Goal: Information Seeking & Learning: Learn about a topic

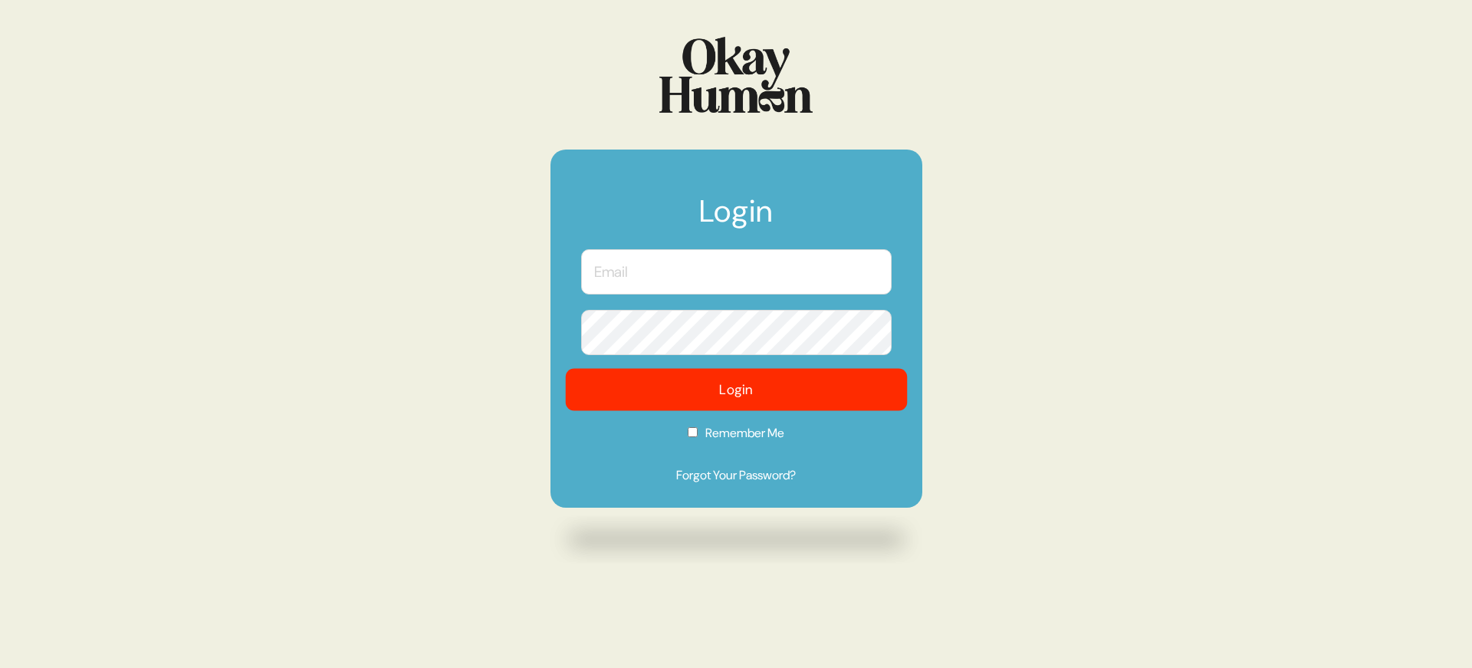
type input "[PERSON_NAME][EMAIL_ADDRESS][DOMAIN_NAME]"
click at [673, 398] on button "Login" at bounding box center [736, 390] width 342 height 42
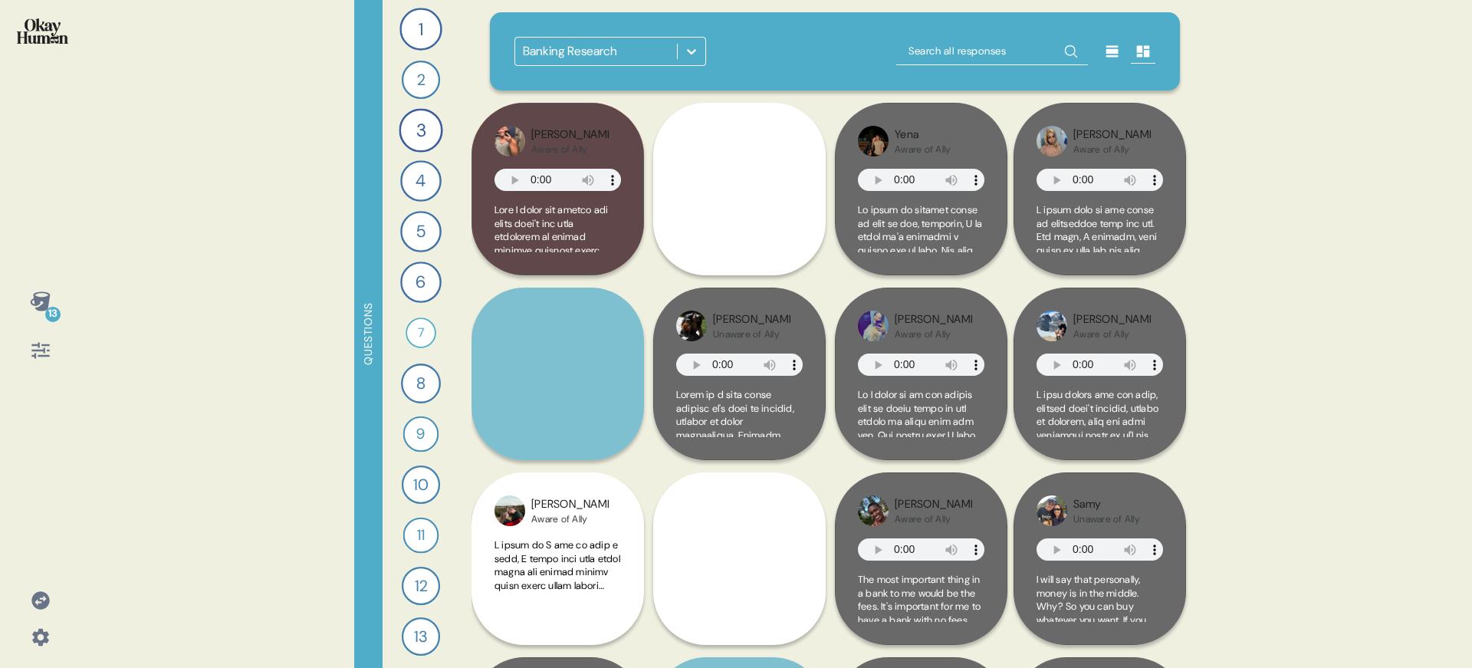
click at [835, 73] on div "Banking Research" at bounding box center [835, 51] width 691 height 78
click at [583, 39] on div "Banking Research" at bounding box center [596, 52] width 162 height 28
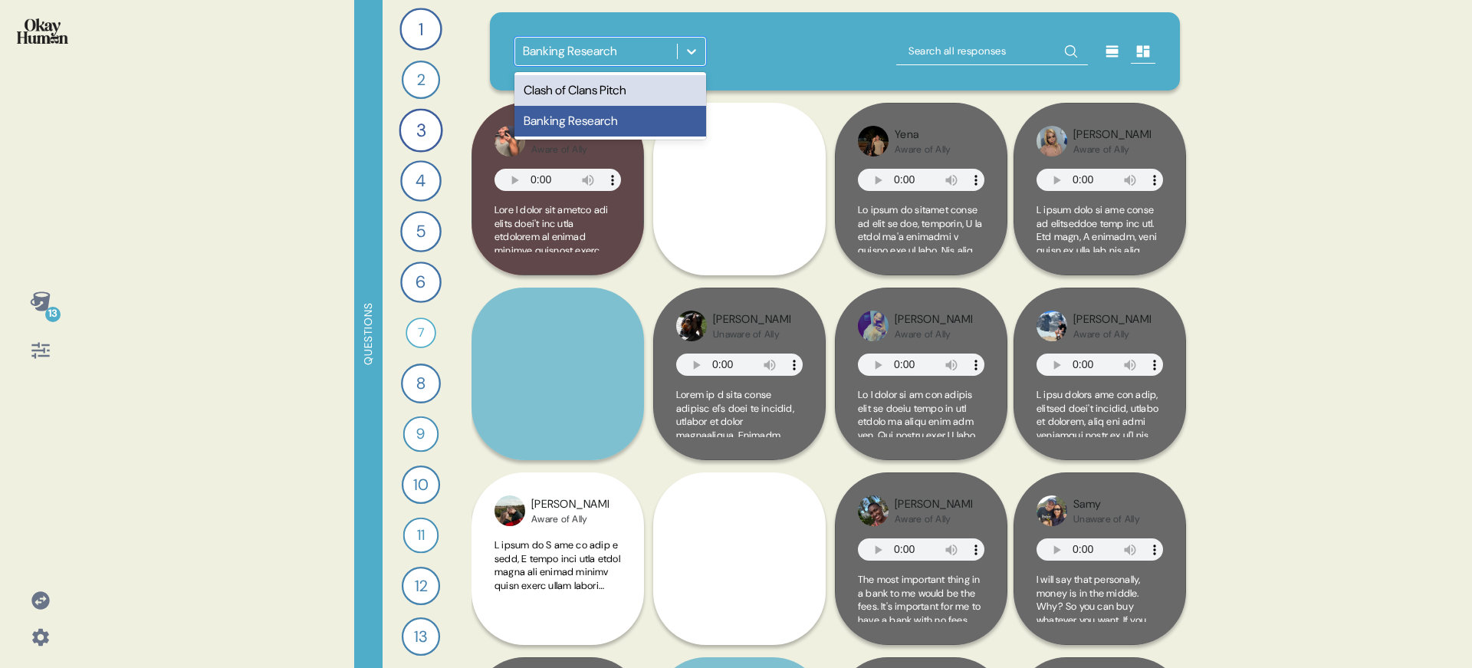
click at [584, 97] on div "Clash of Clans Pitch" at bounding box center [610, 90] width 192 height 31
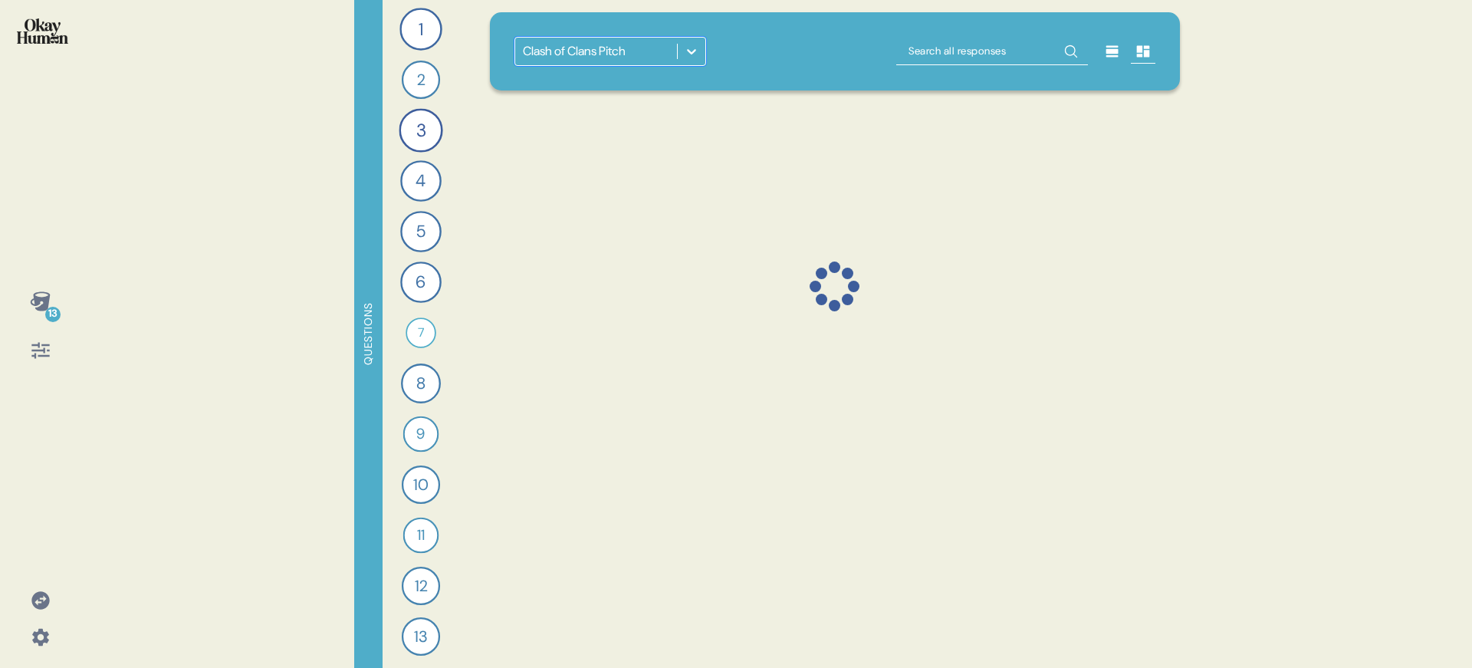
click at [804, 60] on div "option Clash of Clans Pitch, selected. 0 results available. Select is focused ,…" at bounding box center [835, 51] width 642 height 29
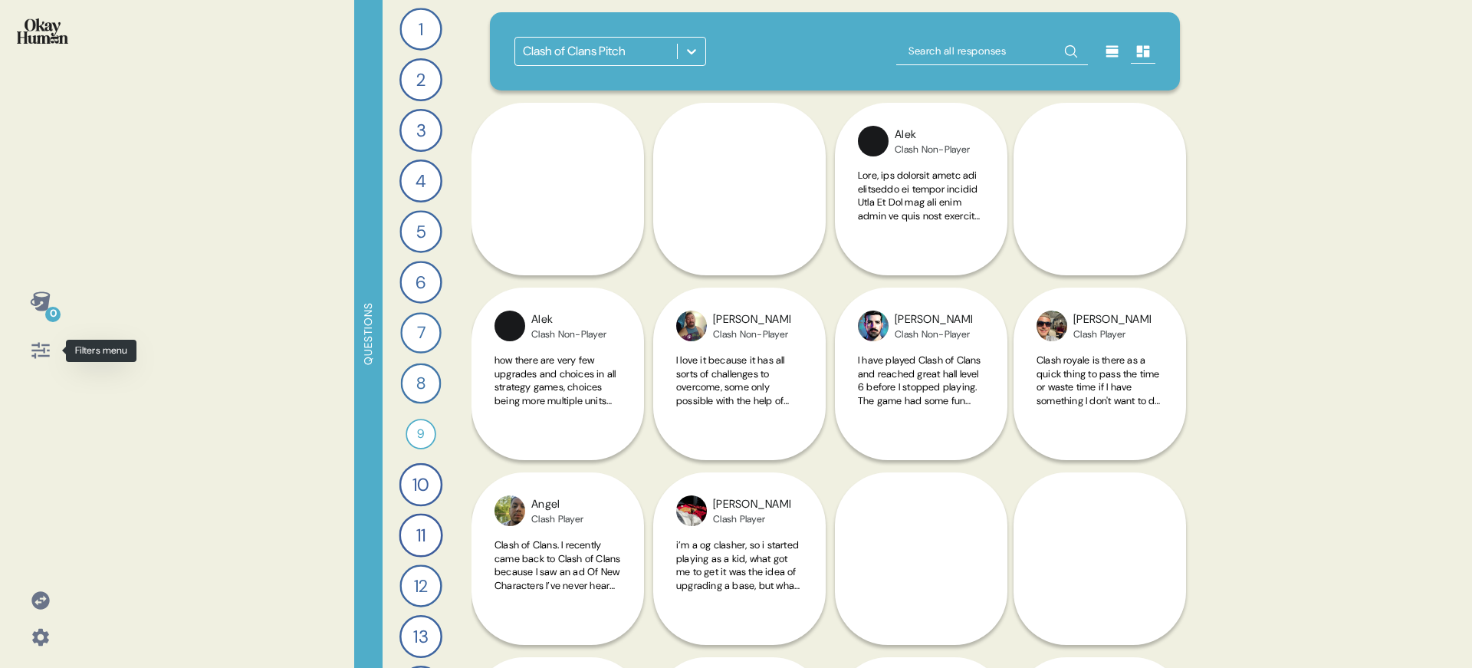
click at [47, 340] on icon at bounding box center [40, 350] width 21 height 21
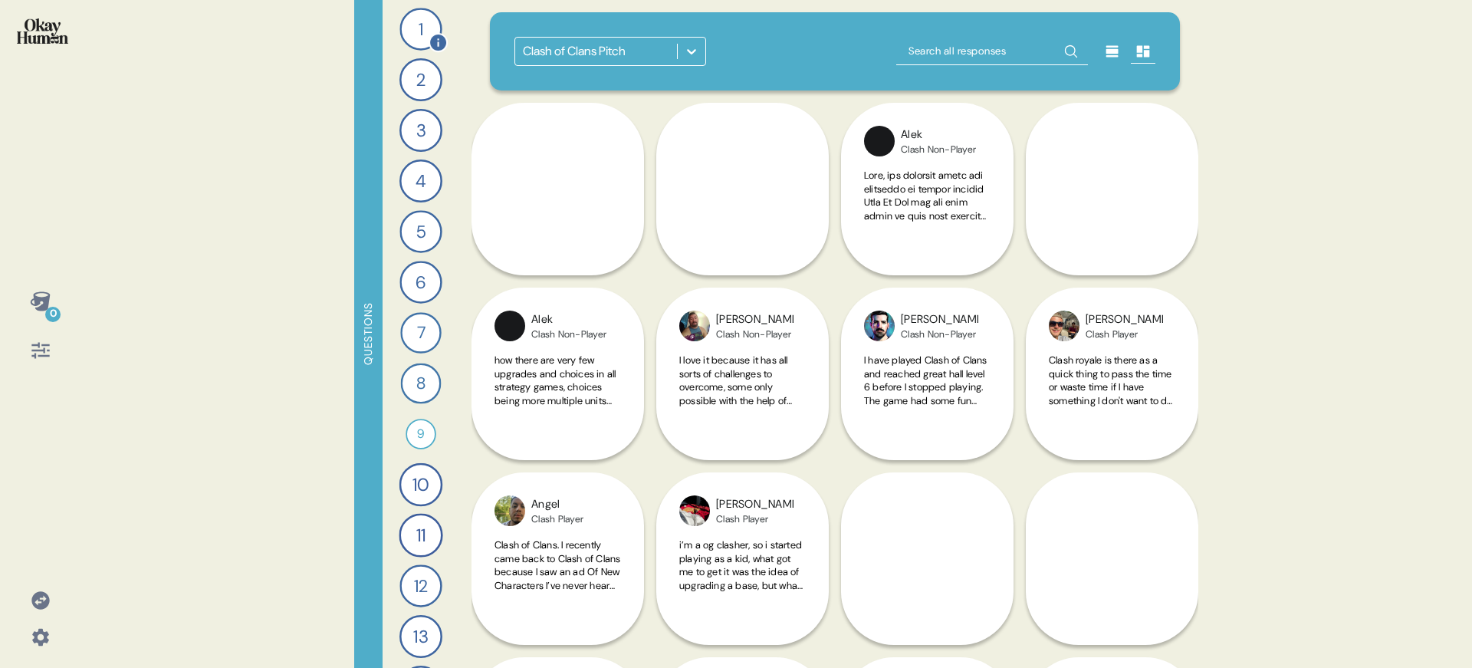
click at [411, 25] on div "1" at bounding box center [420, 29] width 42 height 42
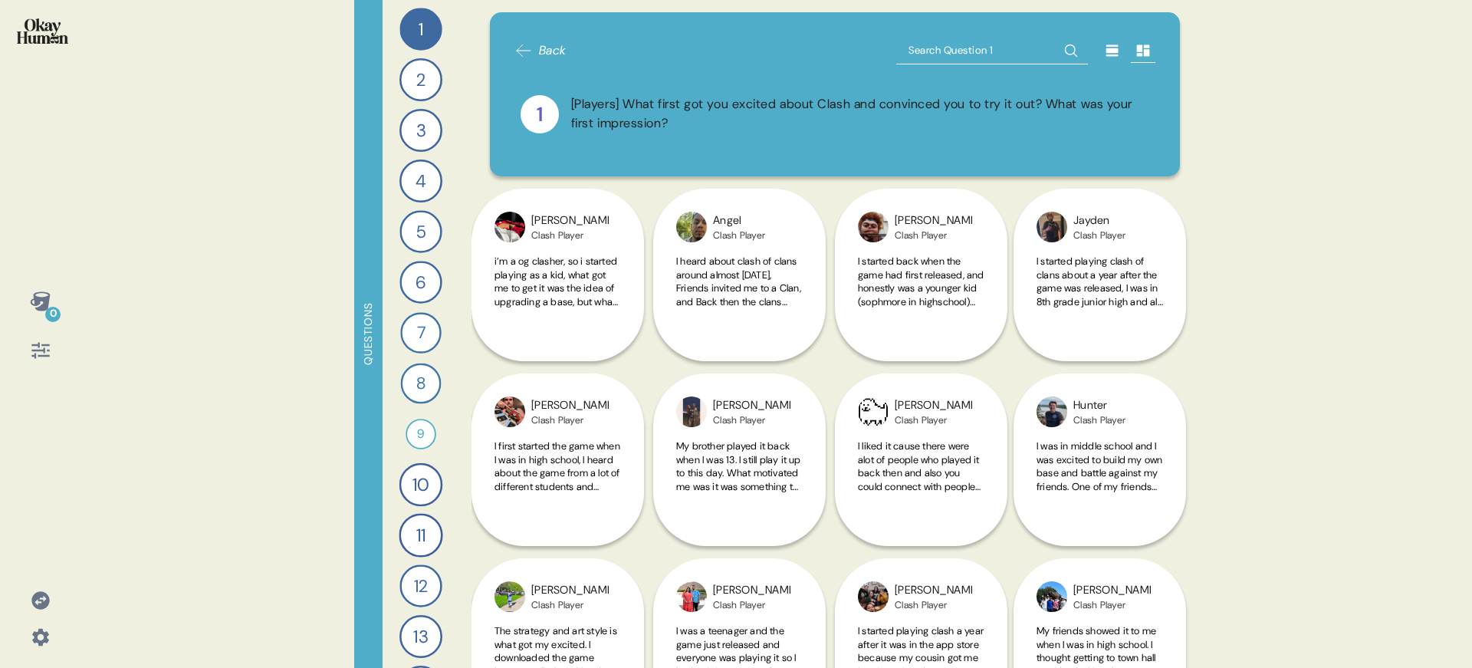
click at [32, 380] on div "0" at bounding box center [40, 334] width 80 height 668
click at [30, 362] on div at bounding box center [40, 350] width 37 height 37
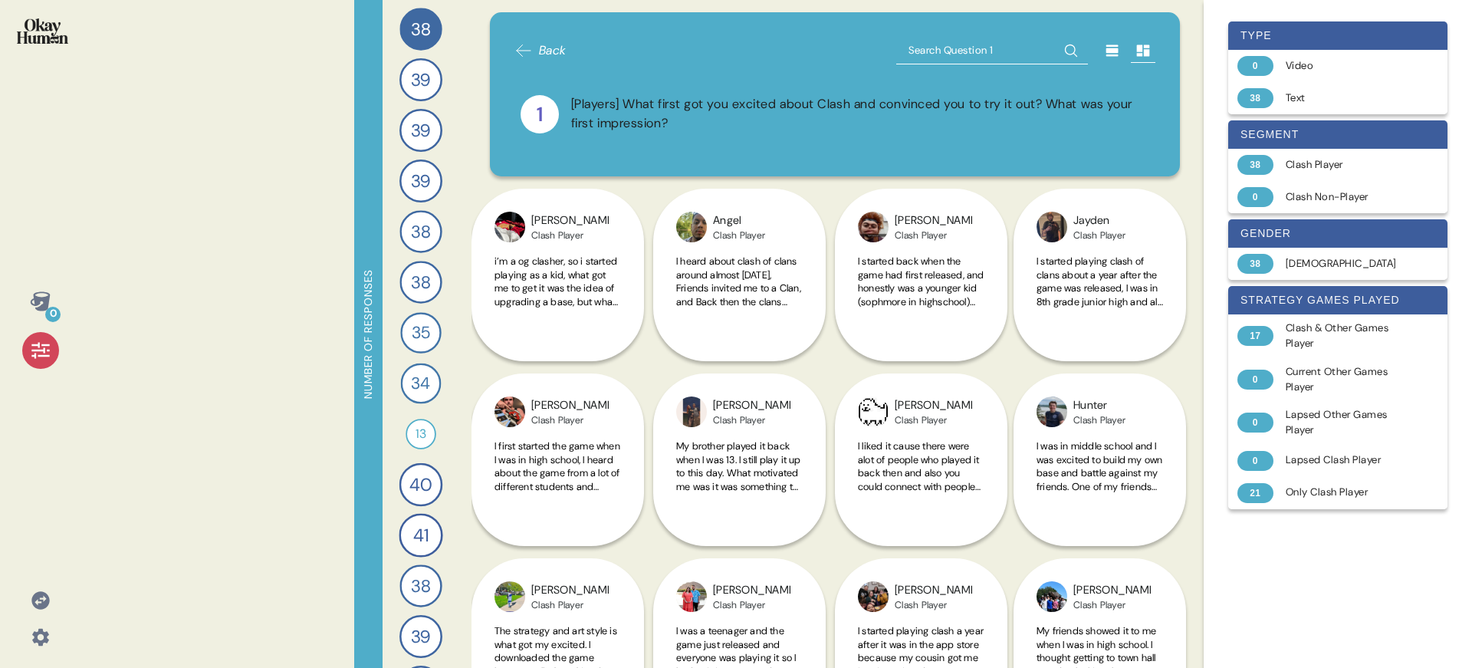
click at [28, 353] on div at bounding box center [40, 350] width 37 height 37
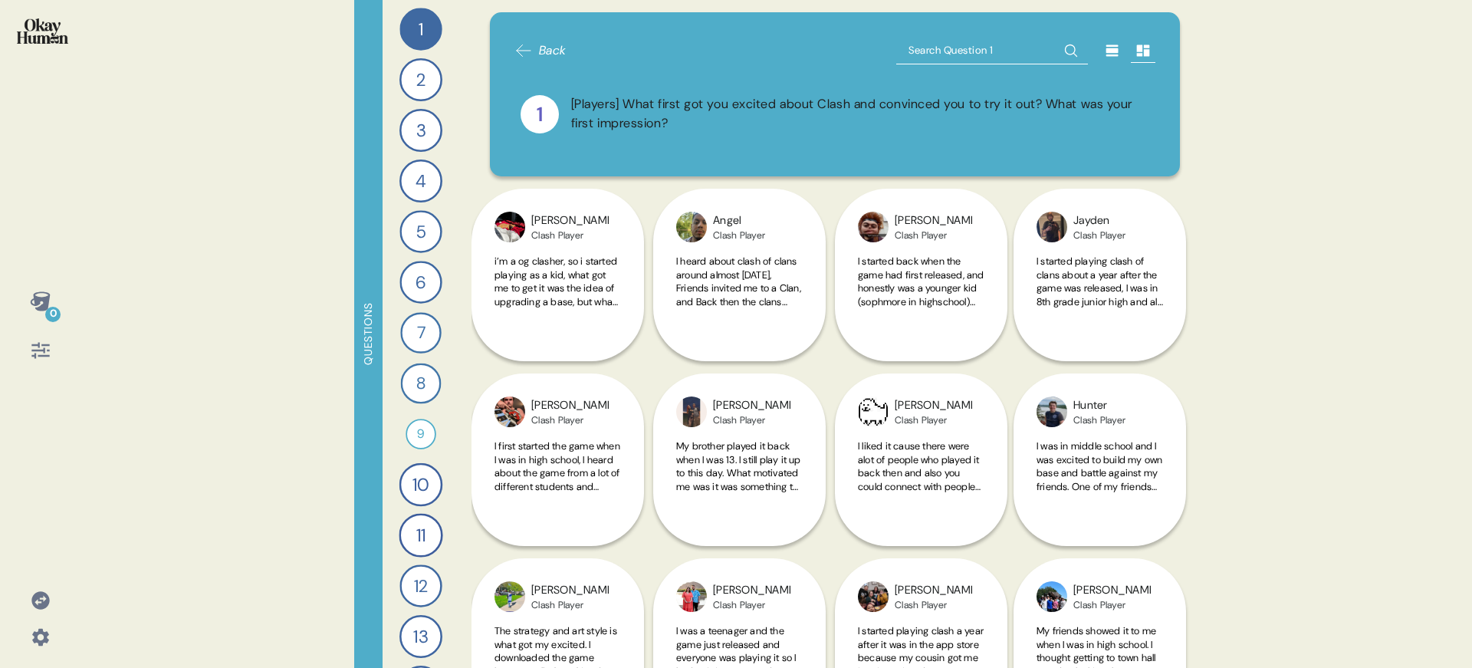
click at [1108, 59] on div at bounding box center [1112, 50] width 25 height 25
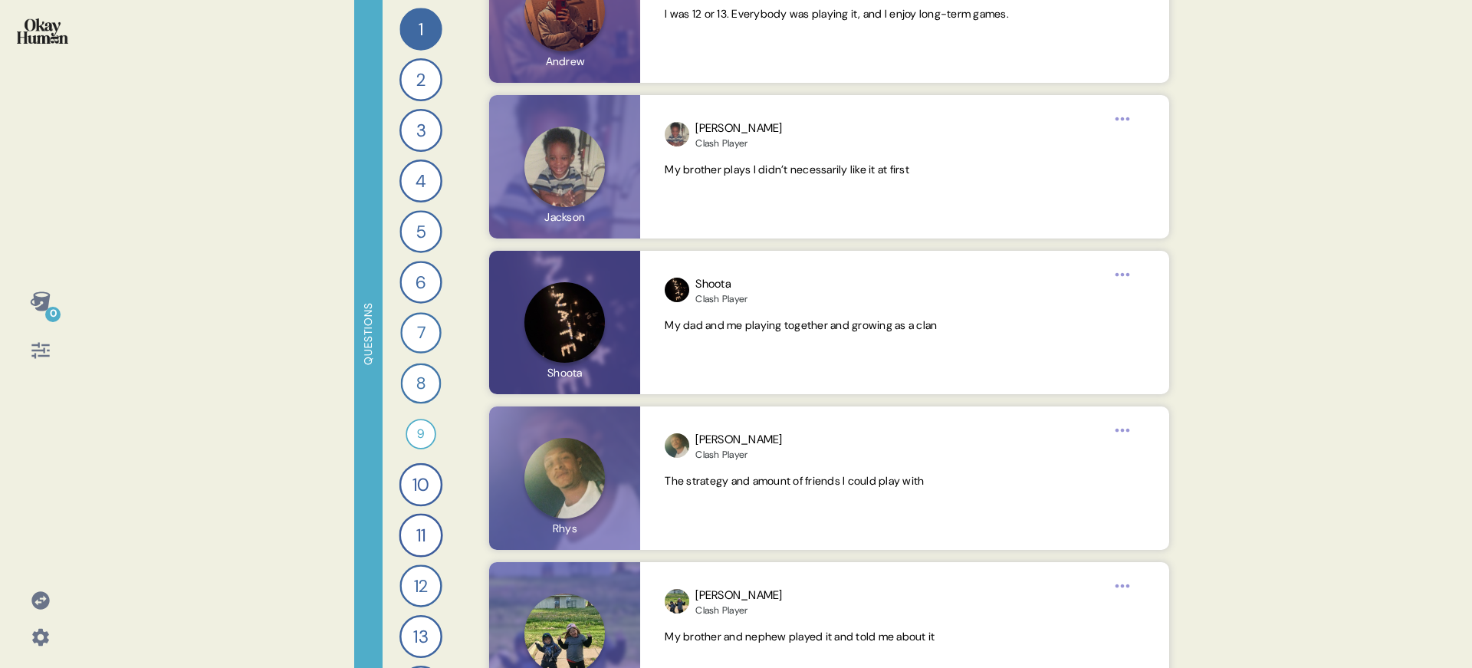
scroll to position [5875, 0]
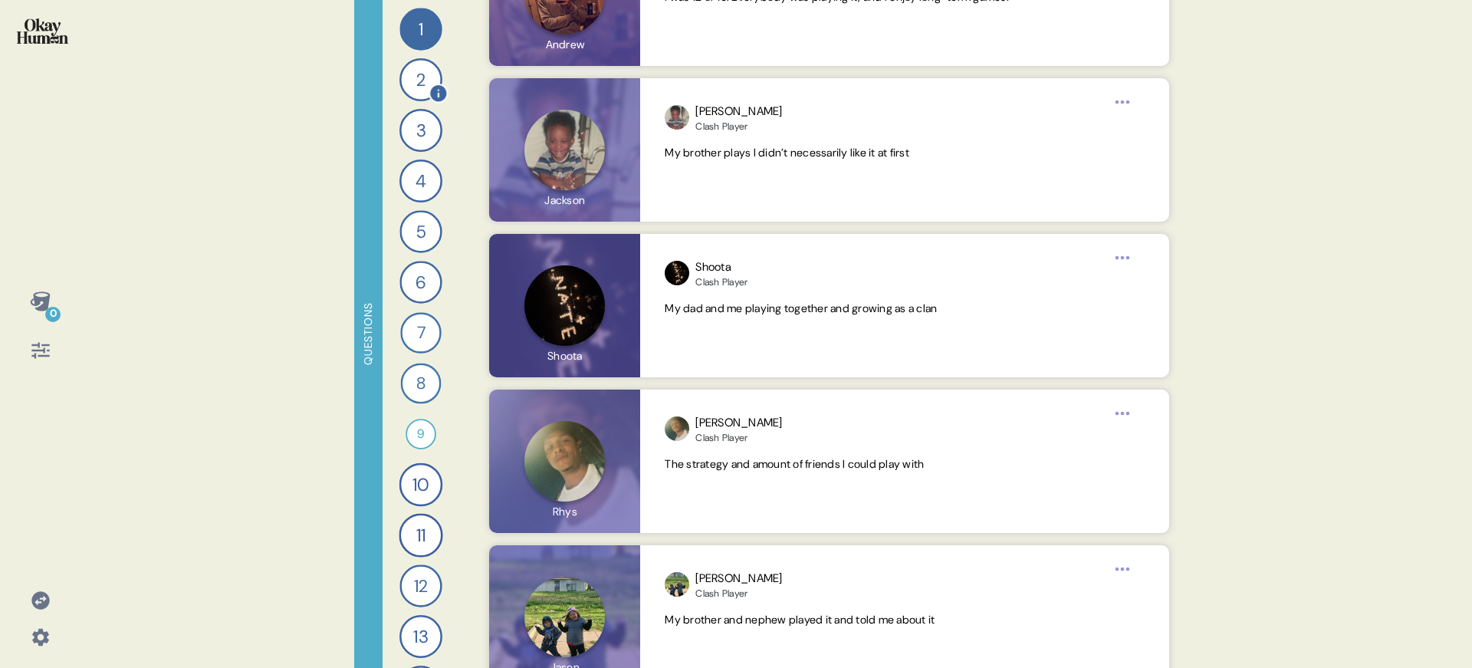
click at [399, 87] on div "2" at bounding box center [420, 79] width 43 height 43
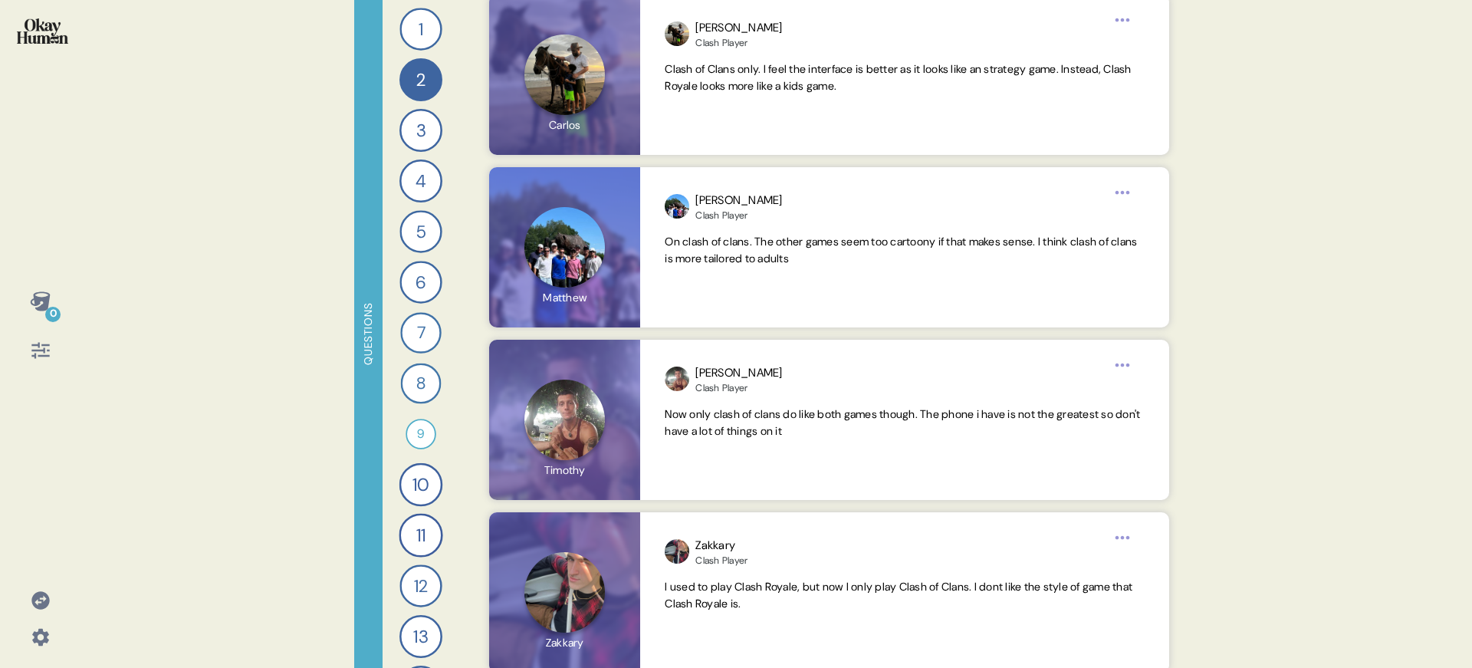
scroll to position [3620, 0]
click at [414, 107] on div "1 [Players] What first got you excited about Clash and convinced you to try it …" at bounding box center [420, 334] width 77 height 668
click at [423, 117] on div "3" at bounding box center [420, 130] width 43 height 43
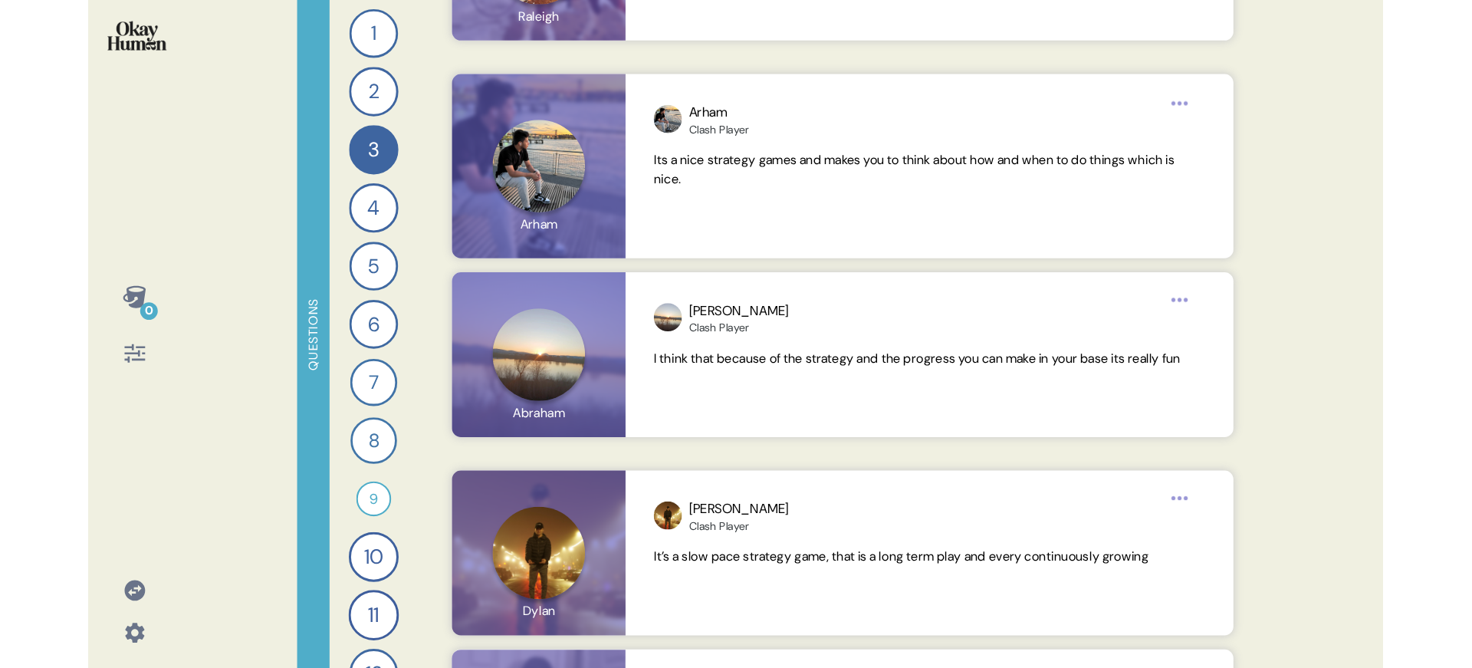
scroll to position [4830, 0]
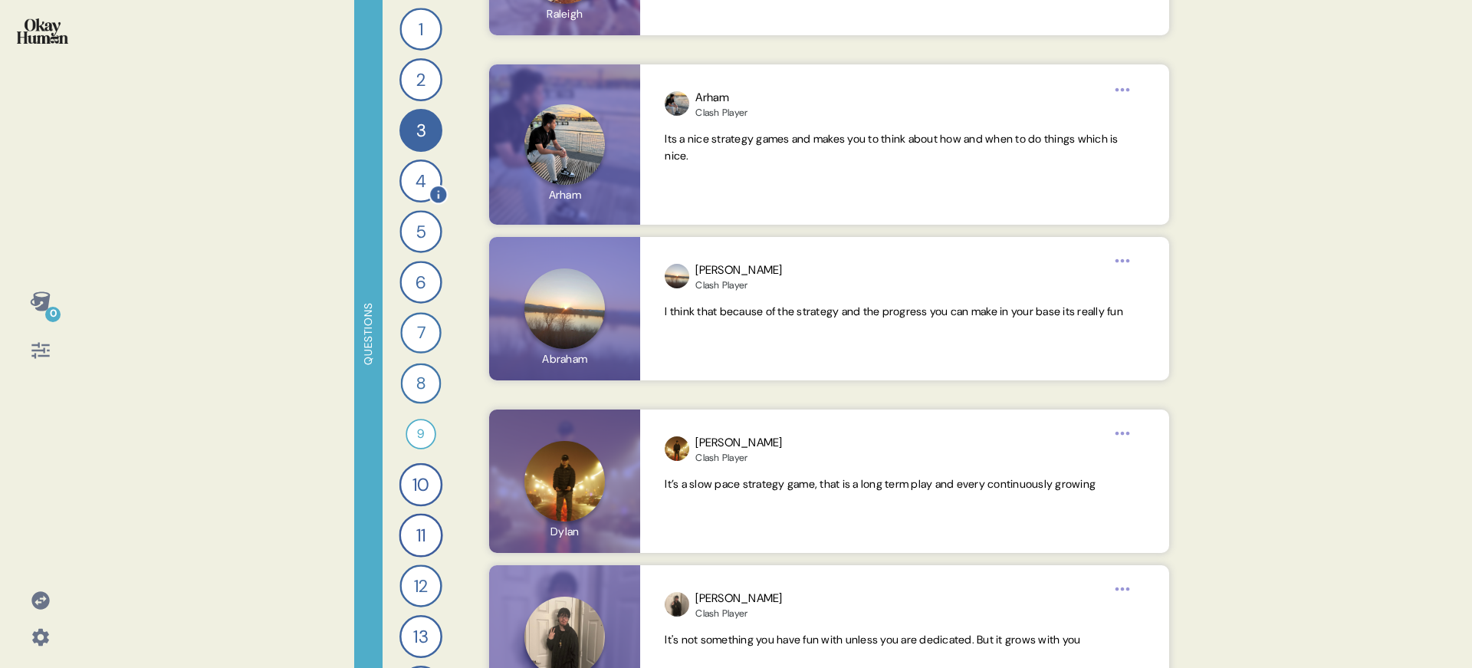
click at [416, 179] on div "4" at bounding box center [420, 180] width 43 height 43
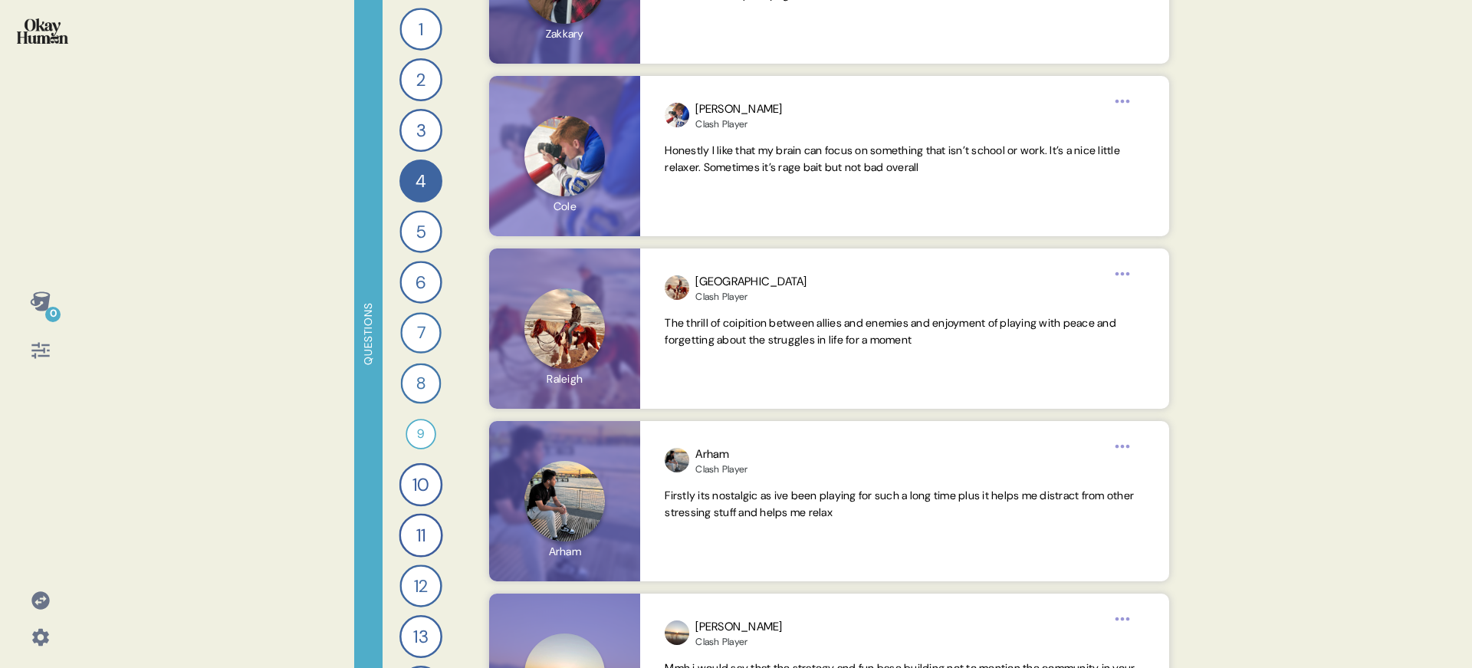
scroll to position [3781, 0]
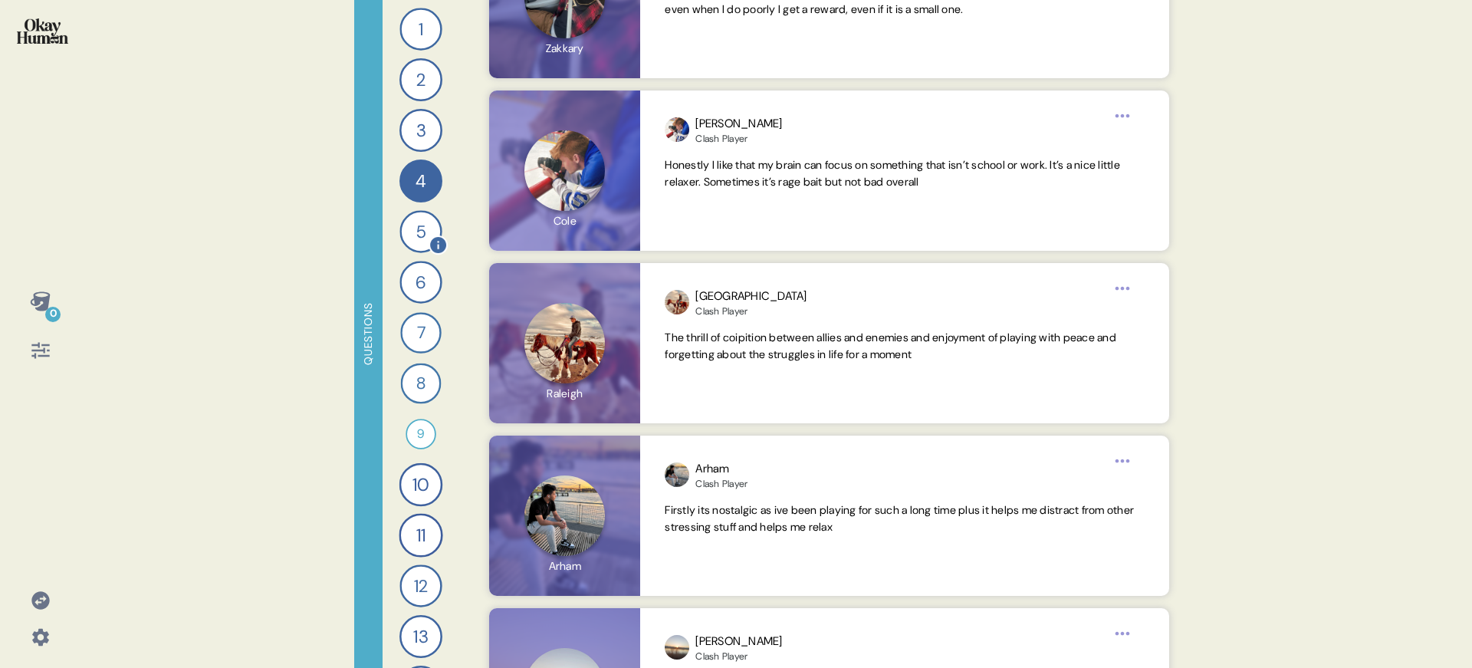
click at [411, 227] on div "5" at bounding box center [420, 231] width 42 height 42
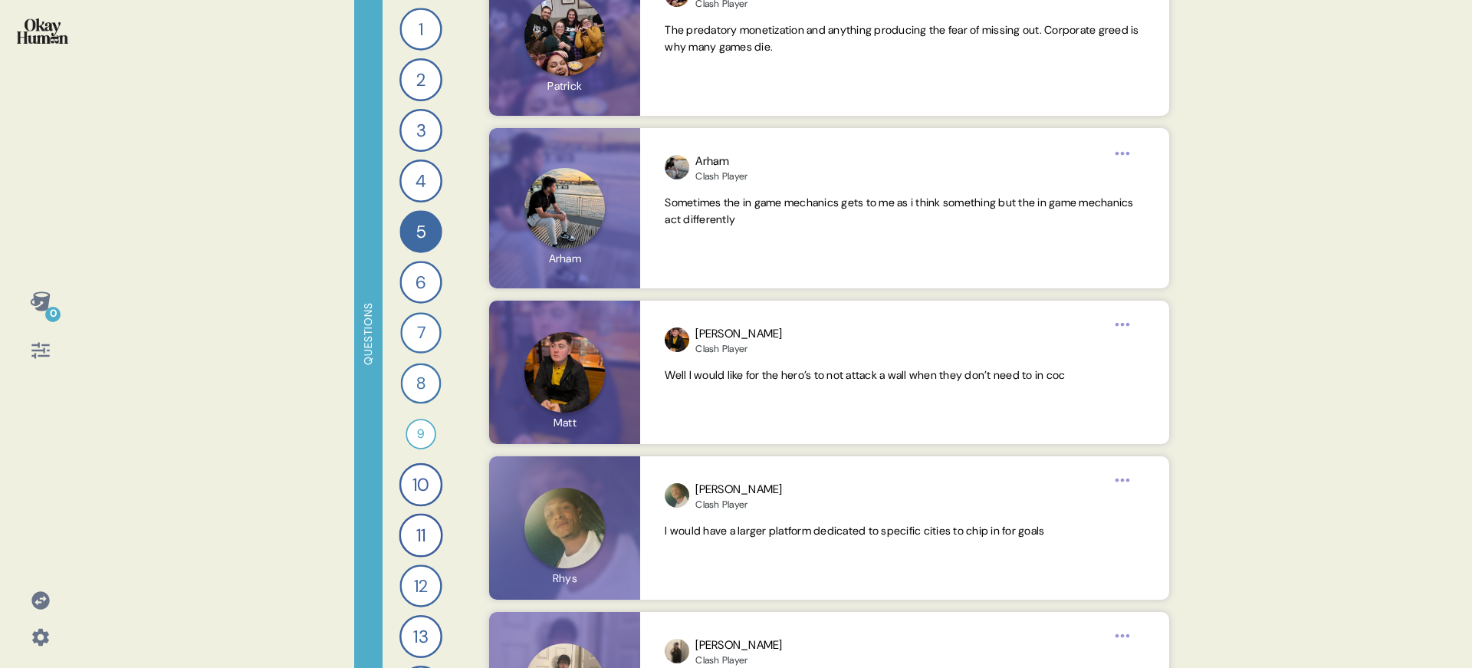
scroll to position [4237, 0]
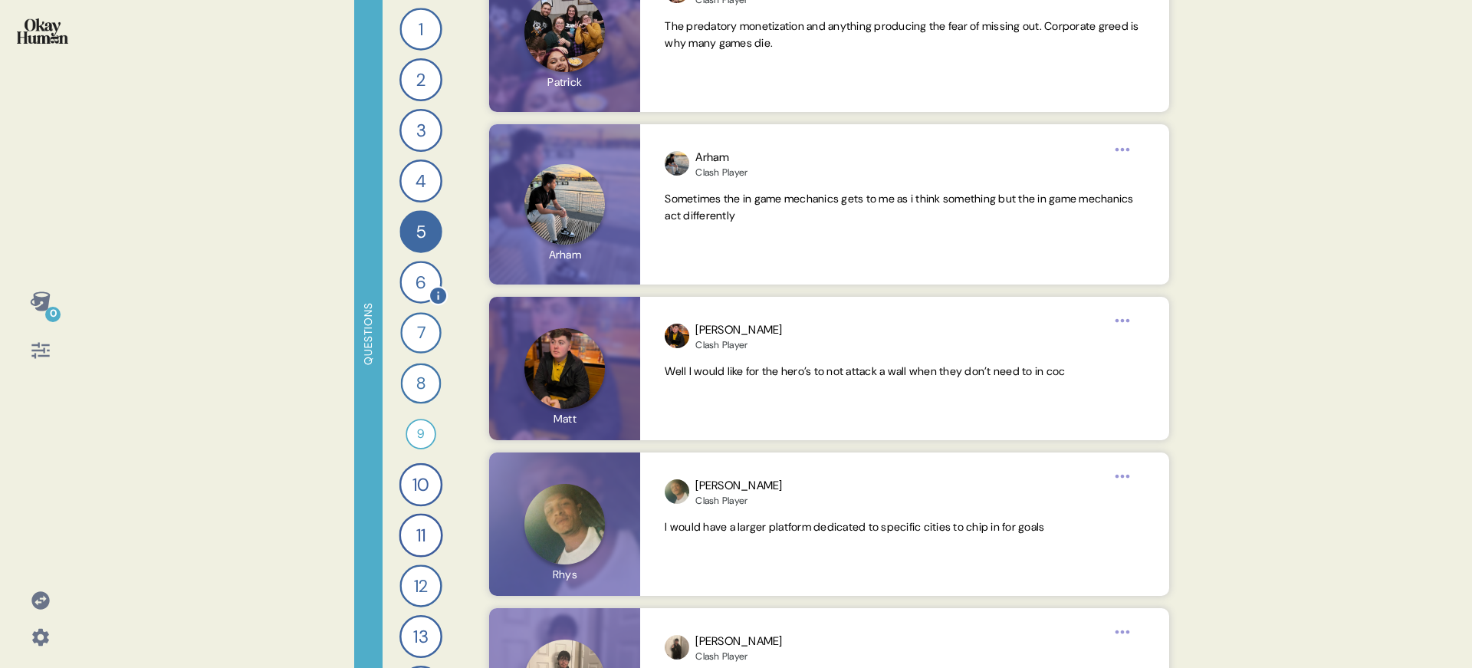
click at [429, 276] on div "6" at bounding box center [420, 282] width 42 height 42
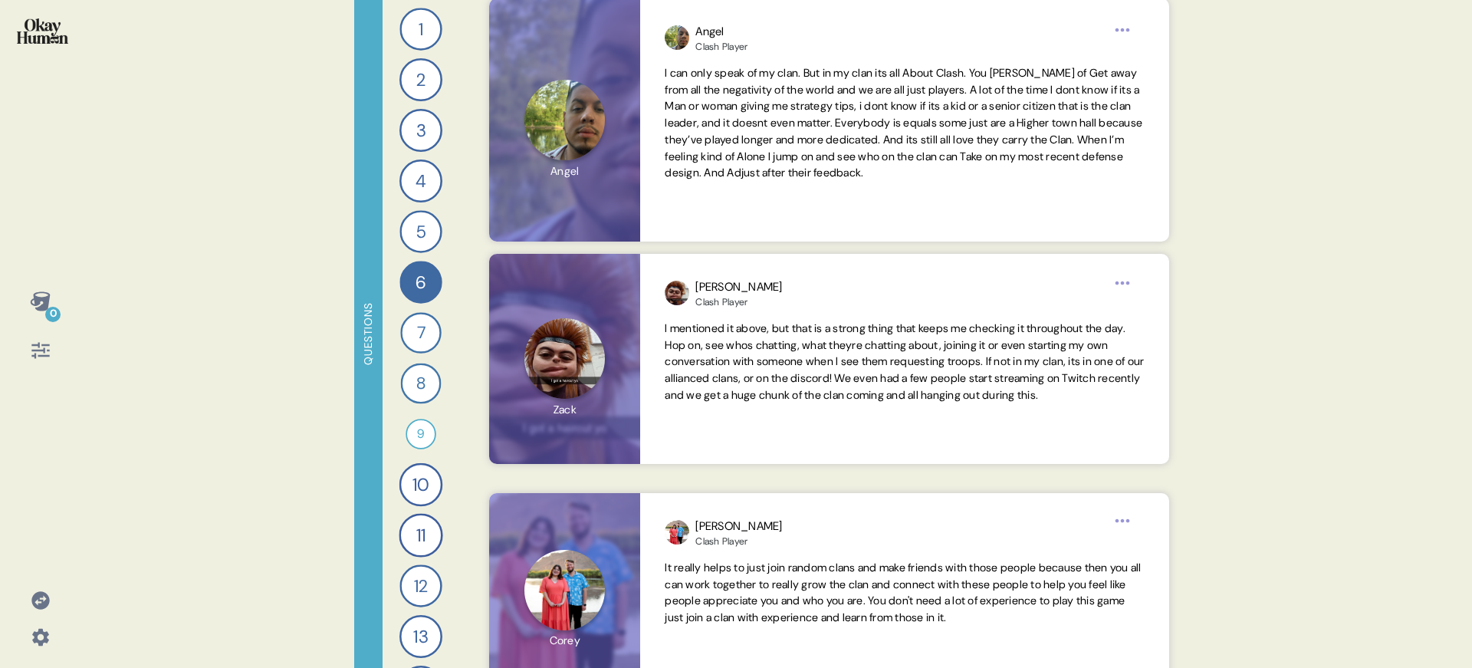
scroll to position [455, 0]
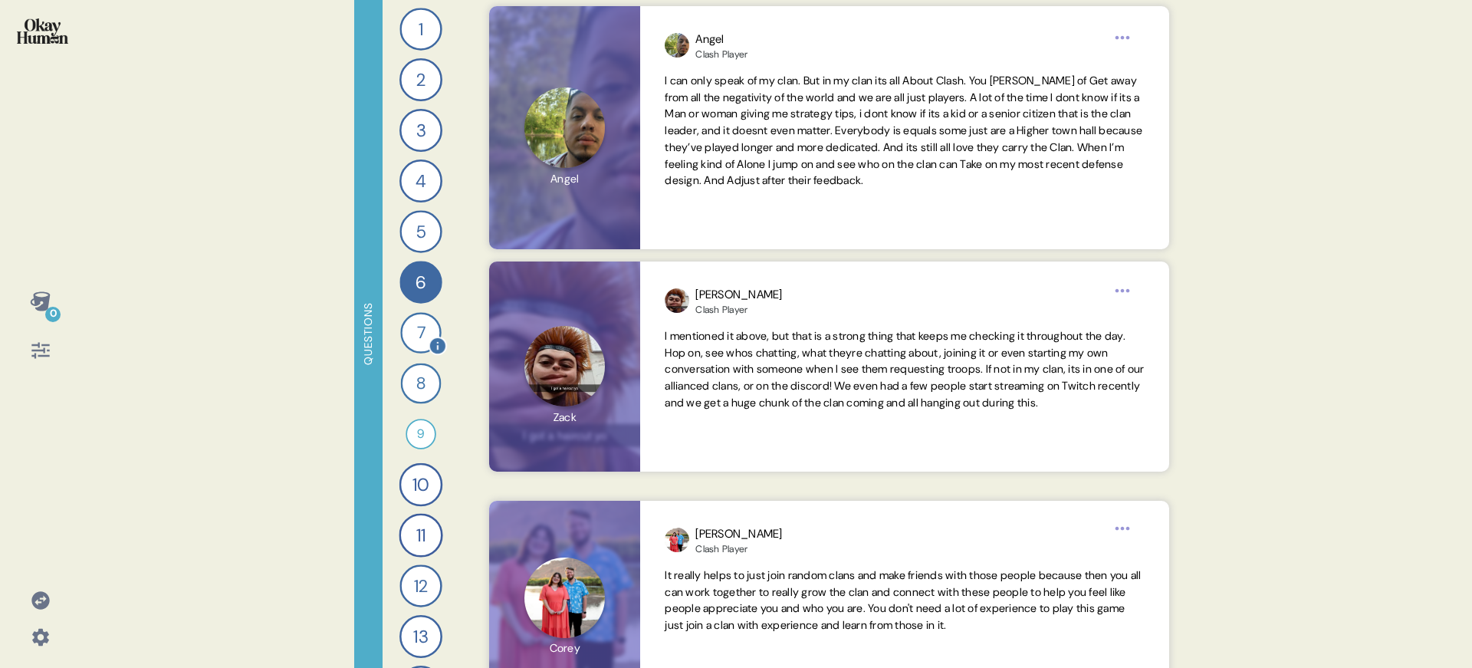
click at [404, 346] on div "7 [Players] Could you talk to me about the different characters in Clash of Cla…" at bounding box center [421, 333] width 34 height 34
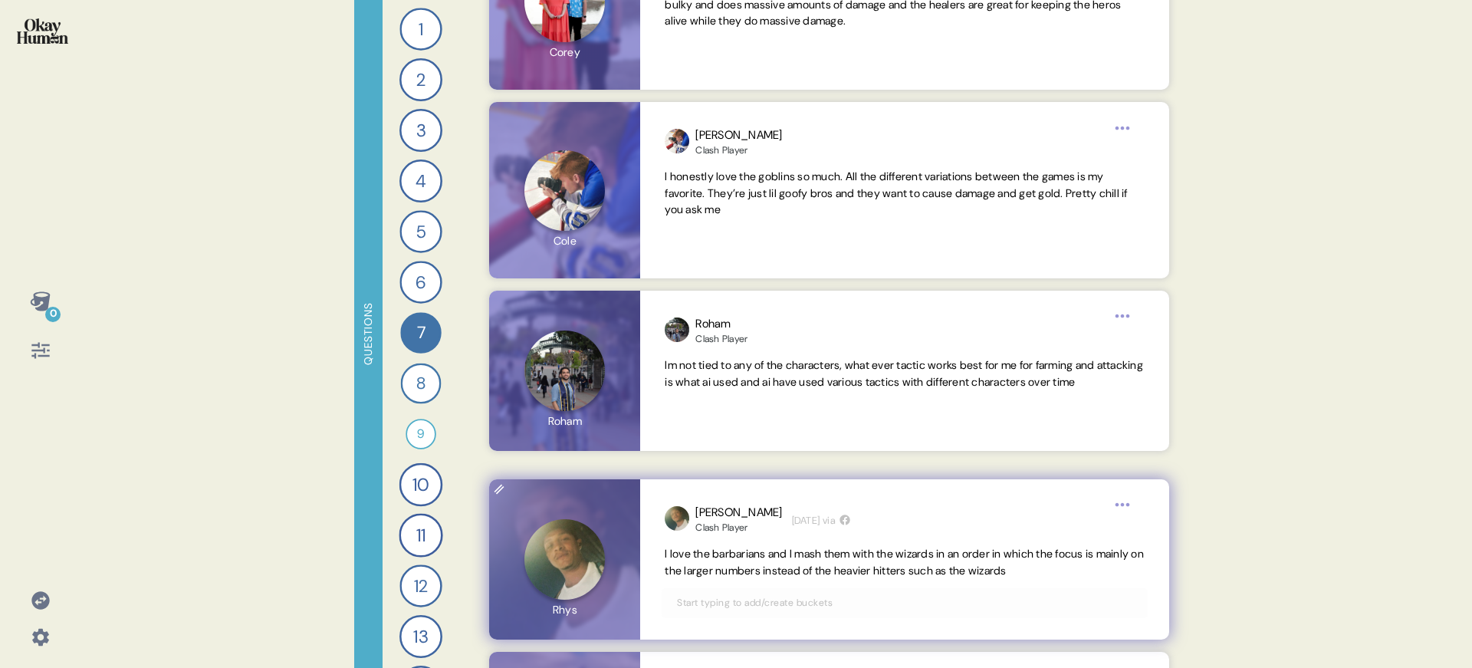
scroll to position [2702, 0]
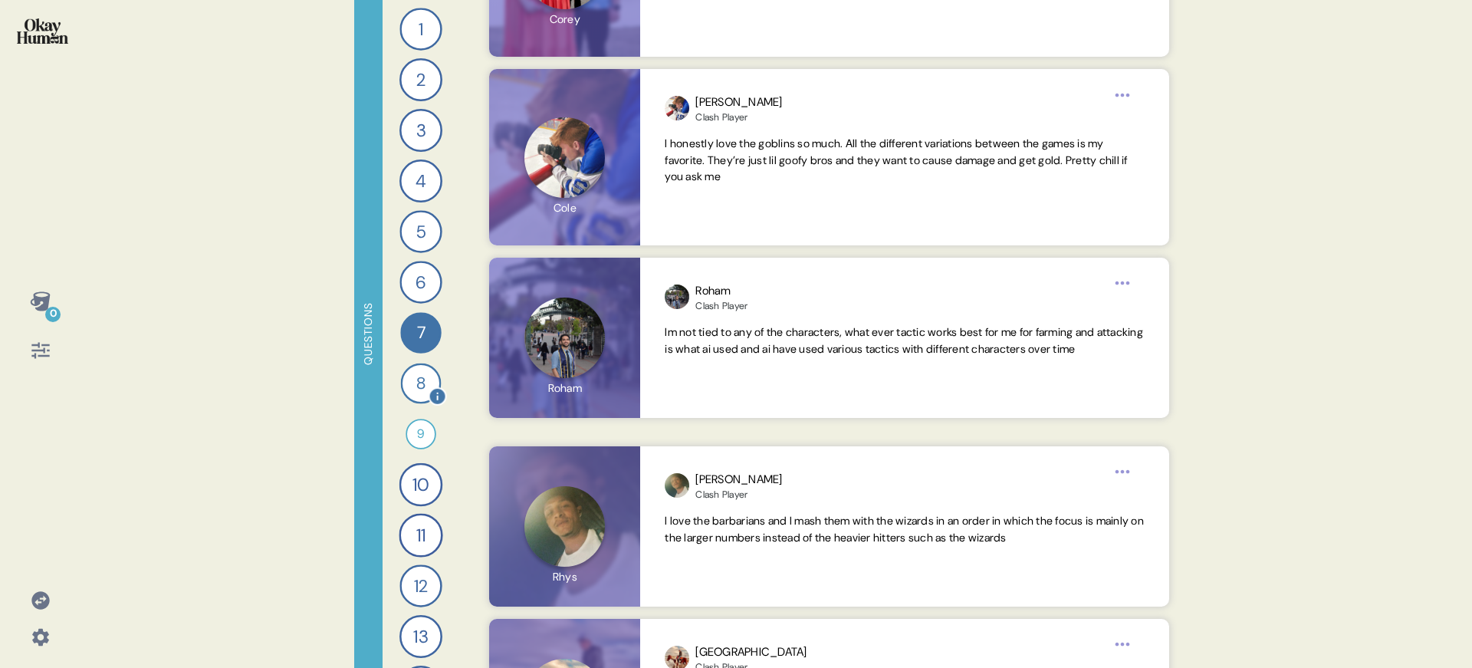
click at [401, 389] on div "8" at bounding box center [421, 383] width 41 height 41
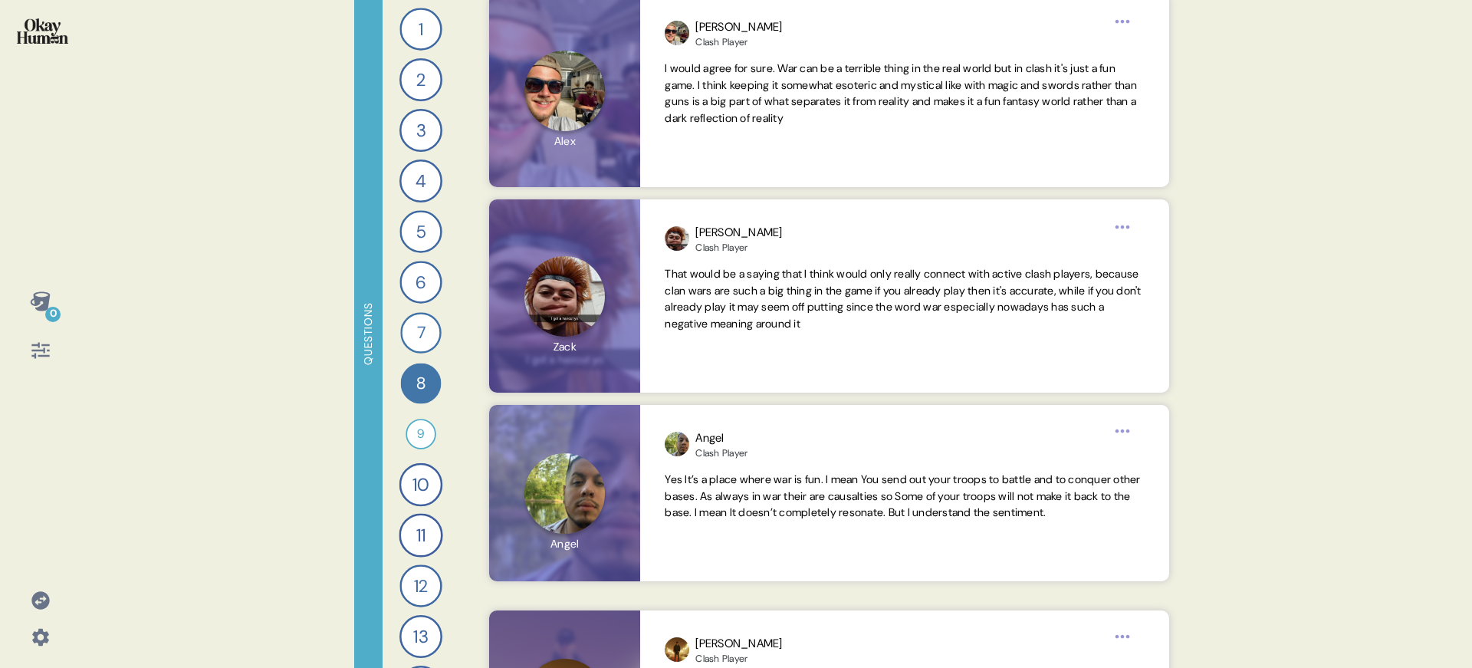
scroll to position [405, 0]
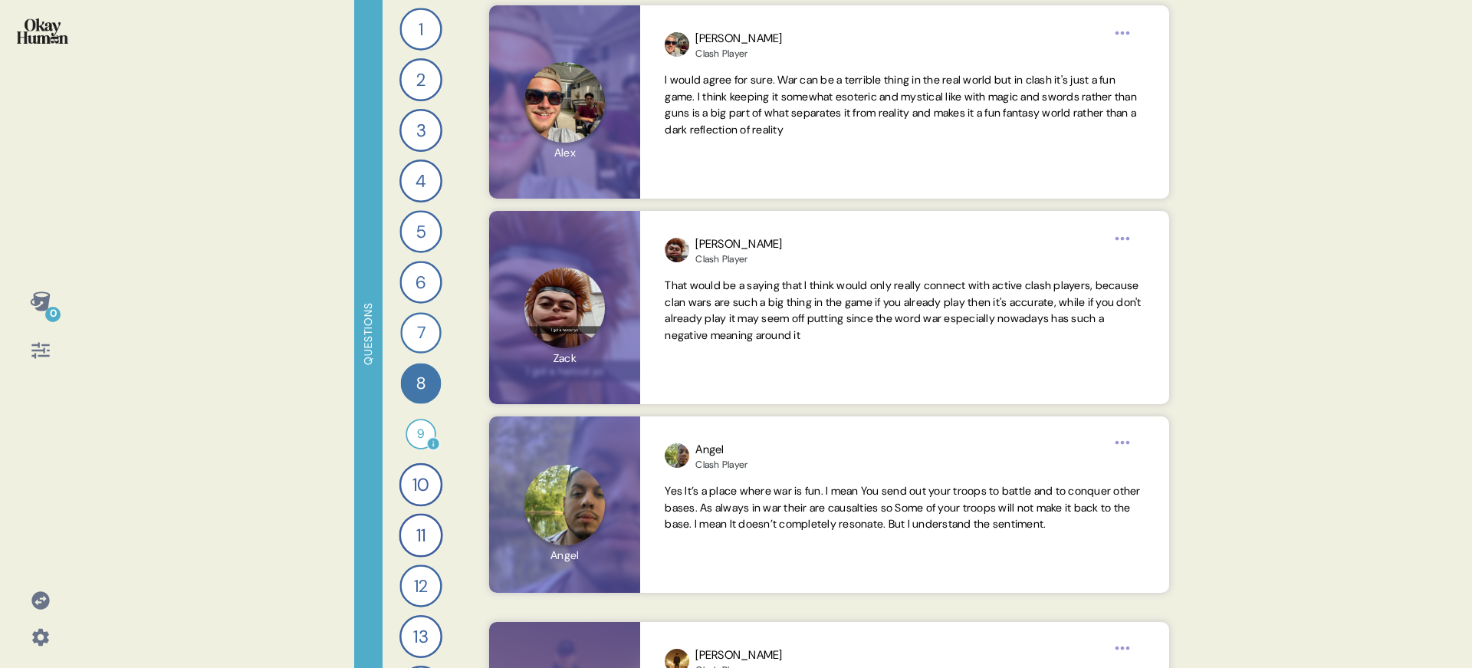
click at [420, 435] on div "9" at bounding box center [420, 434] width 31 height 31
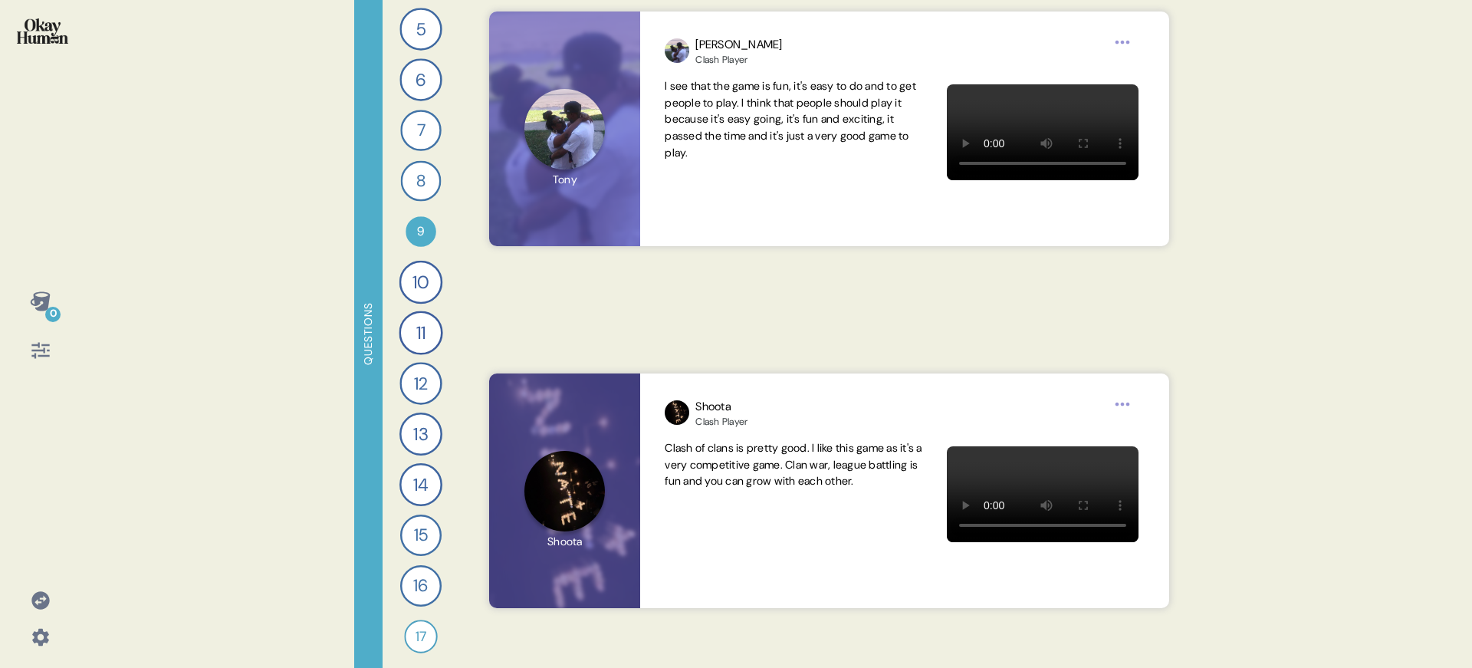
scroll to position [205, 0]
click at [409, 273] on div "10" at bounding box center [421, 280] width 44 height 44
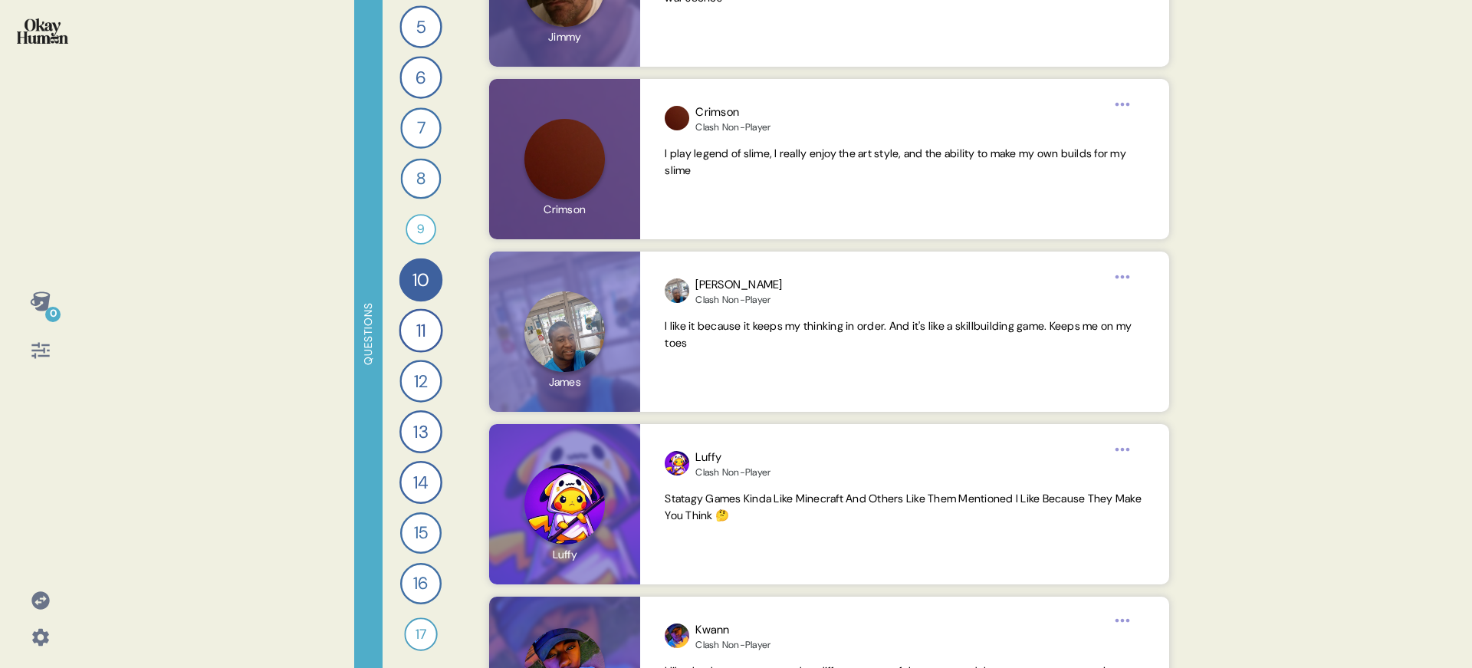
scroll to position [5404, 0]
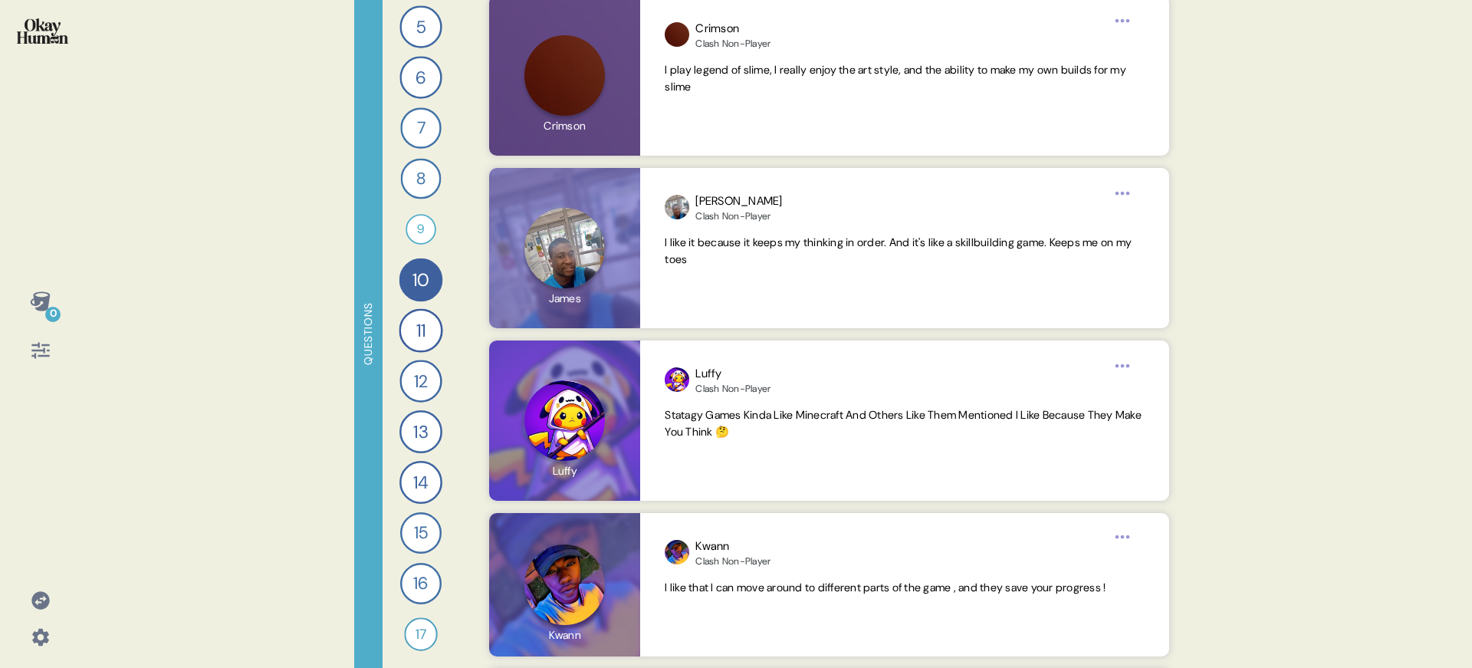
click at [392, 593] on div "1 [Players] What first got you excited about Clash and convinced you to try it …" at bounding box center [420, 334] width 77 height 668
click at [400, 588] on div "16" at bounding box center [420, 583] width 41 height 41
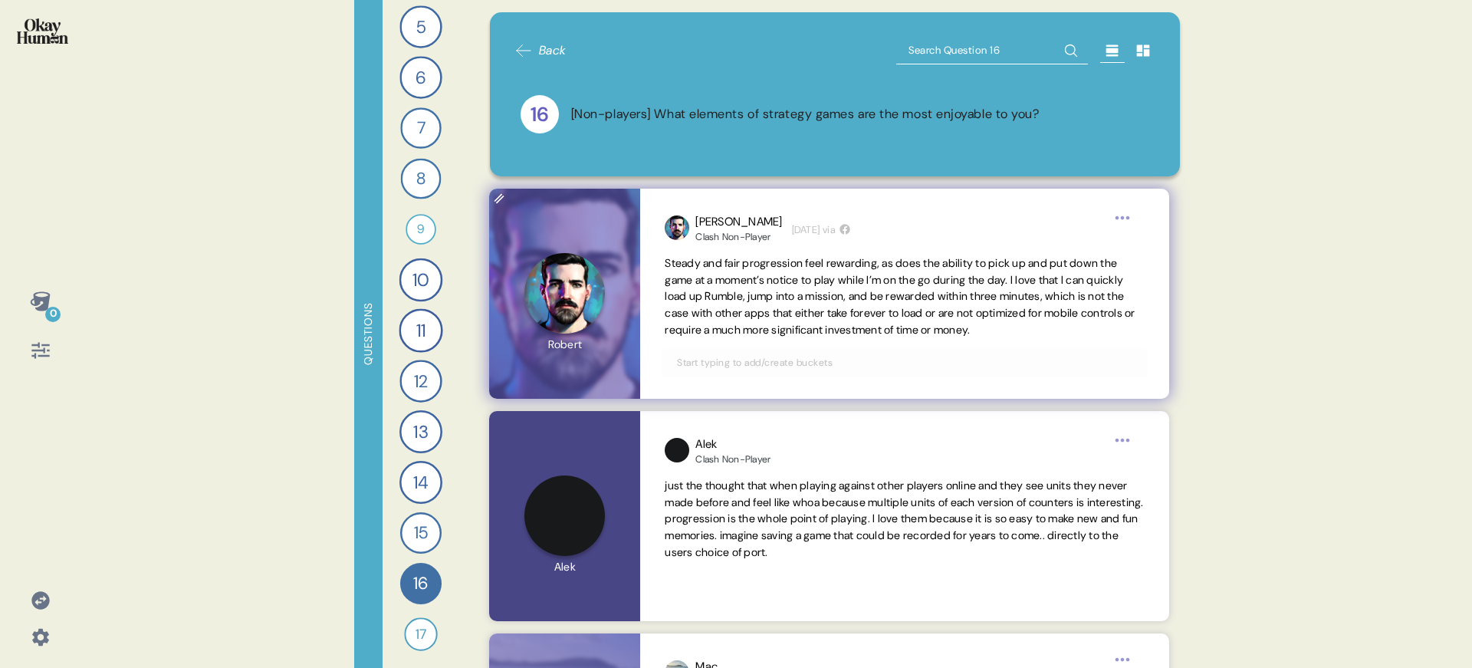
click at [783, 308] on span "Steady and fair progression feel rewarding, as does the ability to pick up and …" at bounding box center [900, 296] width 470 height 80
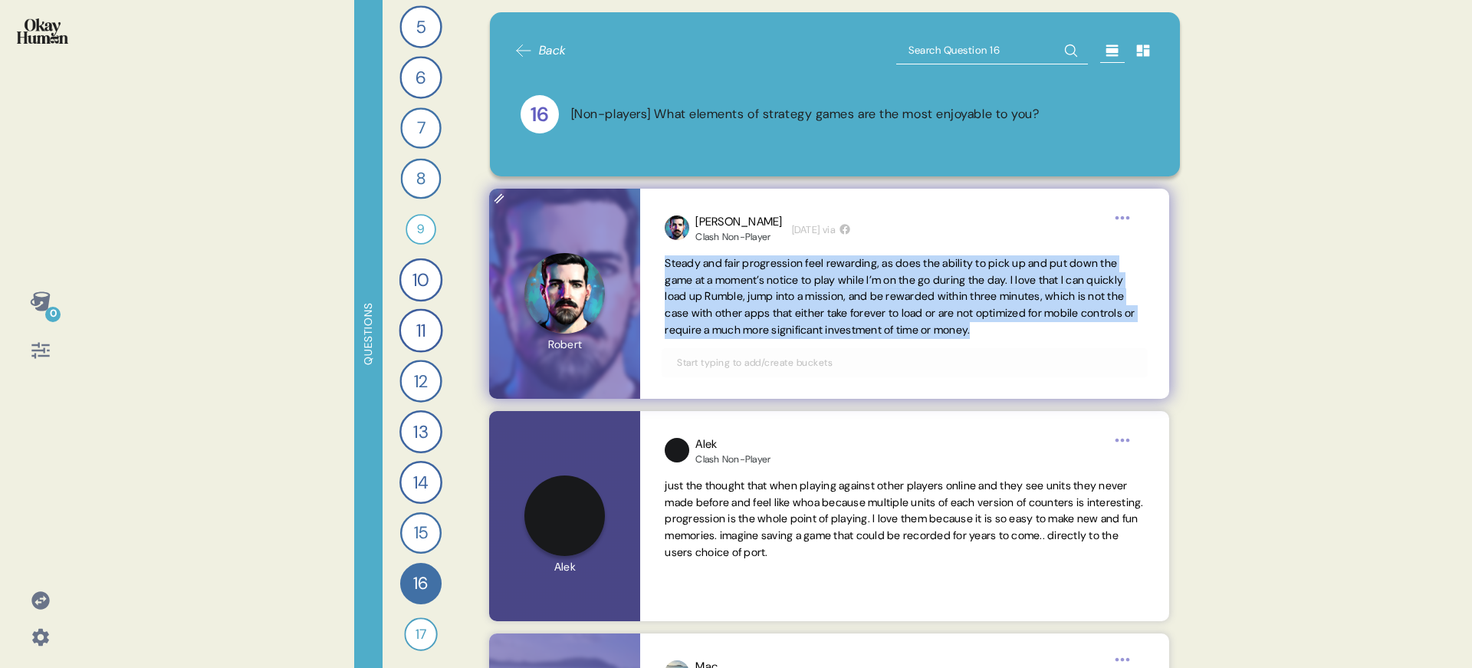
click at [783, 308] on span "Steady and fair progression feel rewarding, as does the ability to pick up and …" at bounding box center [900, 296] width 470 height 80
copy span "Steady and fair progression feel rewarding, as does the ability to pick up and …"
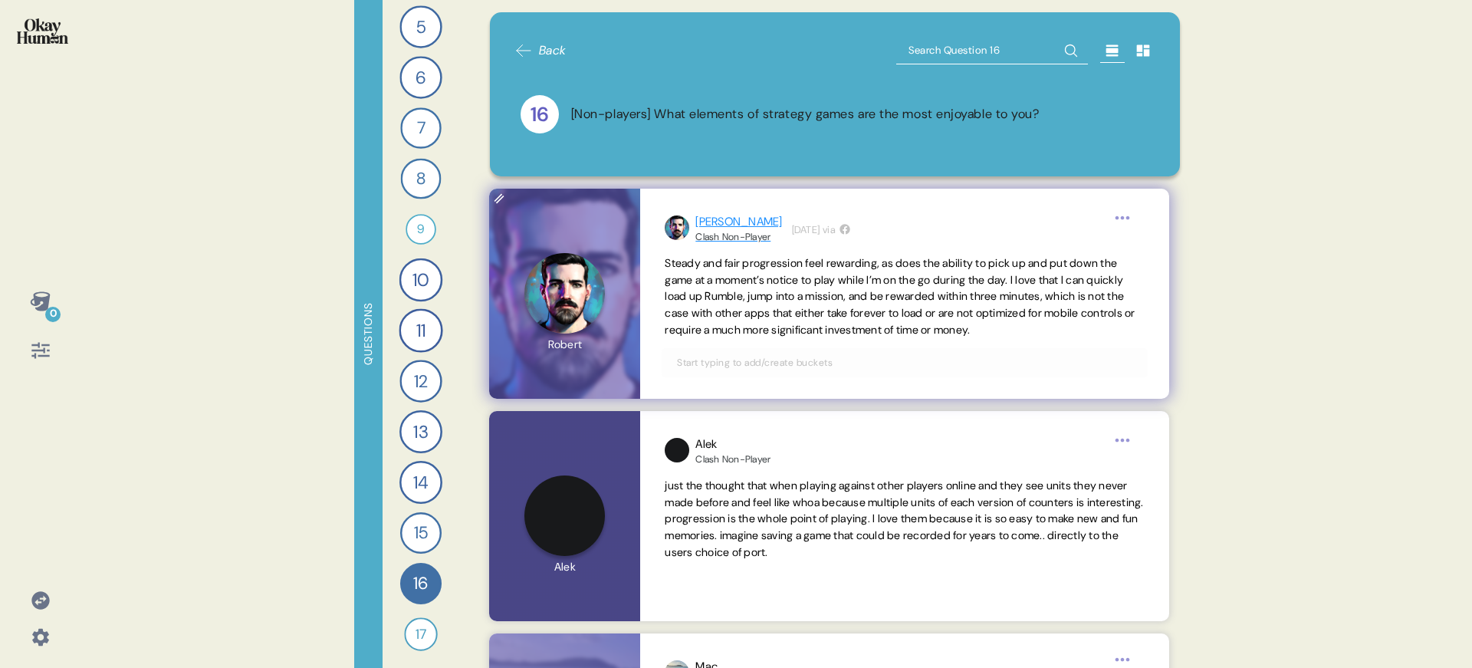
click at [695, 232] on div "Clash Non-Player" at bounding box center [738, 237] width 87 height 12
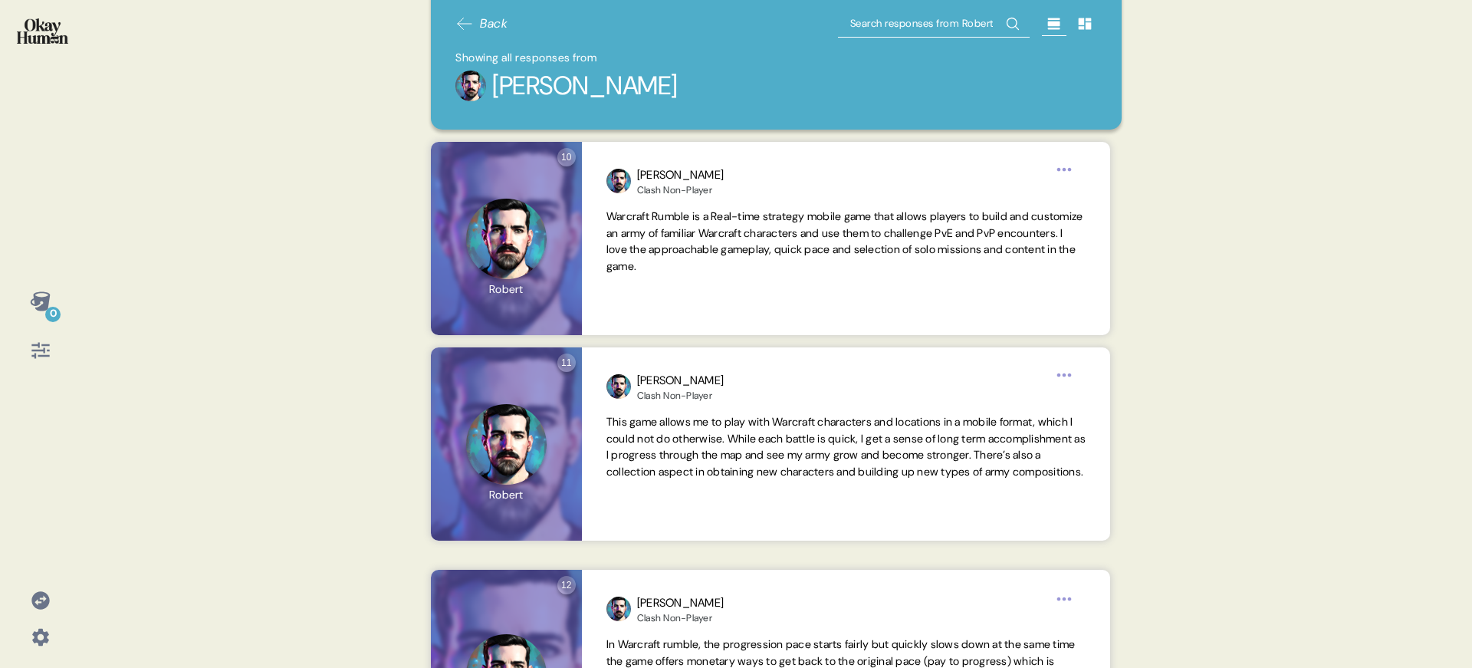
scroll to position [166, 0]
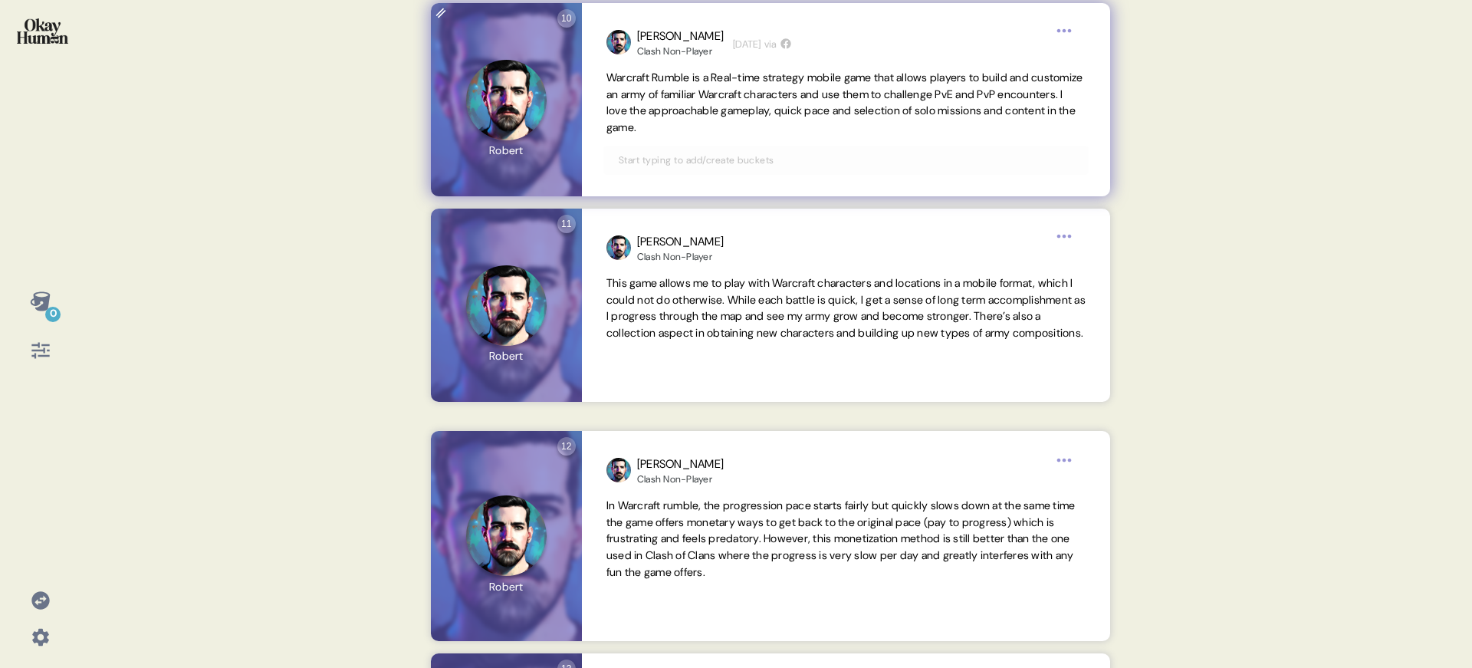
click at [803, 107] on span "Warcraft Rumble is a Real-time strategy mobile game that allows players to buil…" at bounding box center [844, 103] width 477 height 64
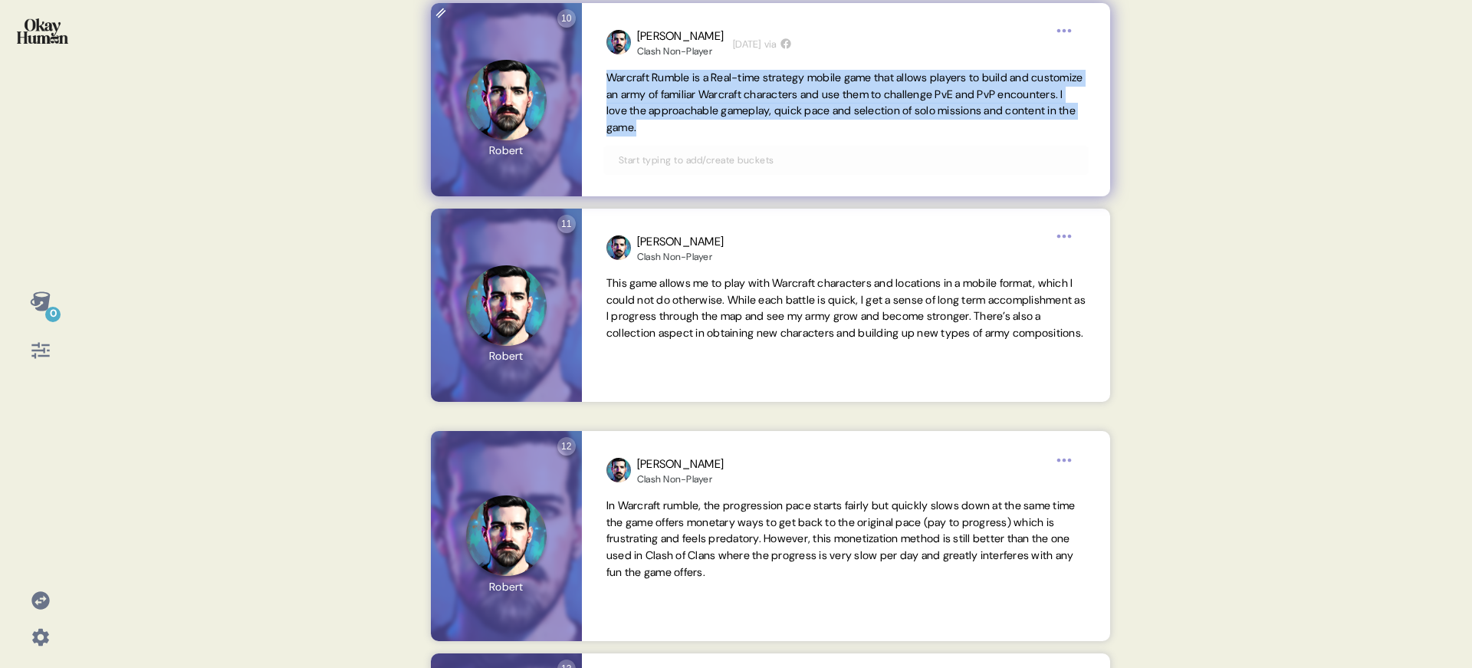
click at [803, 107] on span "Warcraft Rumble is a Real-time strategy mobile game that allows players to buil…" at bounding box center [844, 103] width 477 height 64
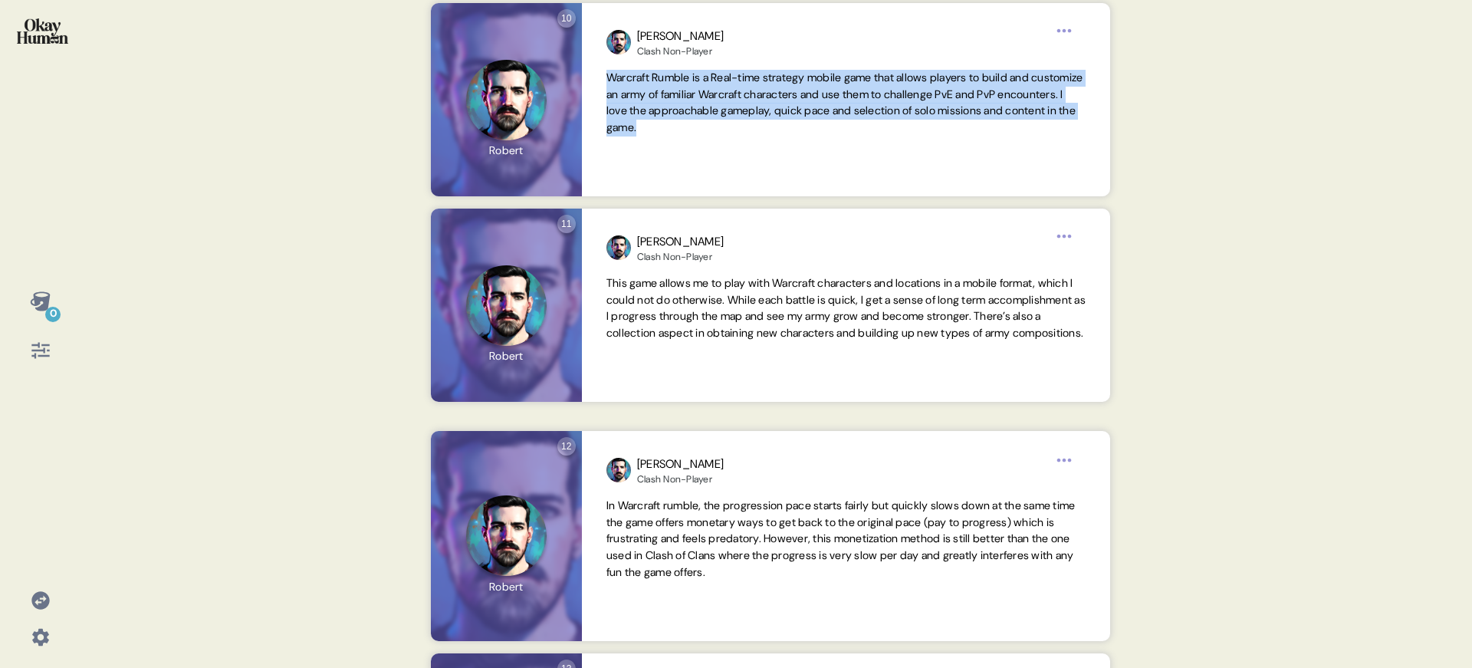
copy span "Warcraft Rumble is a Real-time strategy mobile game that allows players to buil…"
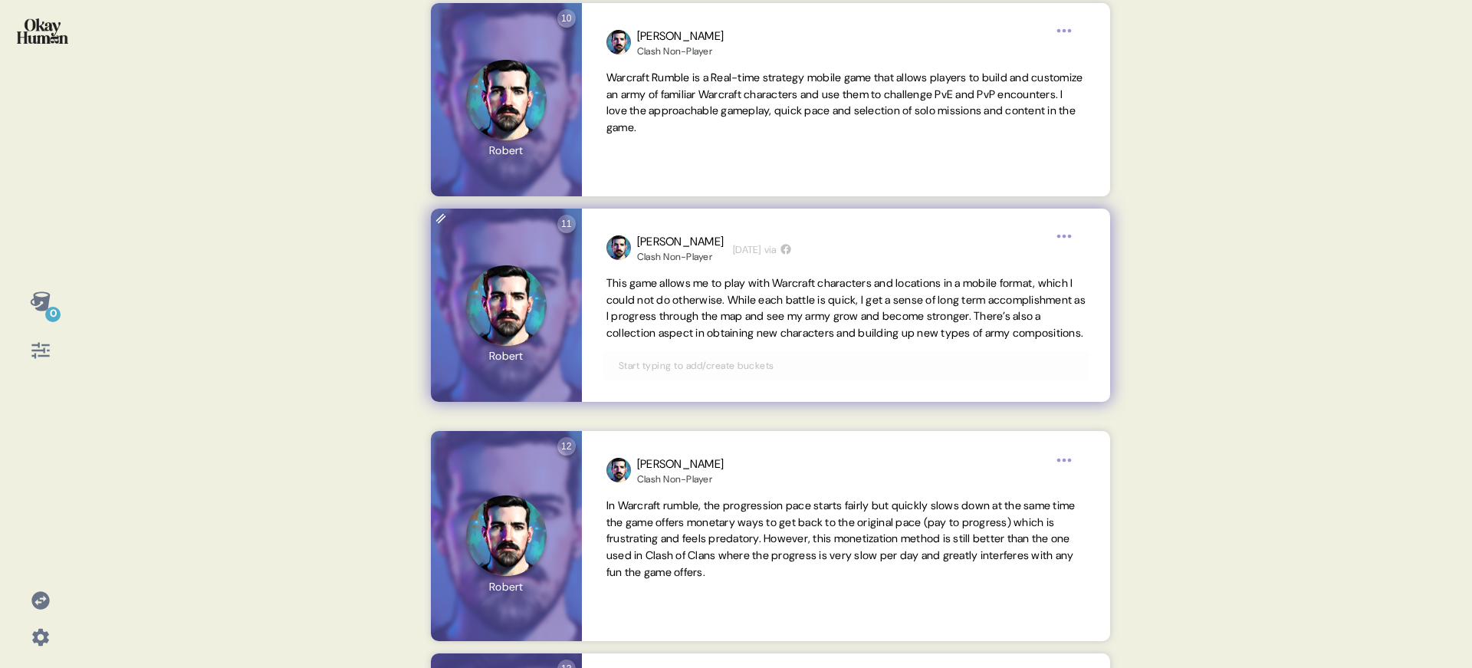
click at [672, 317] on span "This game allows me to play with Warcraft characters and locations in a mobile …" at bounding box center [845, 308] width 479 height 64
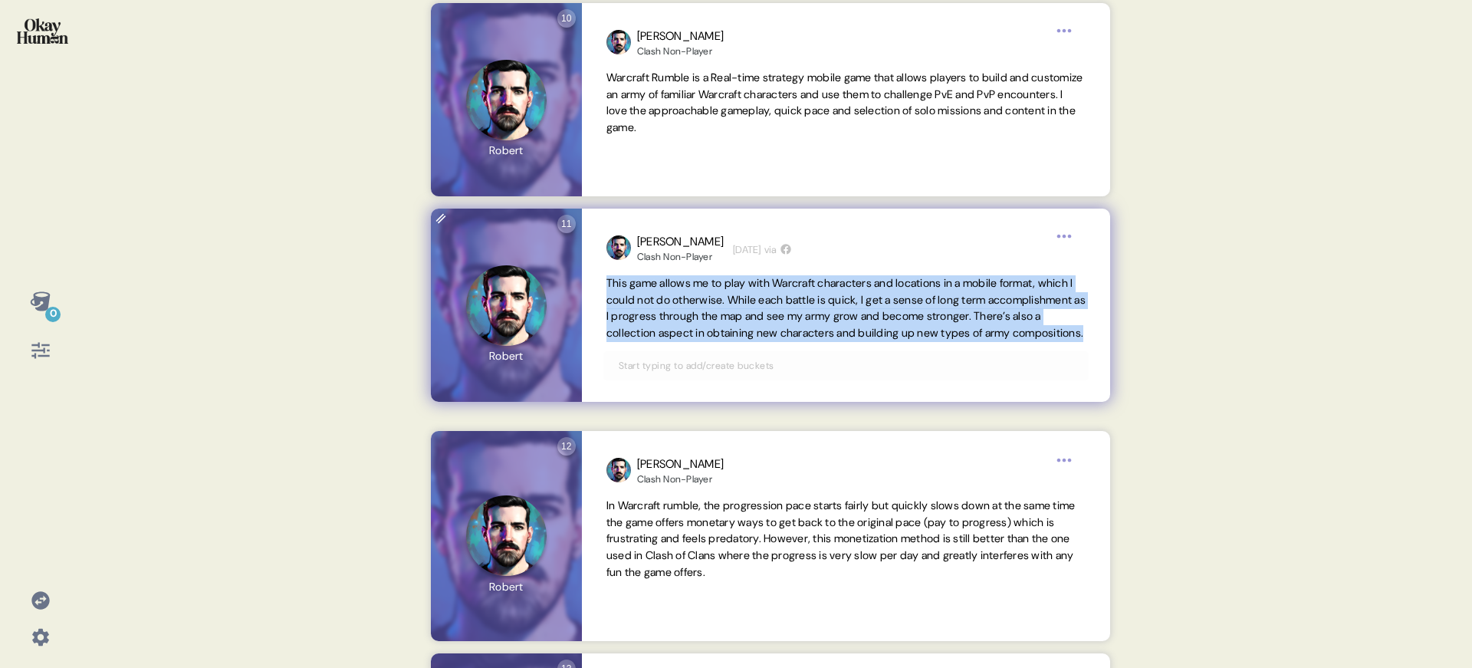
click at [672, 317] on span "This game allows me to play with Warcraft characters and locations in a mobile …" at bounding box center [845, 308] width 479 height 64
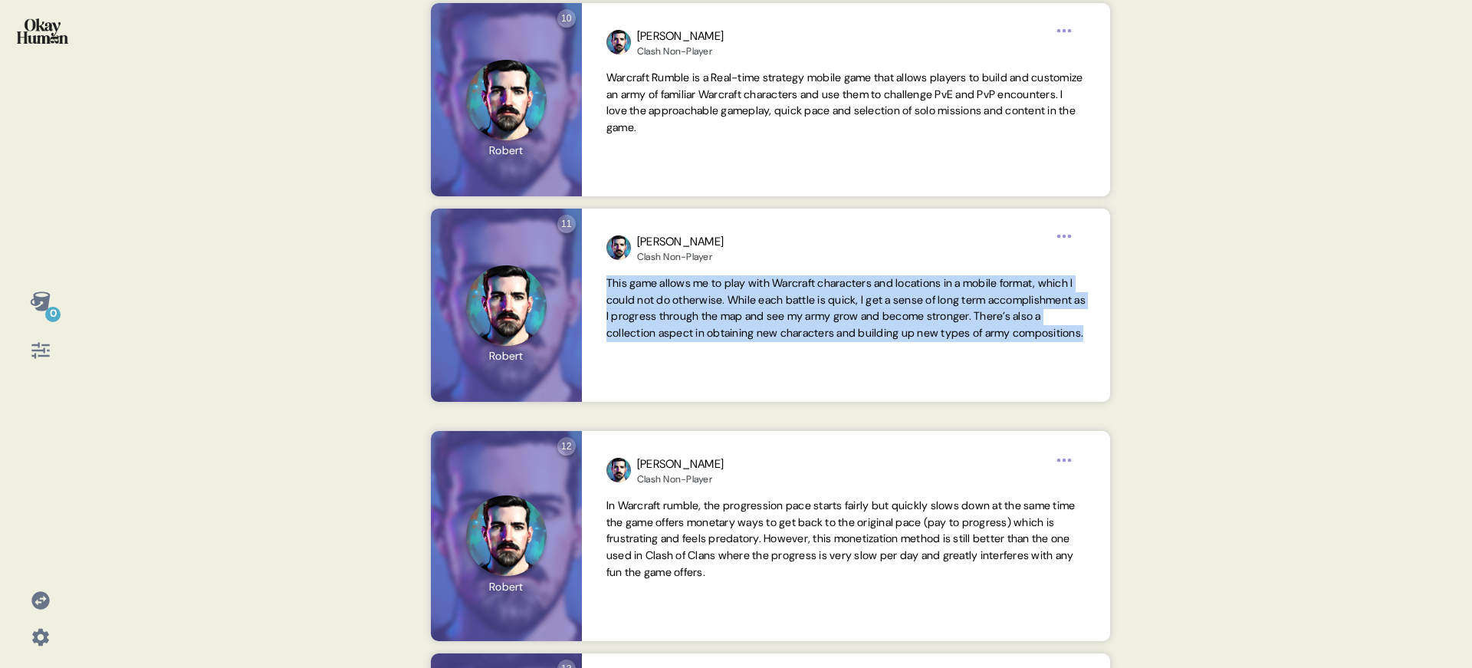
copy span "This game allows me to play with Warcraft characters and locations in a mobile …"
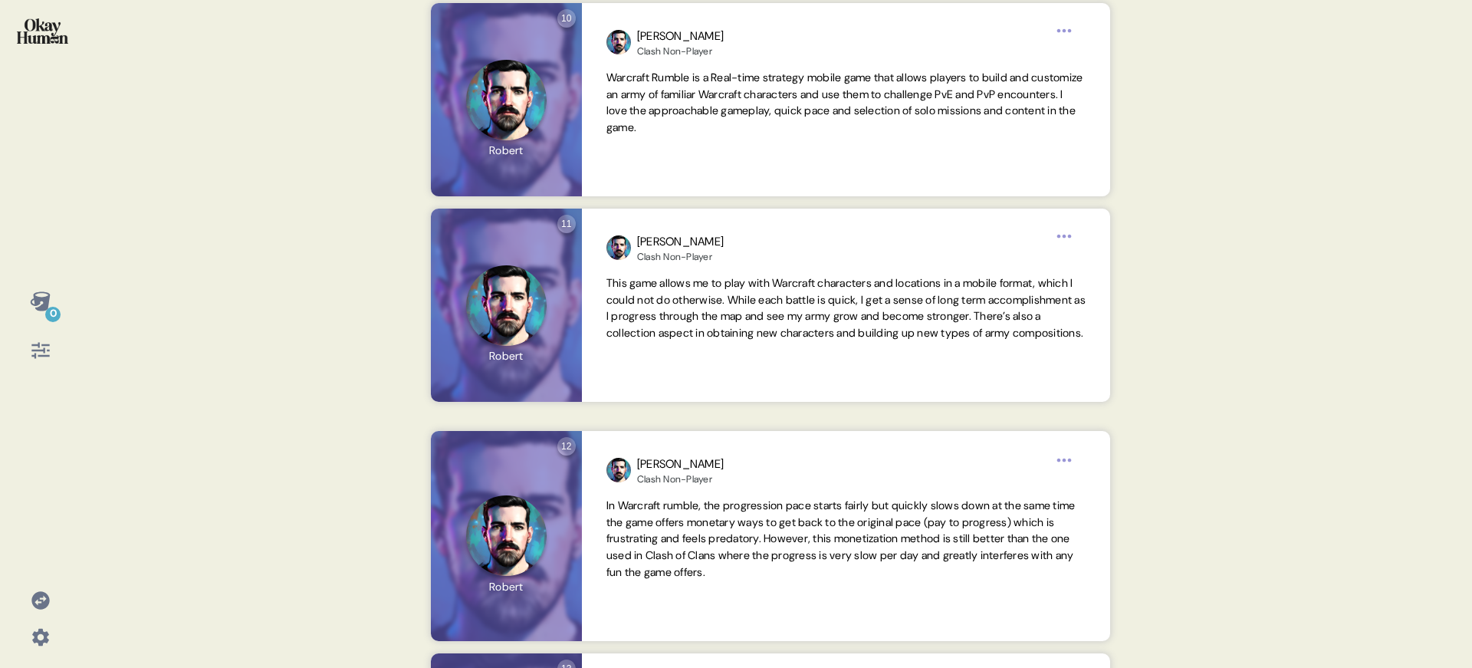
click at [32, 51] on div at bounding box center [40, 40] width 56 height 57
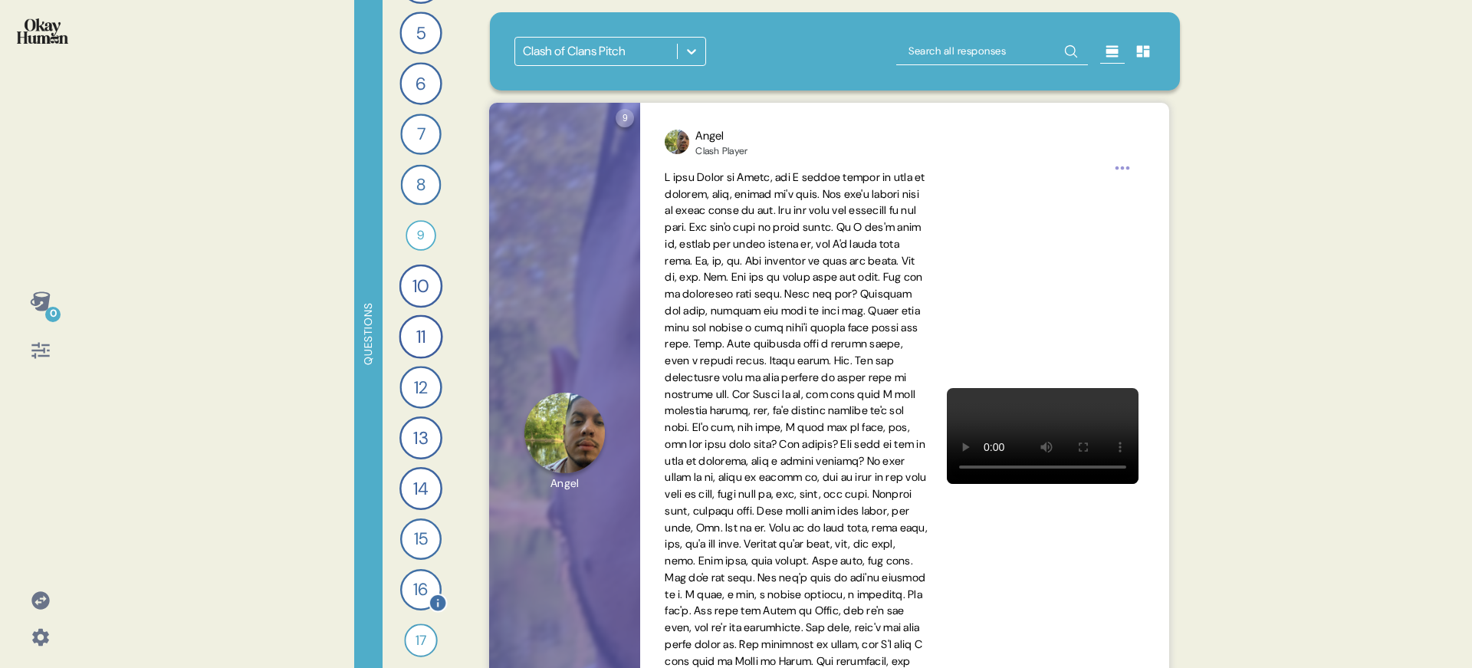
click at [410, 582] on div "16" at bounding box center [420, 589] width 41 height 41
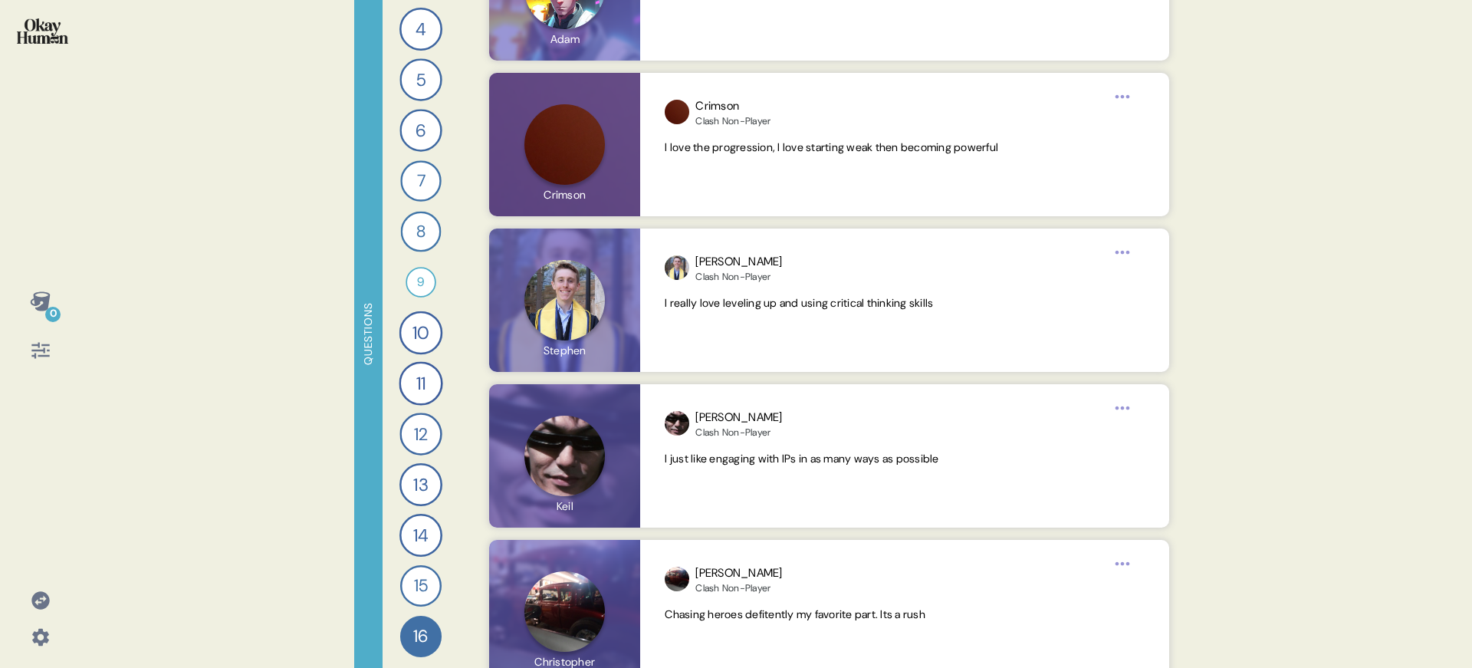
scroll to position [4336, 0]
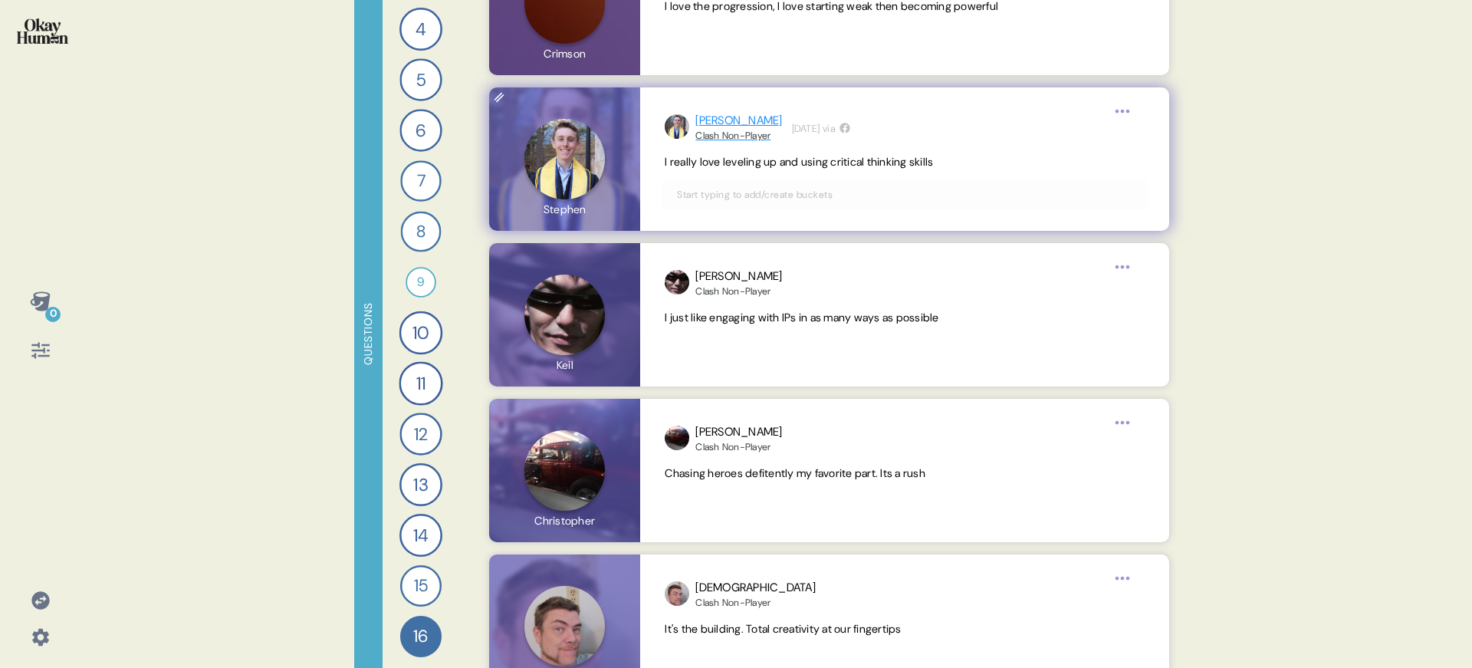
click at [738, 136] on div "Clash Non-Player" at bounding box center [738, 136] width 87 height 12
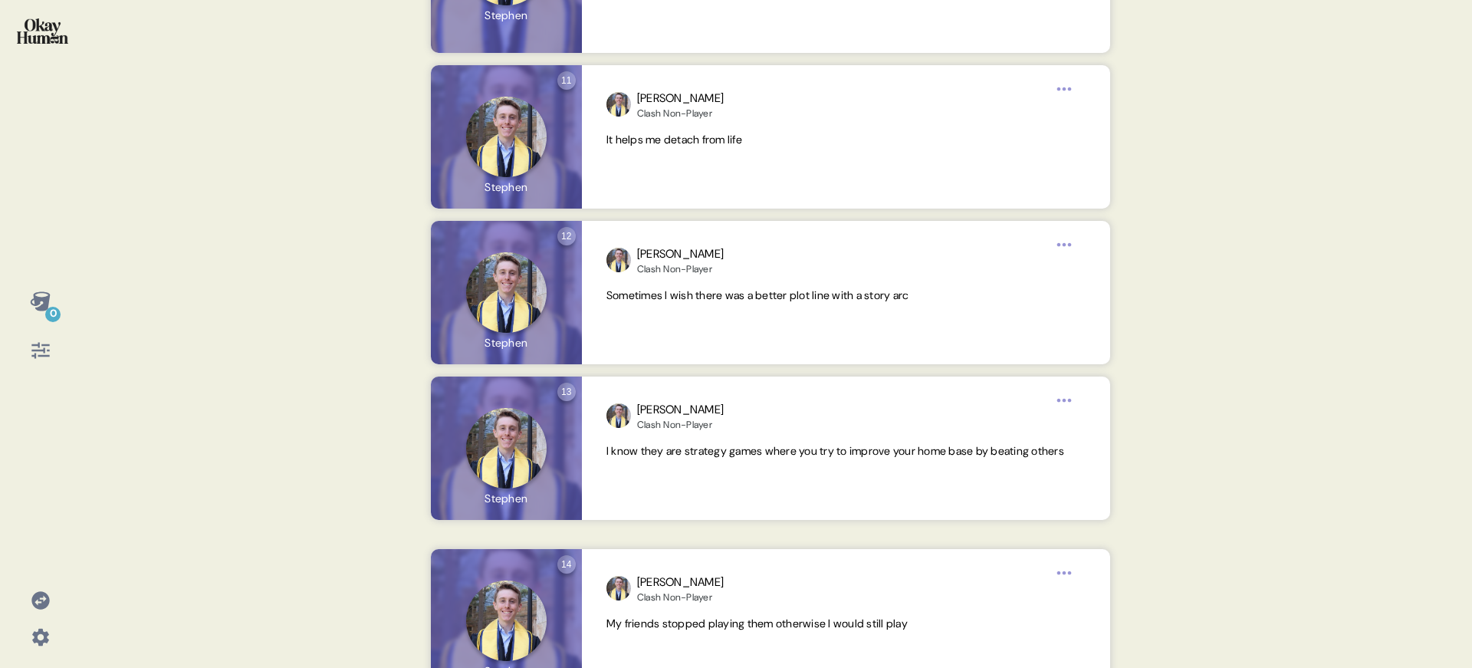
scroll to position [0, 0]
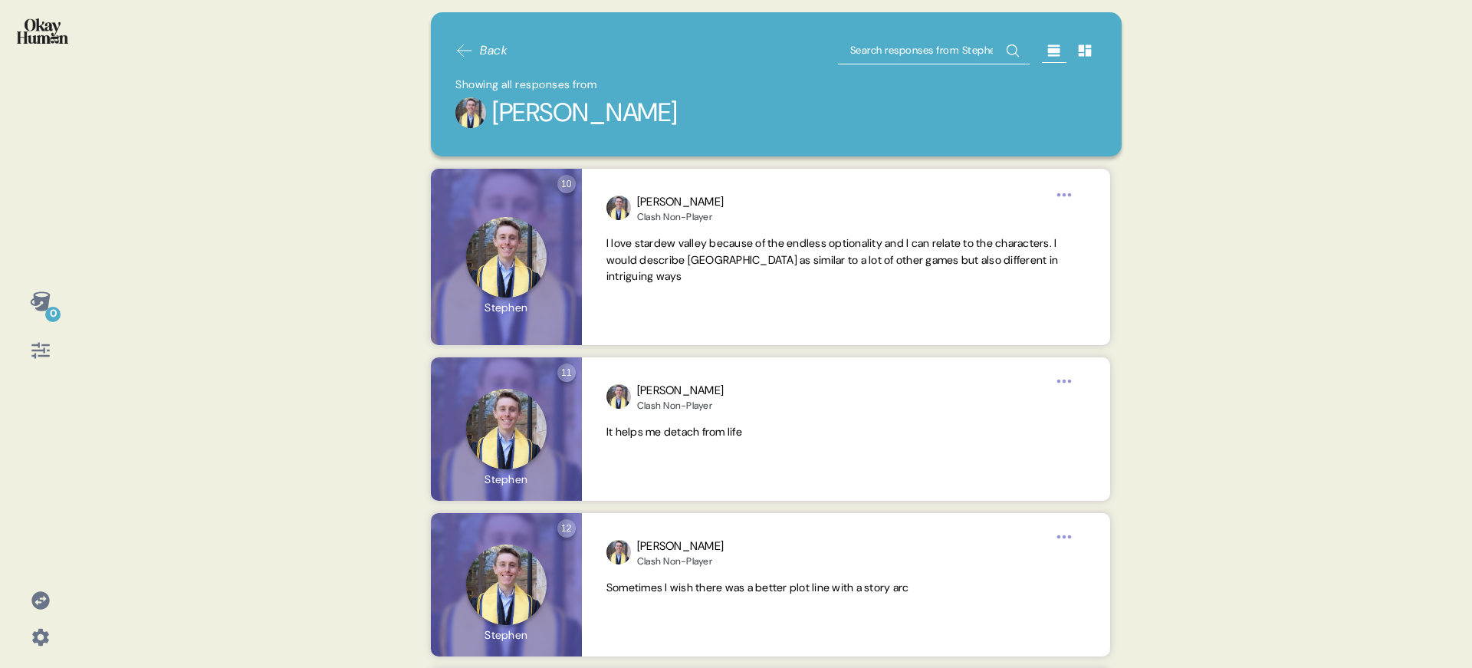
click at [66, 57] on div at bounding box center [40, 40] width 56 height 57
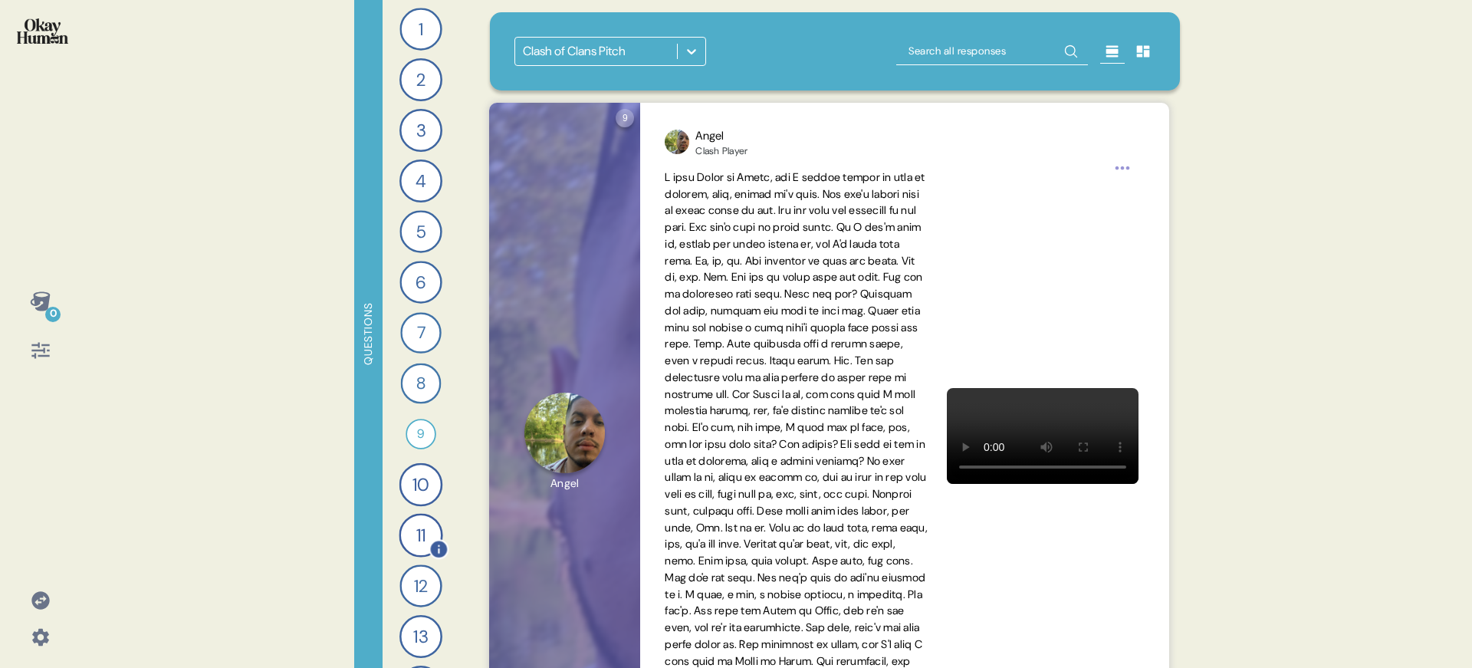
click at [425, 532] on div "11" at bounding box center [421, 535] width 44 height 44
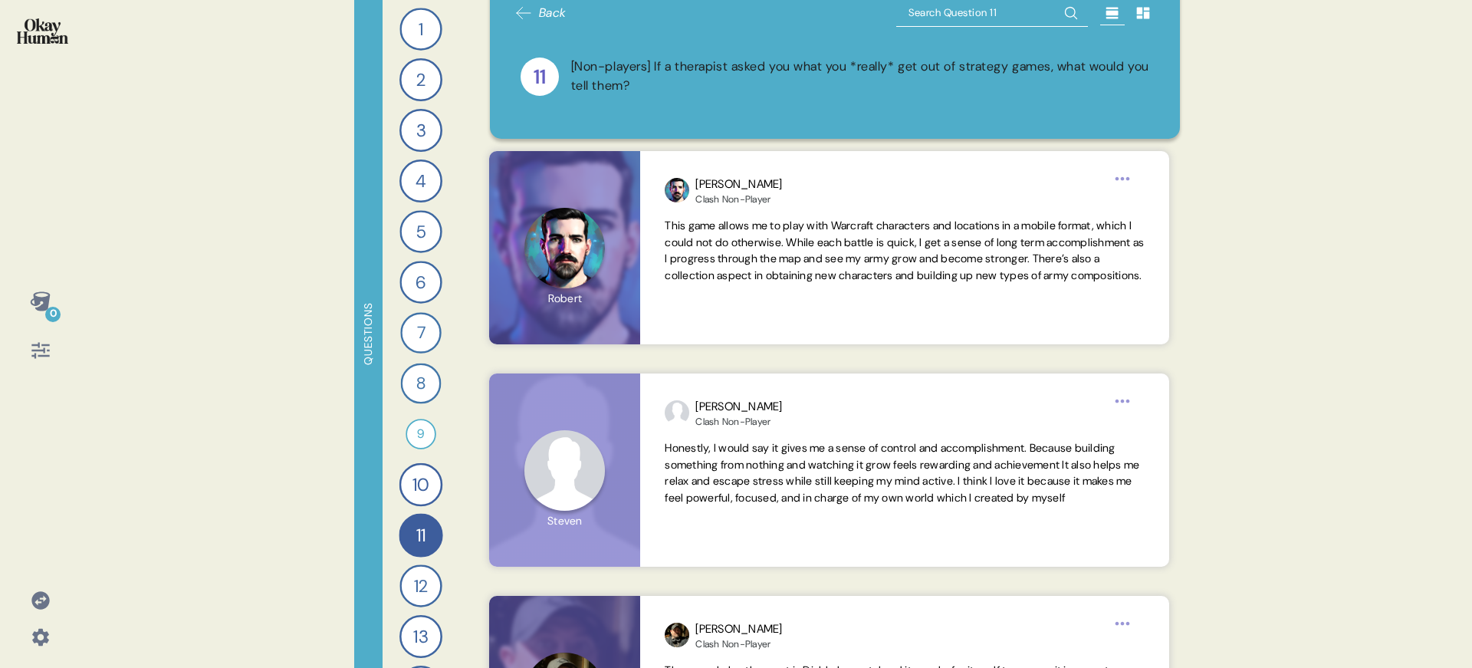
scroll to position [42, 0]
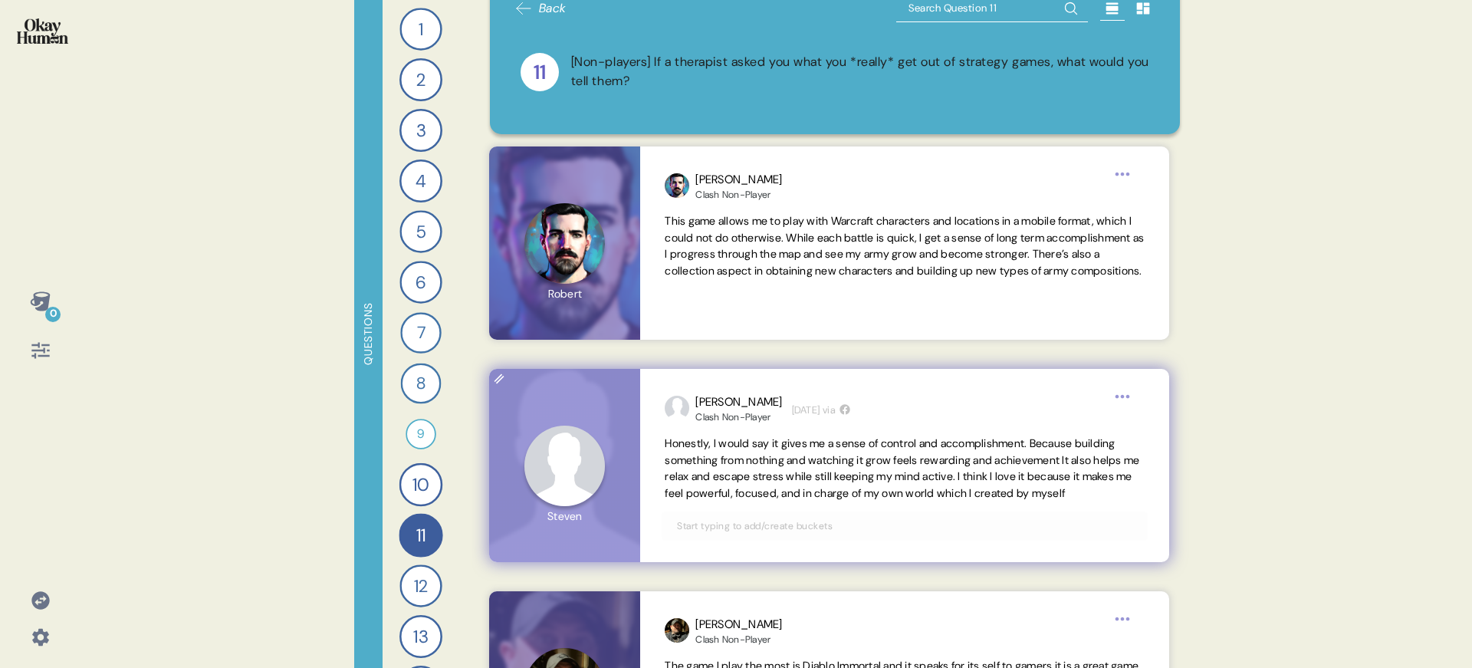
click at [829, 477] on span "Honestly, I would say it gives me a sense of control and accomplishment. Becaus…" at bounding box center [902, 468] width 474 height 64
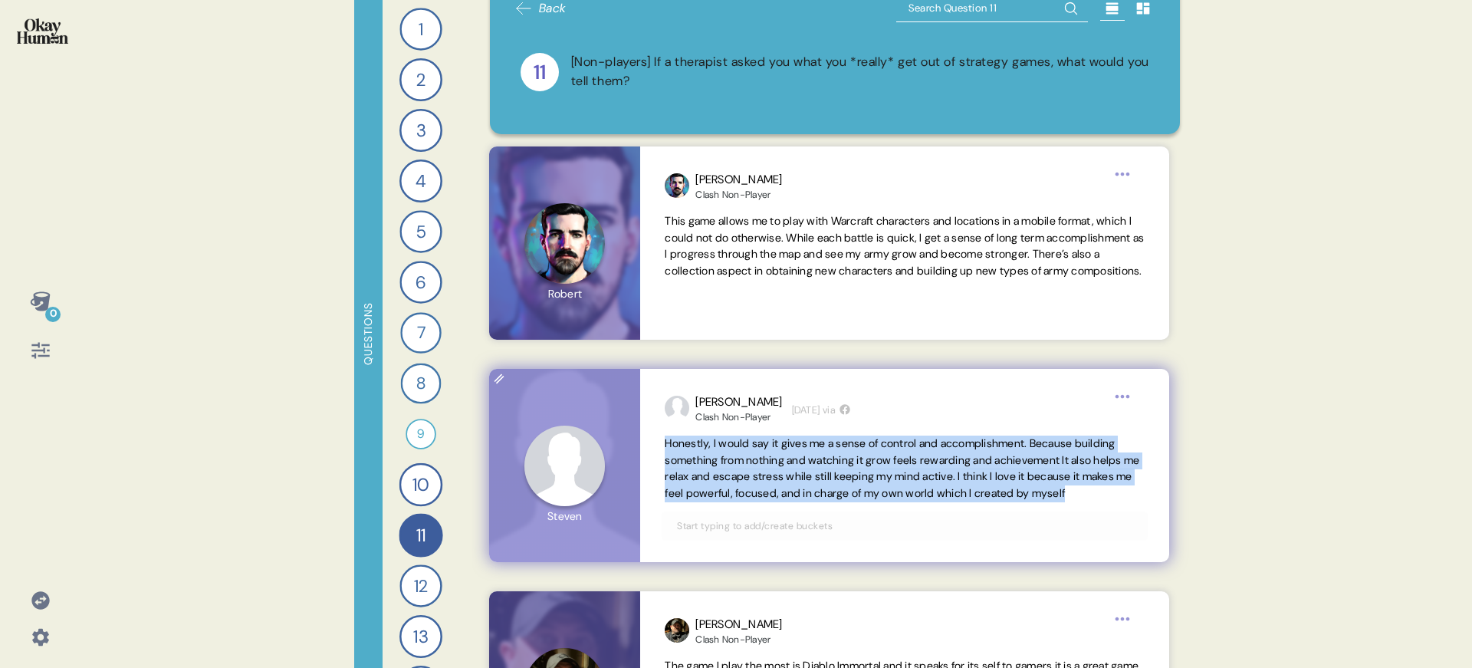
click at [828, 478] on span "Honestly, I would say it gives me a sense of control and accomplishment. Becaus…" at bounding box center [902, 468] width 474 height 64
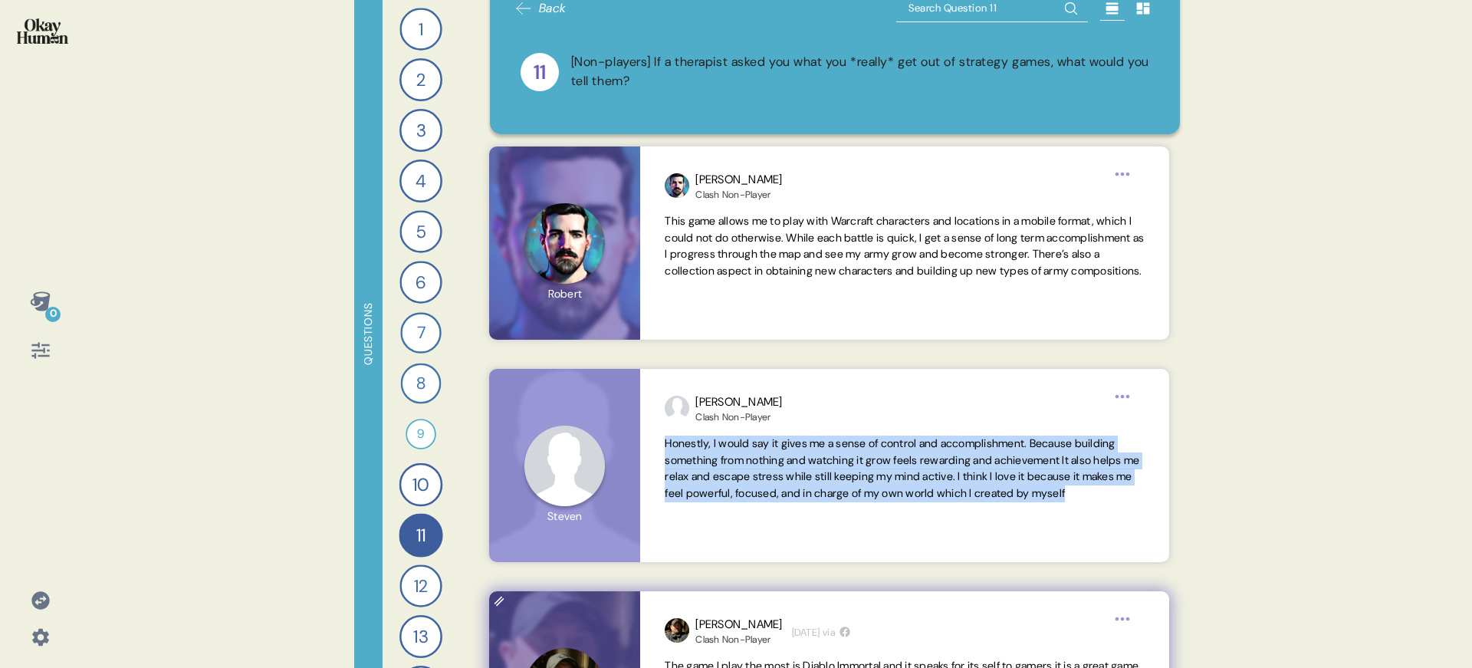
copy span "Honestly, I would say it gives me a sense of control and accomplishment. Becaus…"
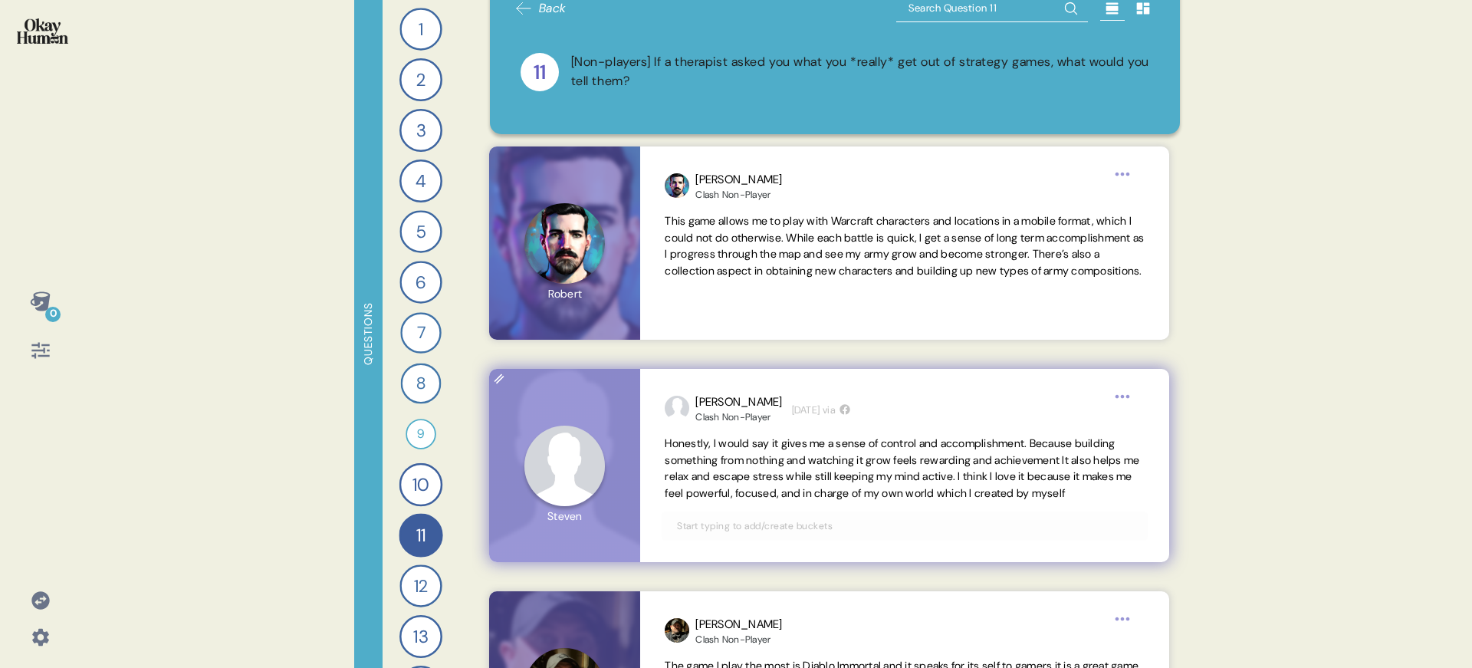
click at [921, 418] on div "[PERSON_NAME] Non-Player [DATE] via" at bounding box center [904, 408] width 479 height 30
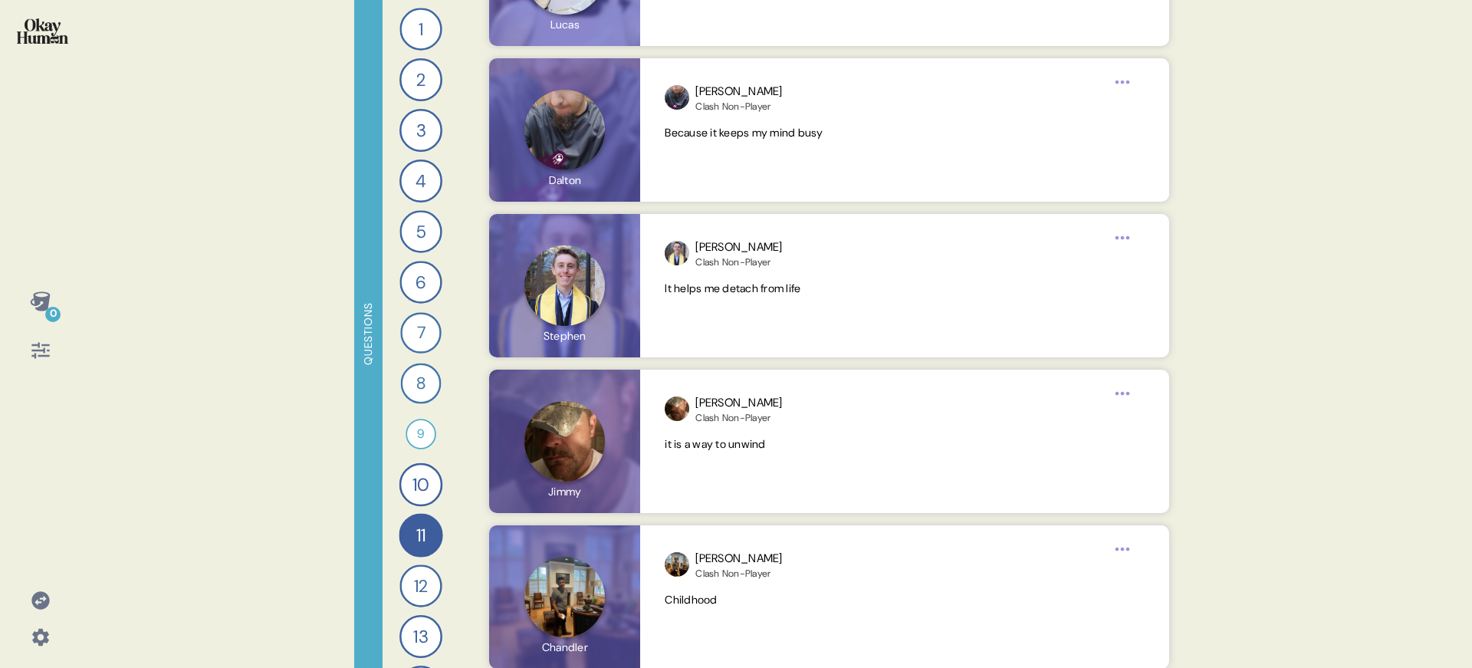
scroll to position [6612, 0]
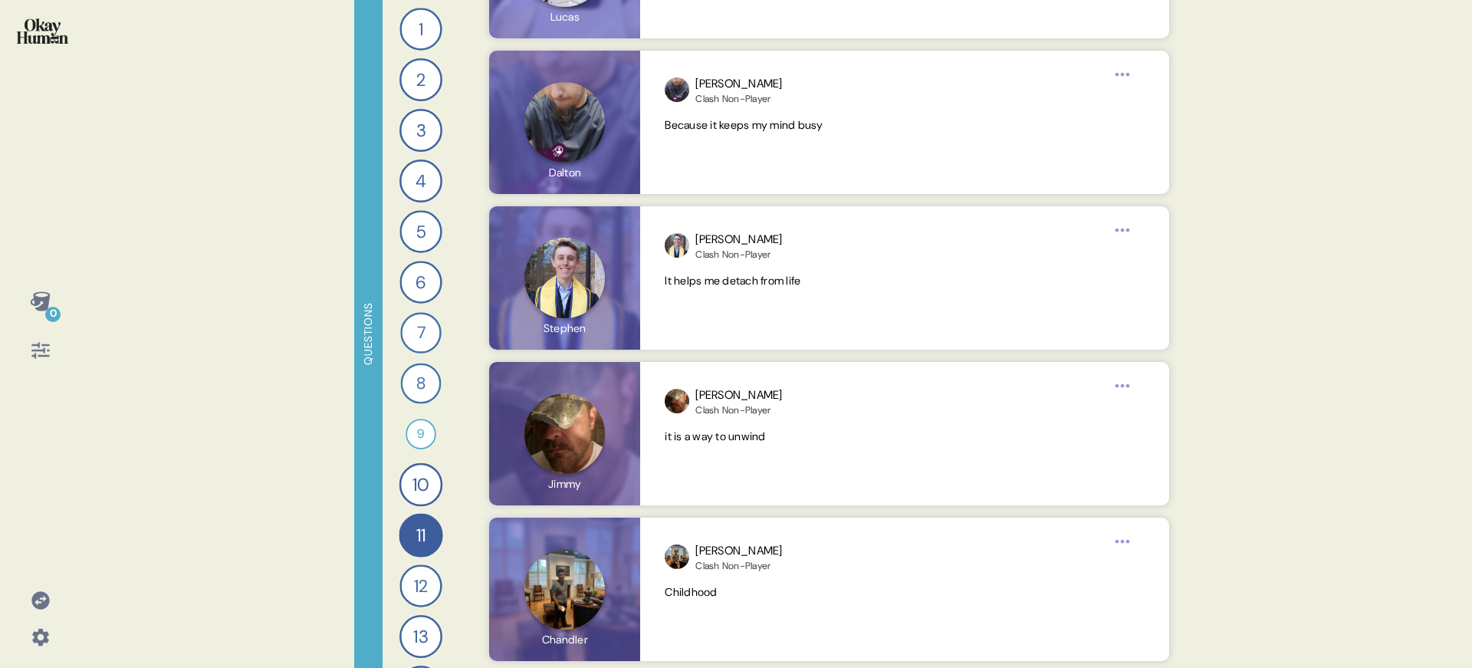
click at [388, 589] on div "1 [Players] What first got you excited about Clash and convinced you to try it …" at bounding box center [420, 334] width 77 height 668
click at [399, 589] on div "12" at bounding box center [420, 585] width 42 height 42
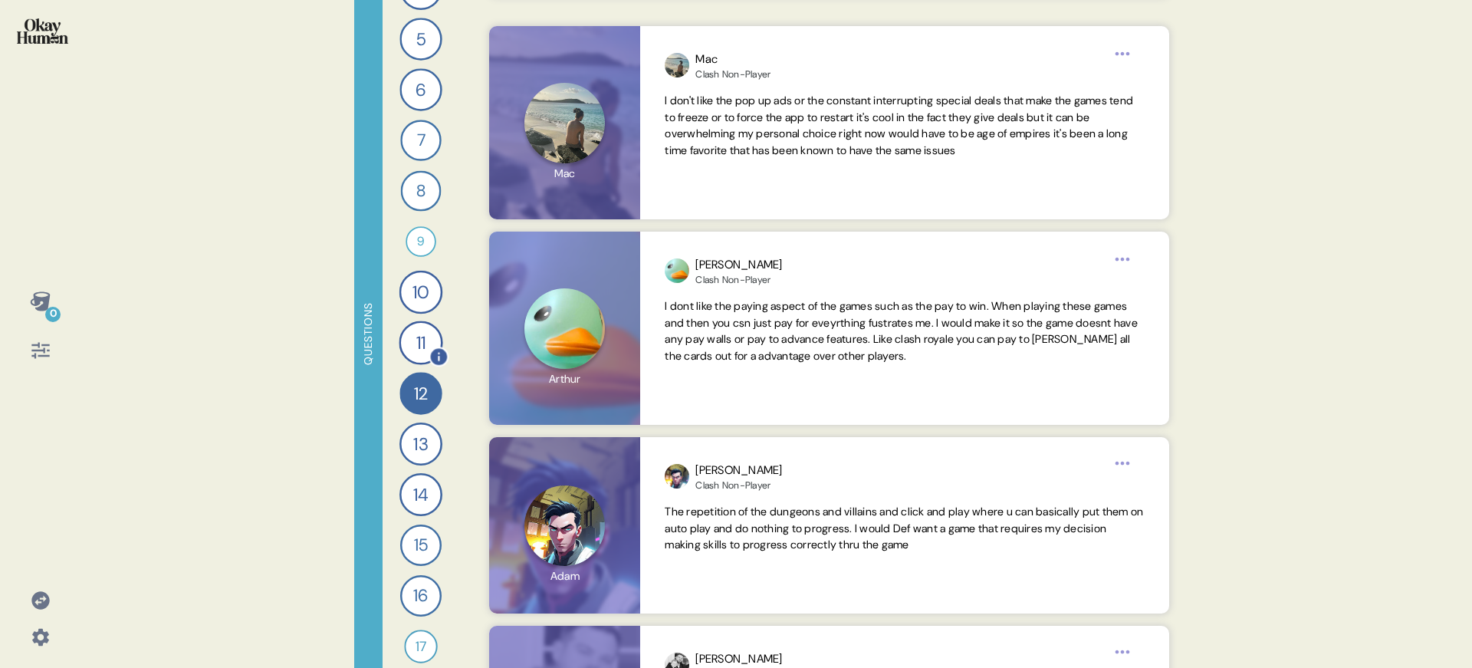
scroll to position [205, 0]
click at [412, 528] on div "15" at bounding box center [420, 532] width 41 height 41
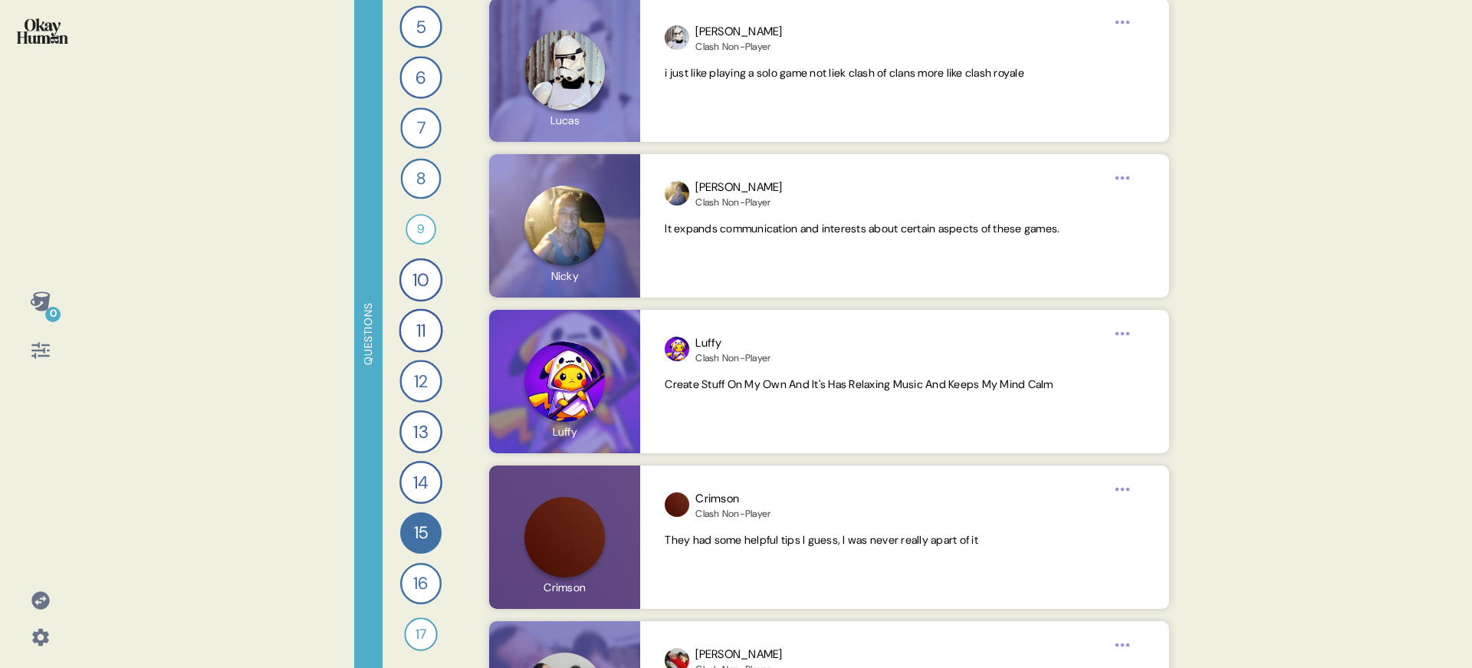
scroll to position [4483, 0]
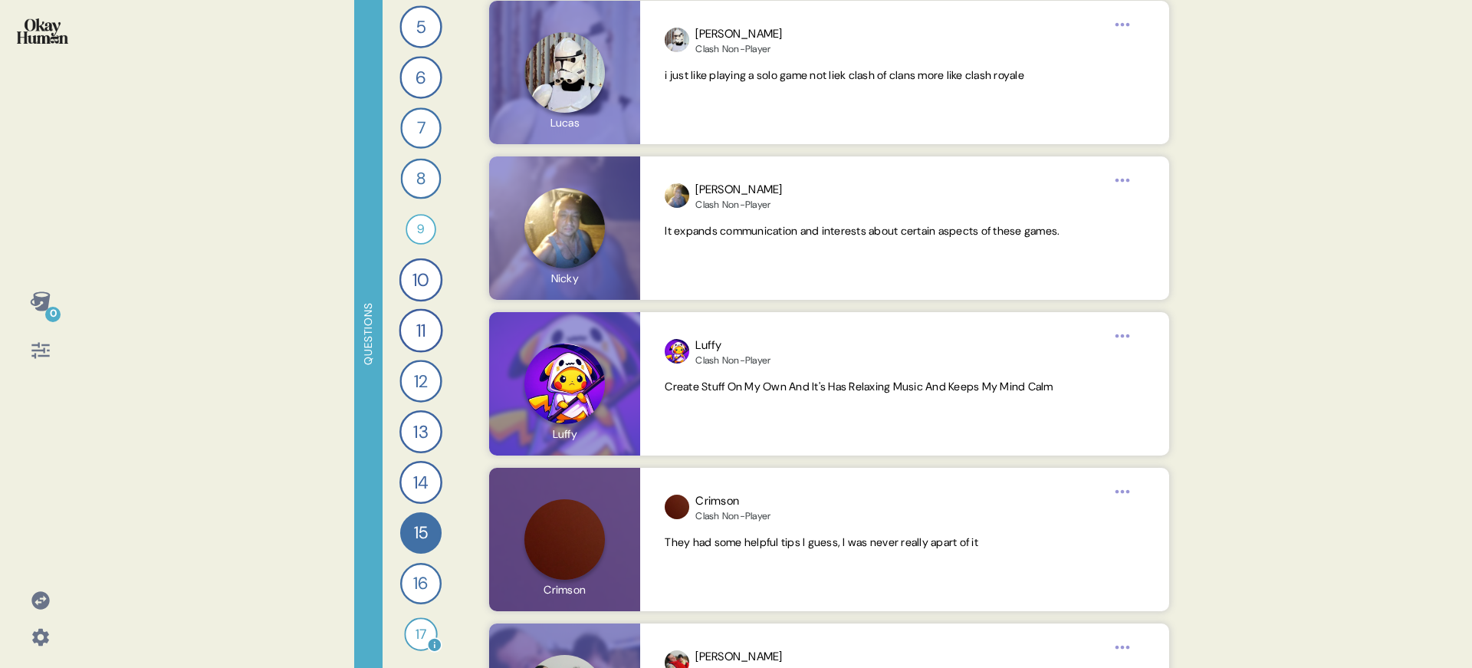
click at [412, 634] on div "17" at bounding box center [420, 633] width 33 height 33
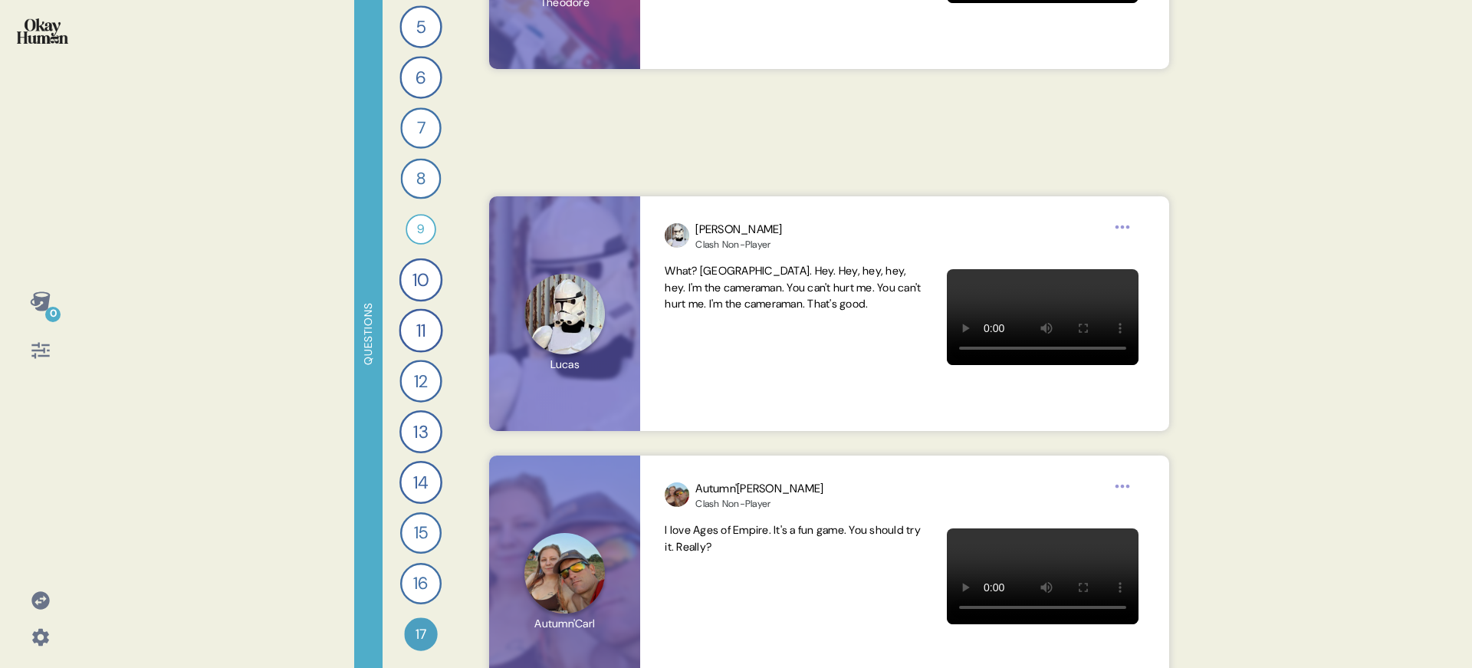
scroll to position [6080, 0]
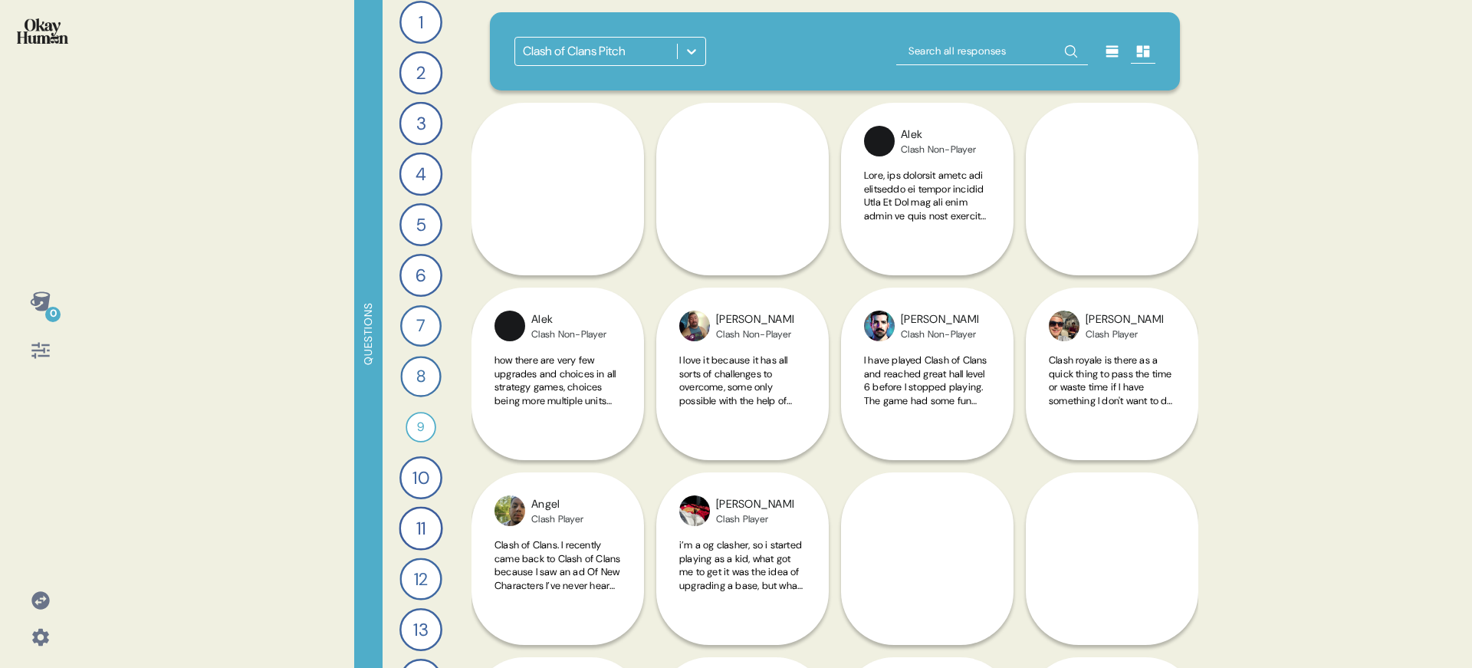
scroll to position [51, 0]
click at [413, 589] on div "13" at bounding box center [420, 585] width 43 height 43
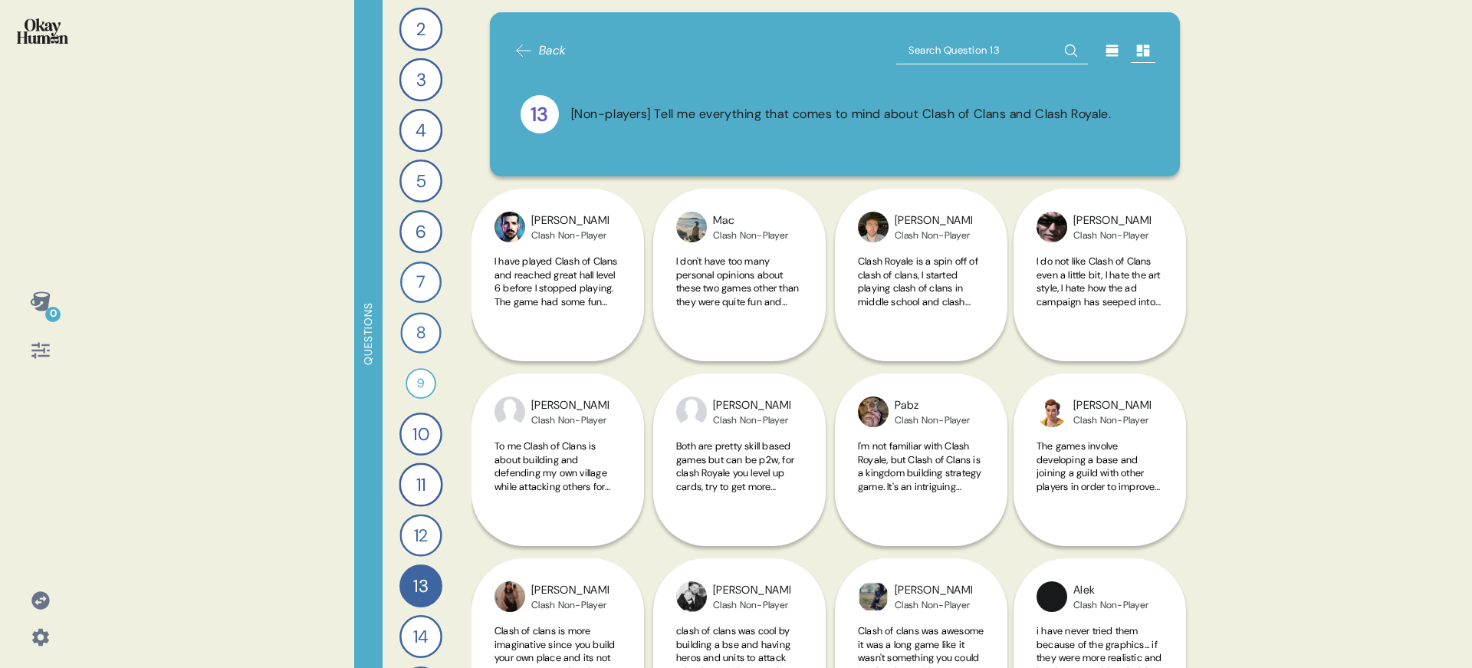
click at [1105, 56] on icon at bounding box center [1112, 50] width 15 height 15
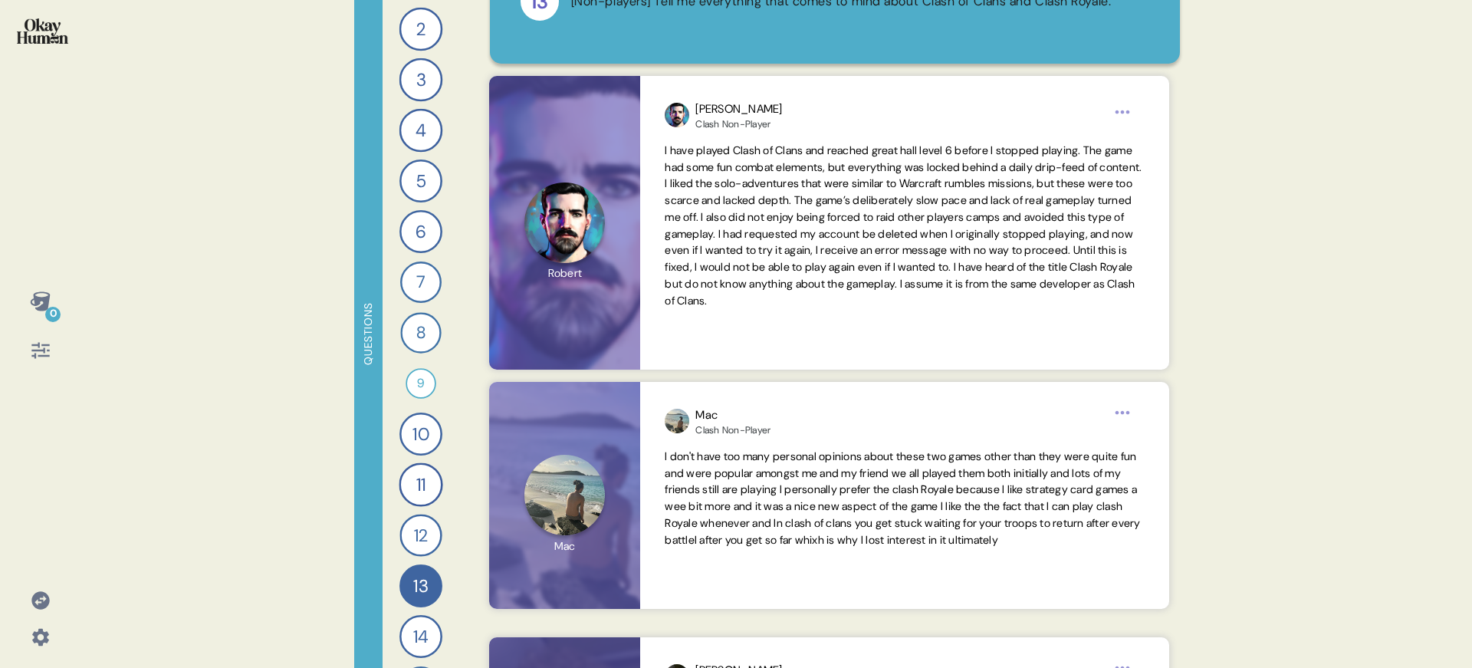
scroll to position [113, 0]
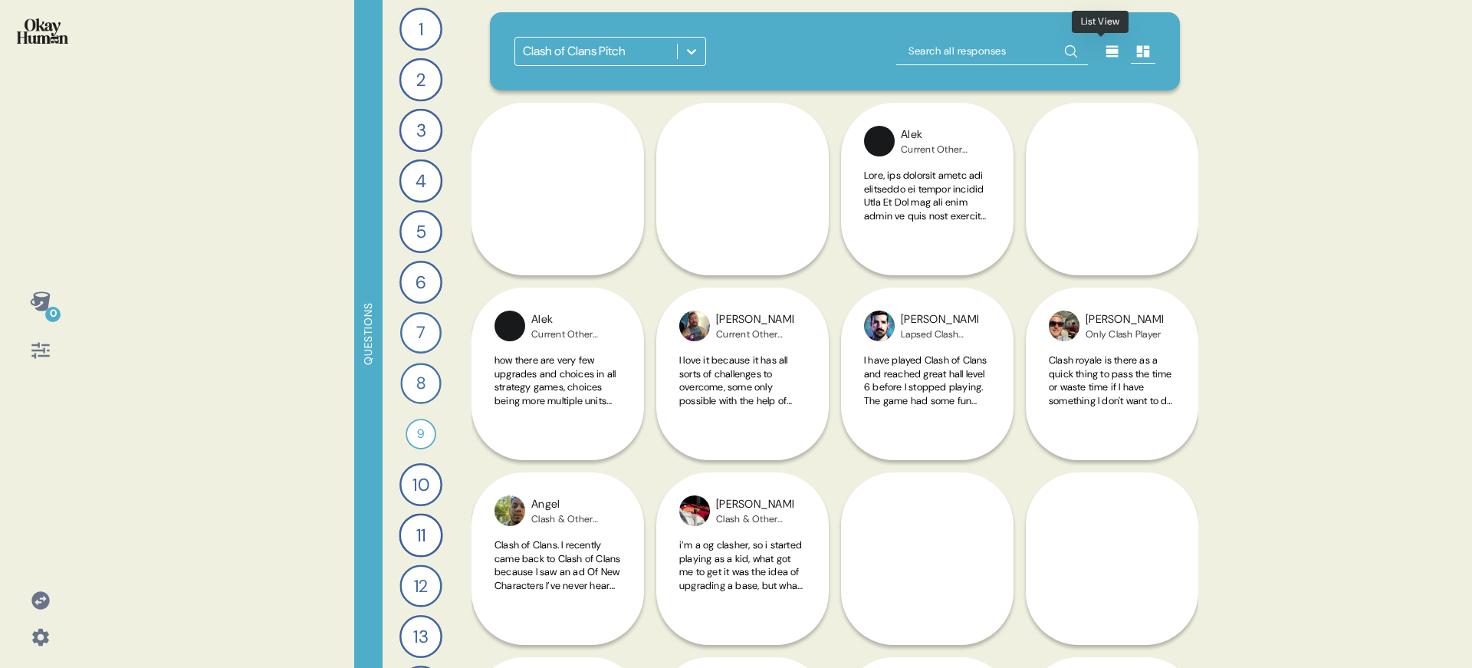
click at [1108, 54] on icon at bounding box center [1112, 51] width 15 height 15
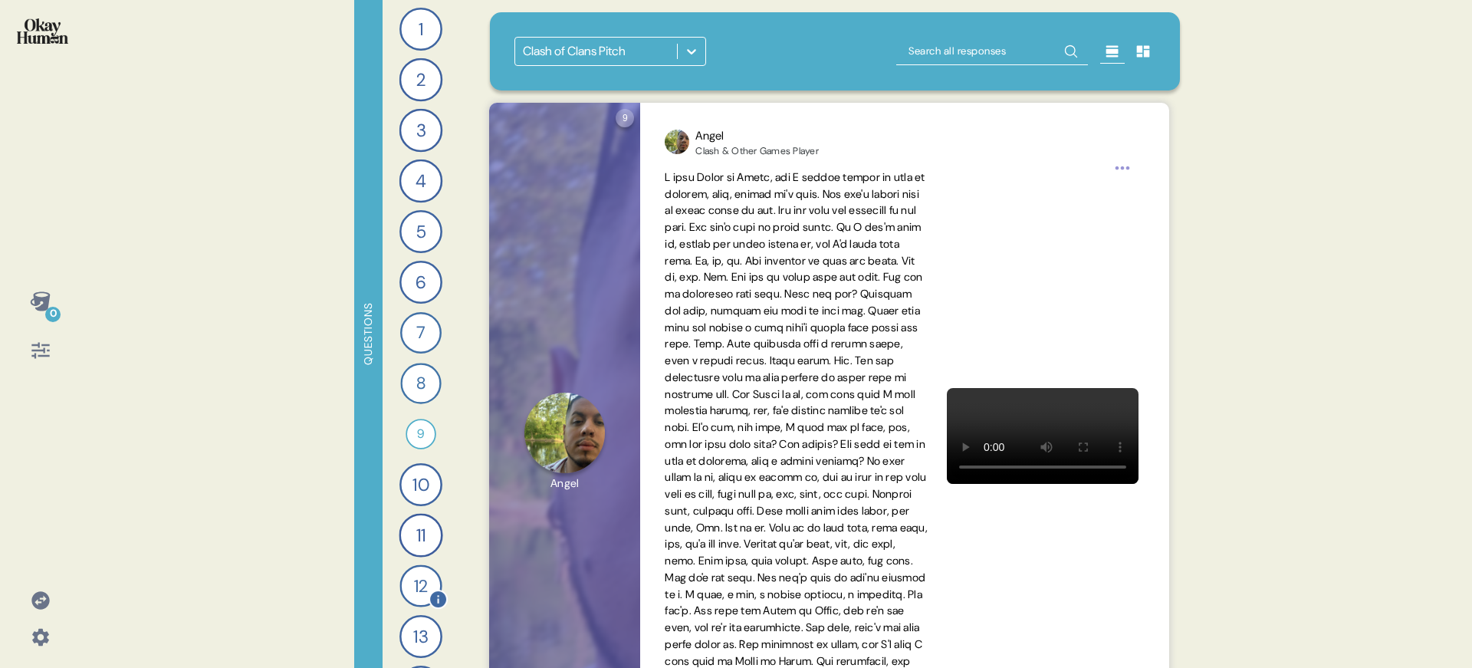
click at [422, 584] on div "12" at bounding box center [420, 585] width 42 height 42
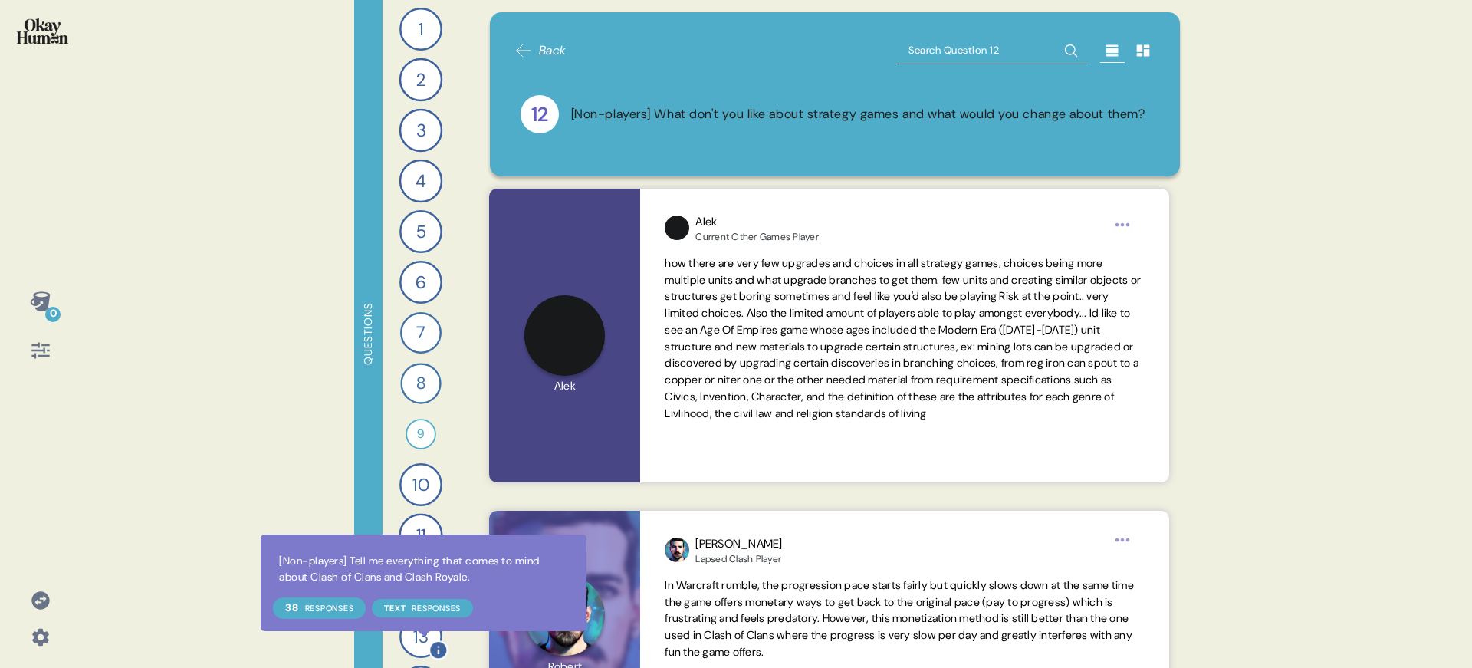
click at [428, 642] on div at bounding box center [437, 649] width 19 height 19
click at [422, 640] on div "13" at bounding box center [420, 636] width 43 height 43
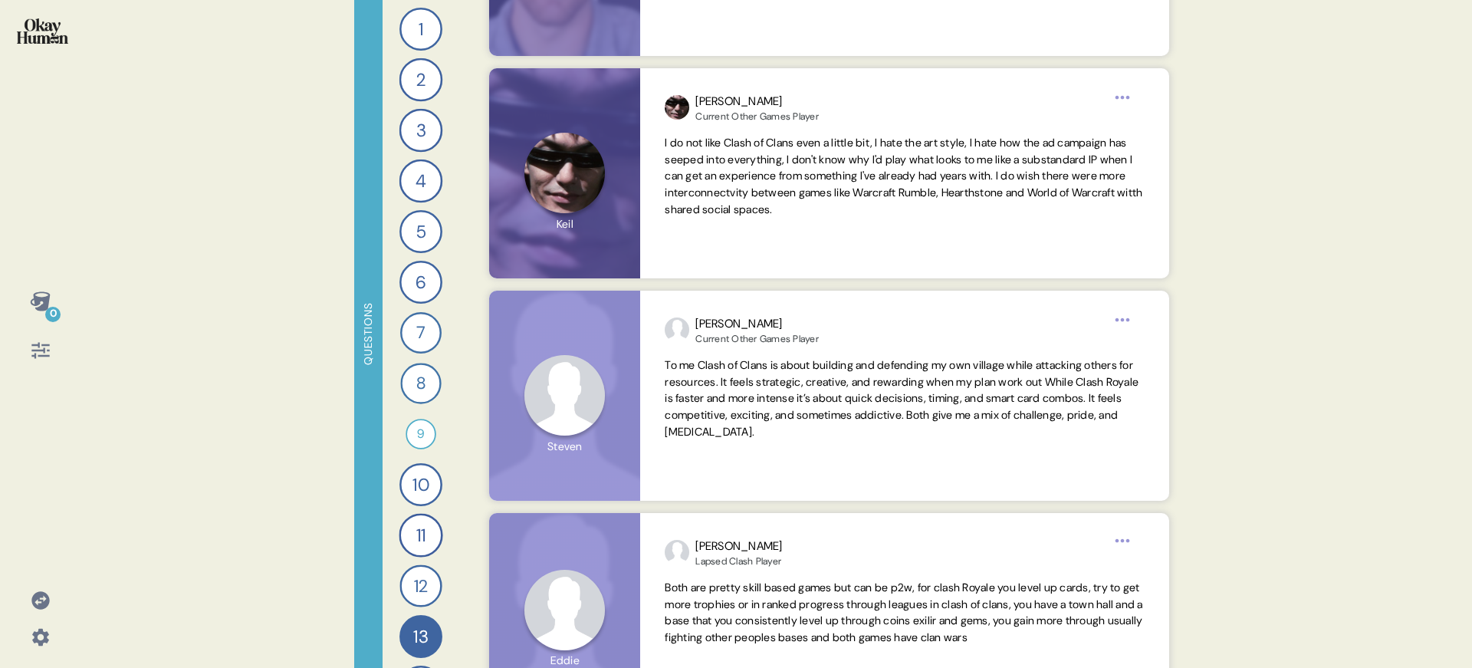
scroll to position [941, 0]
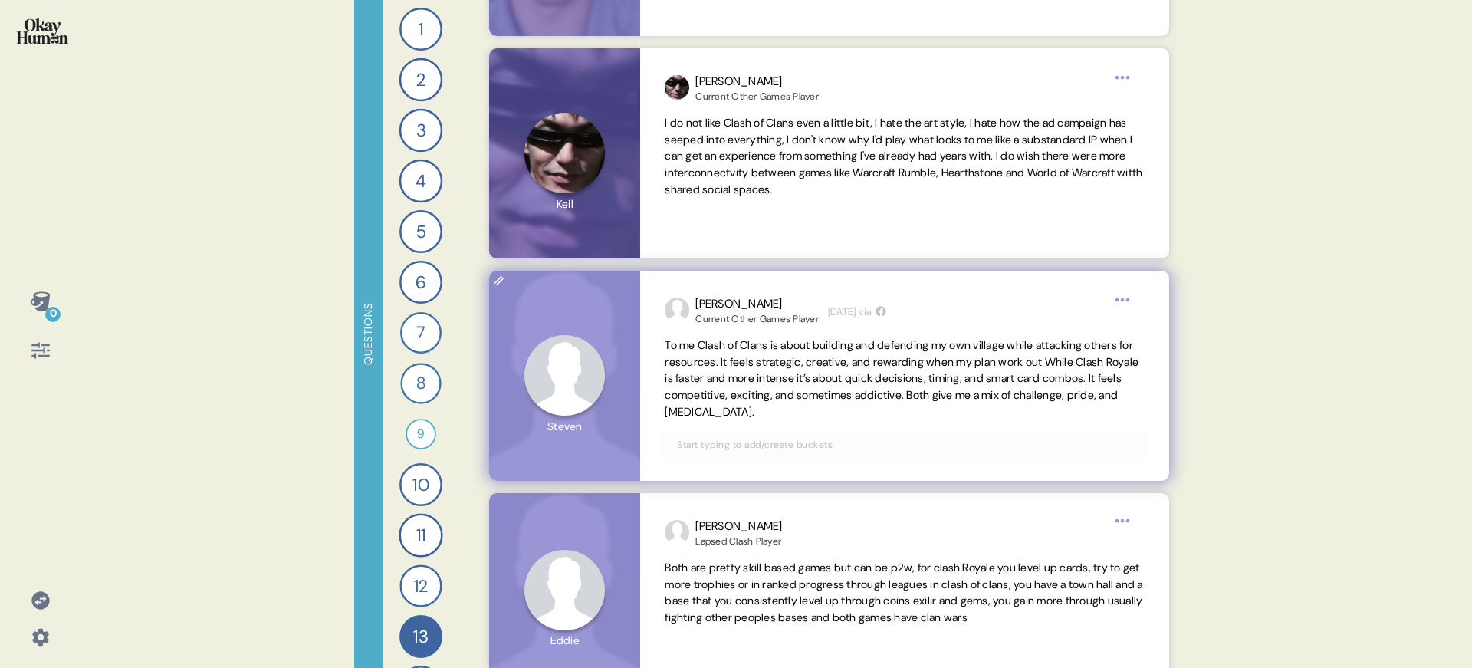
click at [858, 392] on span "To me Clash of Clans is about building and defending my own village while attac…" at bounding box center [902, 378] width 474 height 80
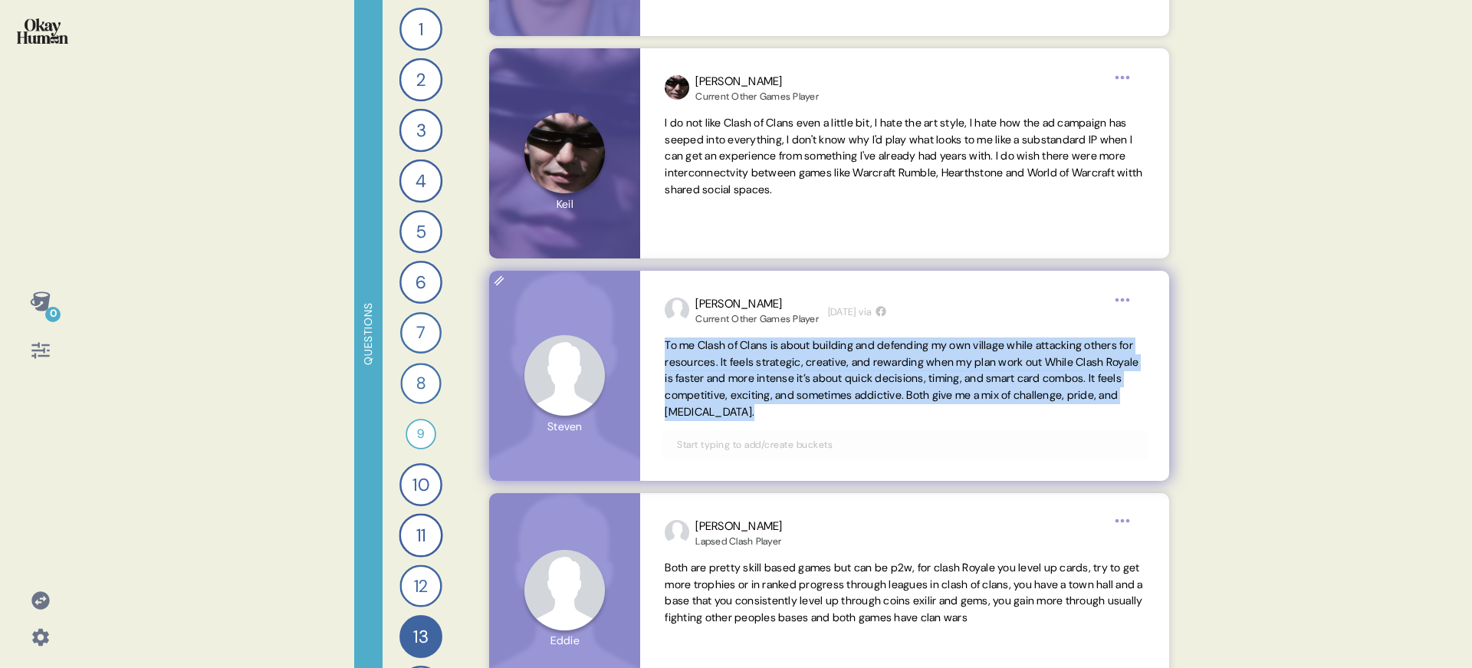
click at [858, 392] on span "To me Clash of Clans is about building and defending my own village while attac…" at bounding box center [902, 378] width 474 height 80
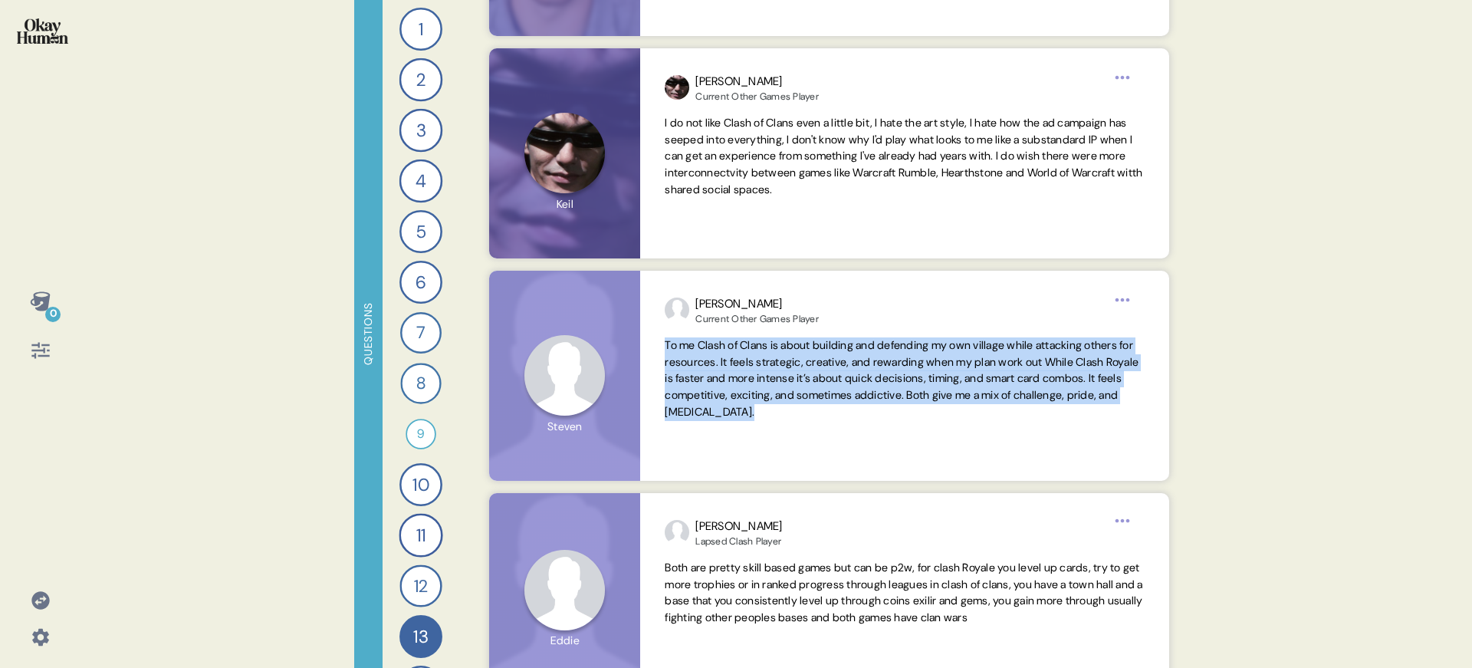
copy span "To me Clash of Clans is about building and defending my own village while attac…"
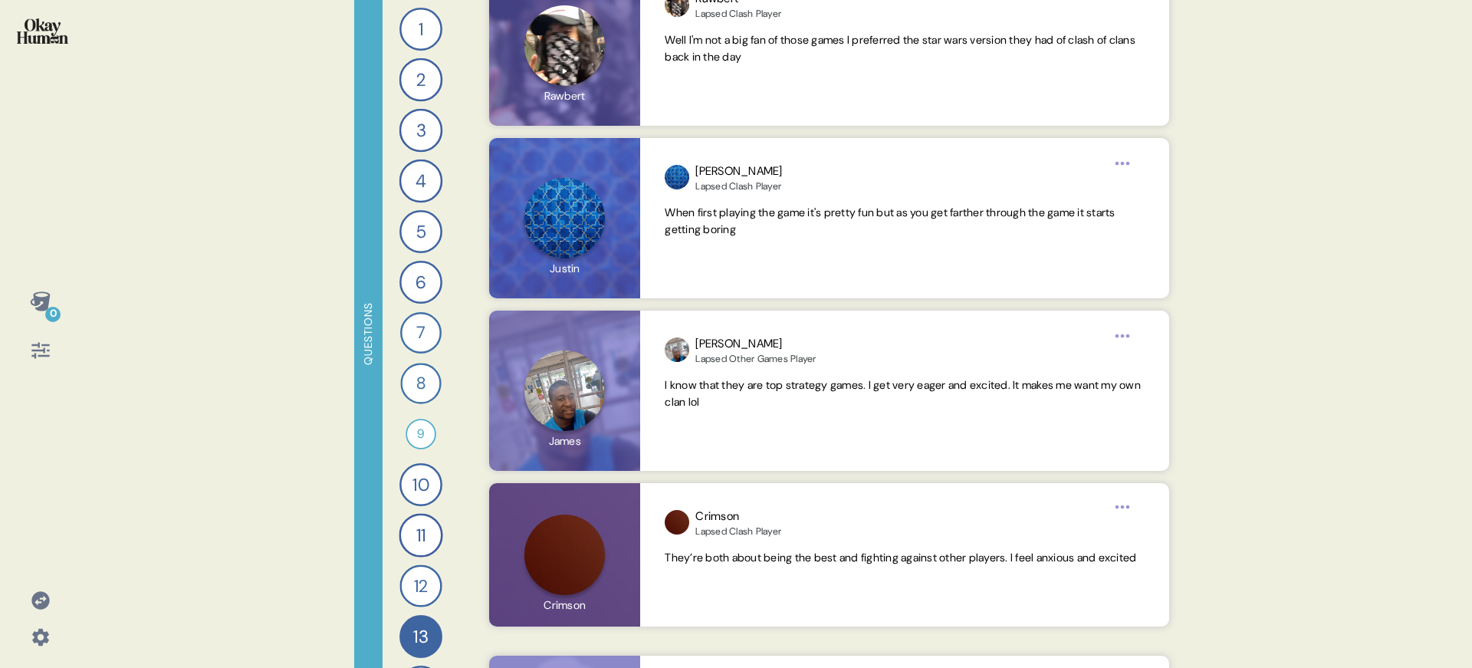
scroll to position [4183, 0]
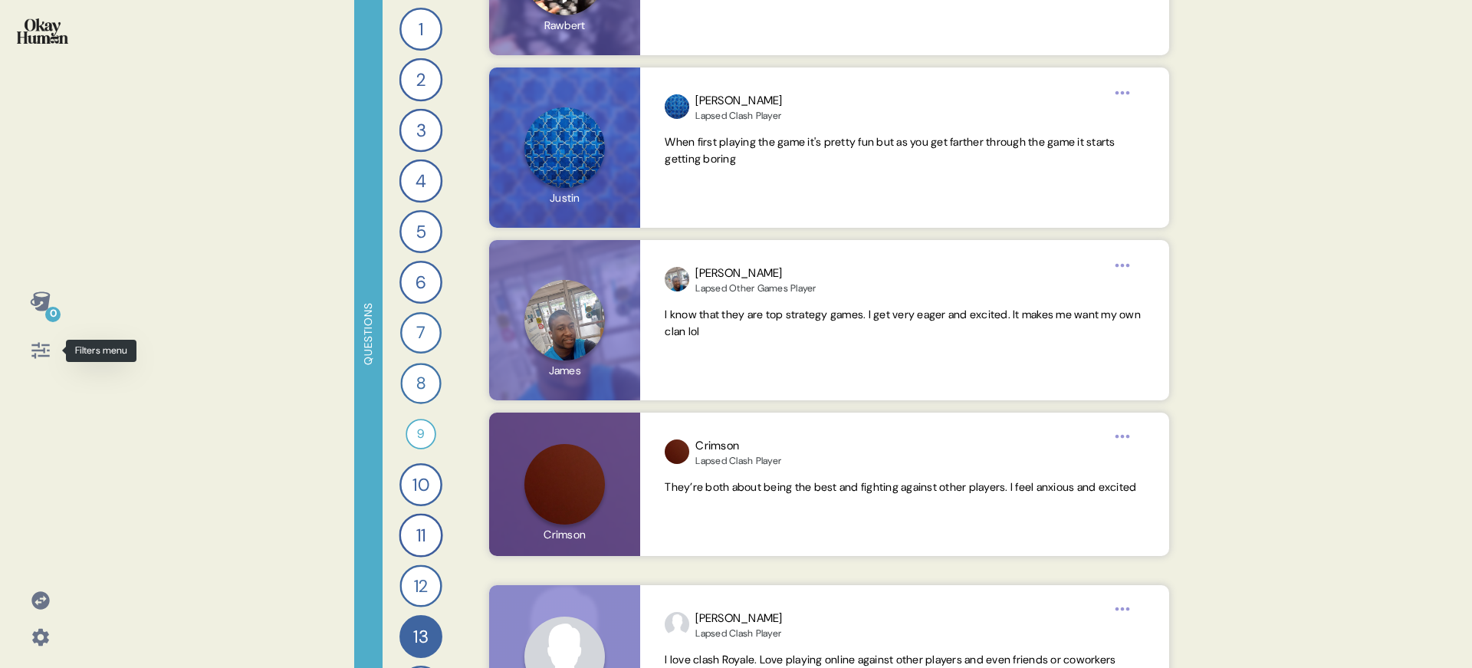
click at [48, 347] on icon at bounding box center [40, 350] width 21 height 21
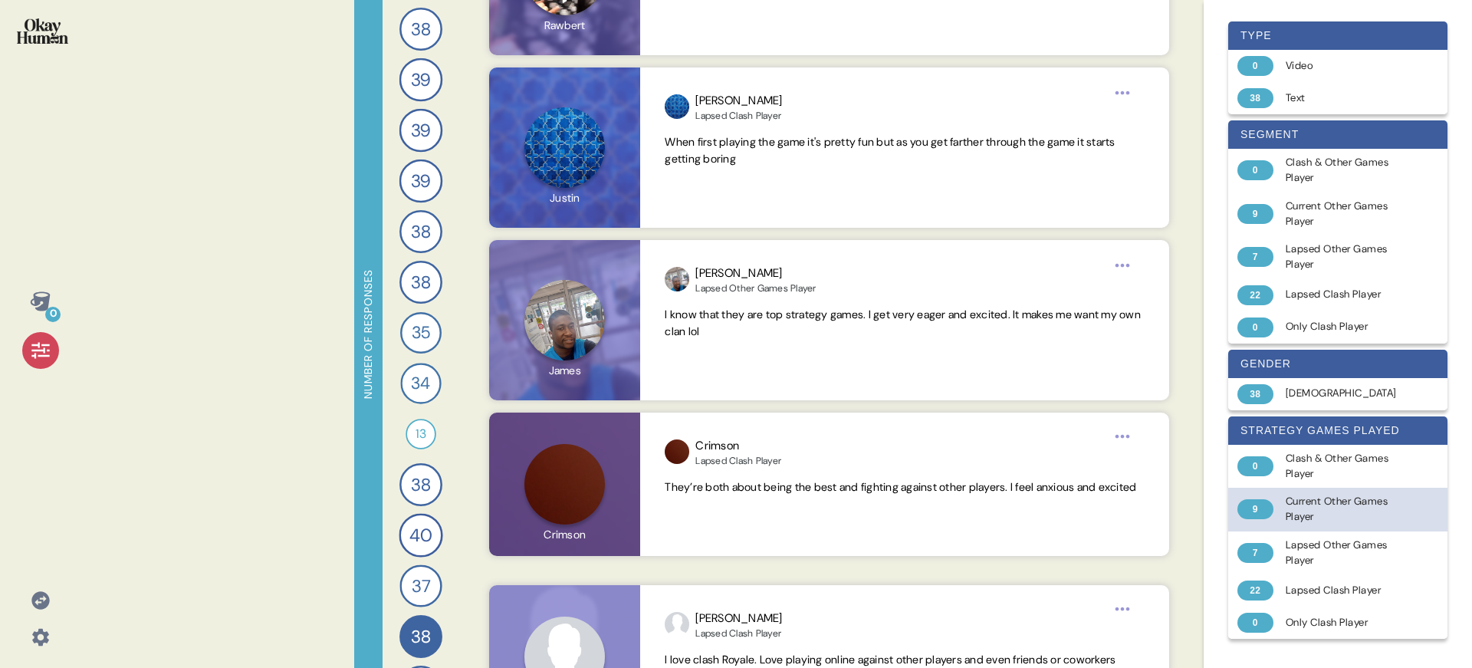
click at [1334, 500] on div "Current Other Games Player" at bounding box center [1346, 509] width 122 height 31
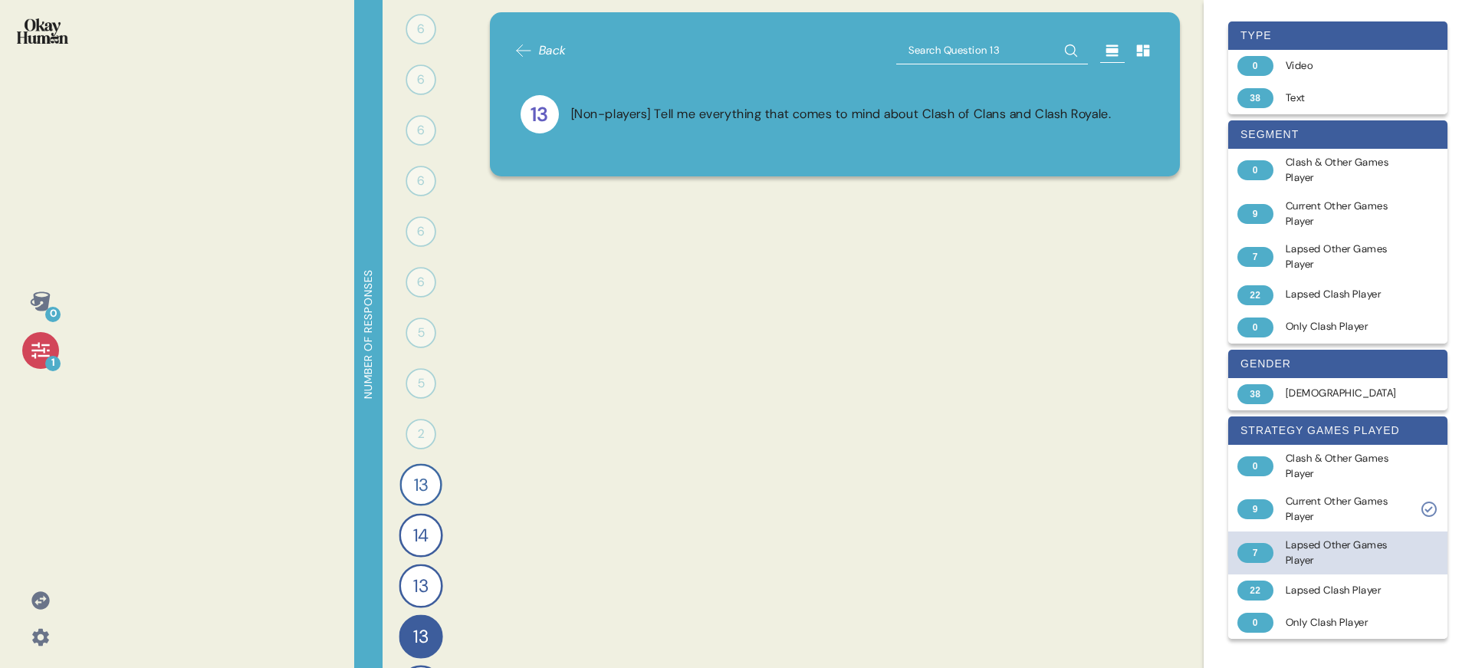
click at [1333, 551] on div "Lapsed Other Games Player" at bounding box center [1346, 552] width 122 height 31
click at [429, 563] on div "0 0 Responses Responses 0 0 Responses Responses 0 0 Responses Responses 0 0 Res…" at bounding box center [420, 334] width 77 height 668
click at [426, 572] on div "16" at bounding box center [420, 585] width 43 height 43
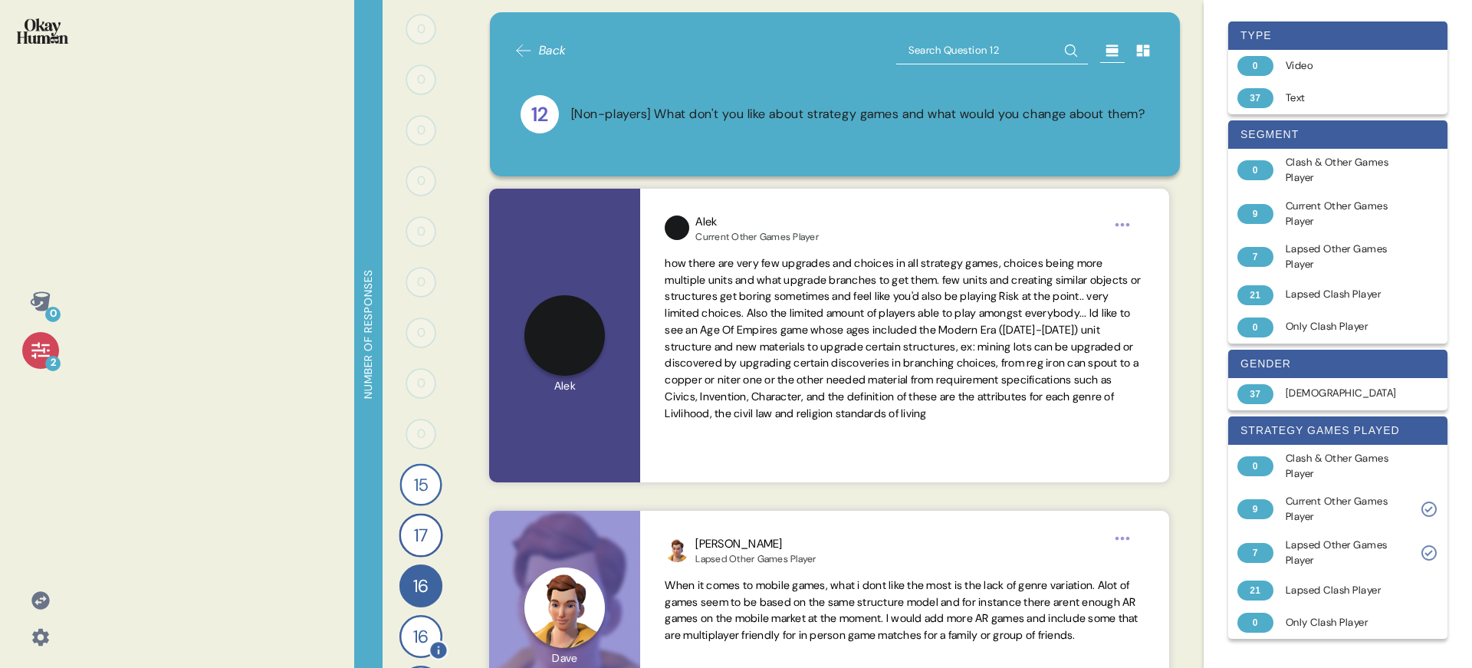
click at [419, 623] on span "16" at bounding box center [420, 636] width 15 height 26
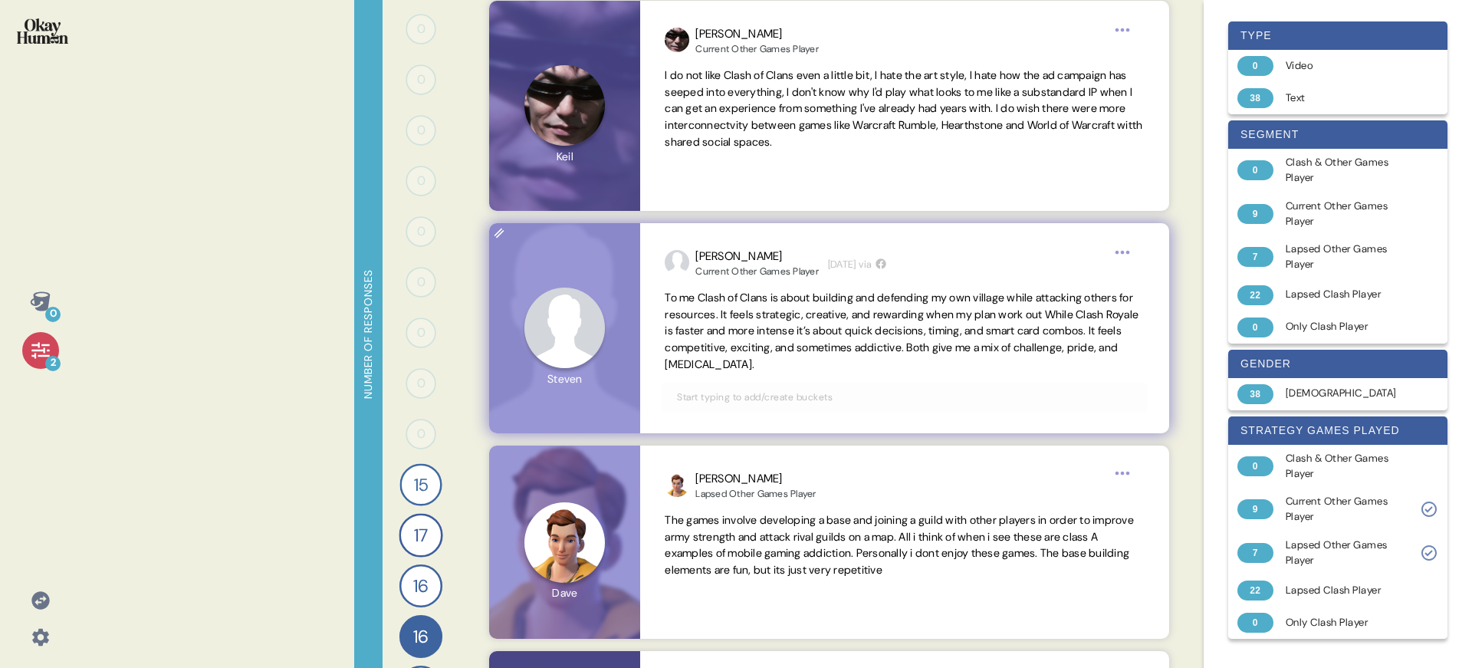
scroll to position [177, 0]
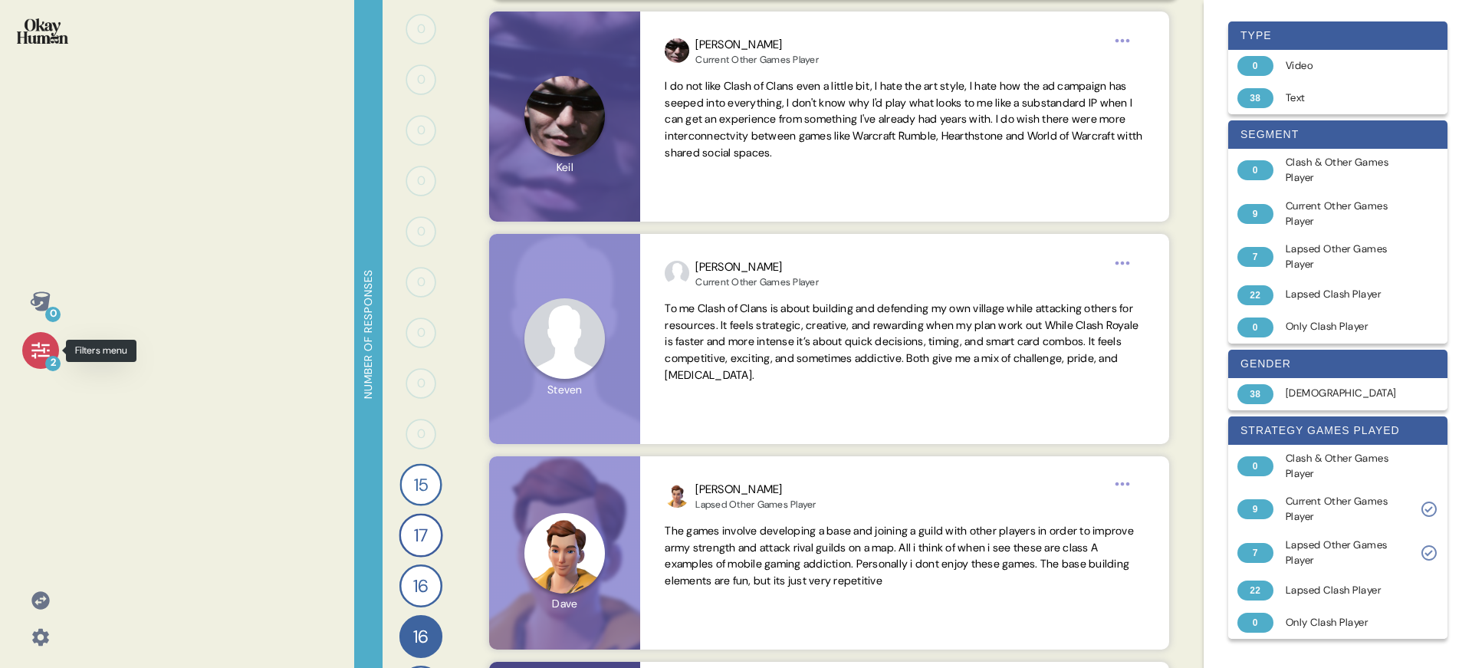
click at [34, 347] on icon at bounding box center [40, 350] width 21 height 21
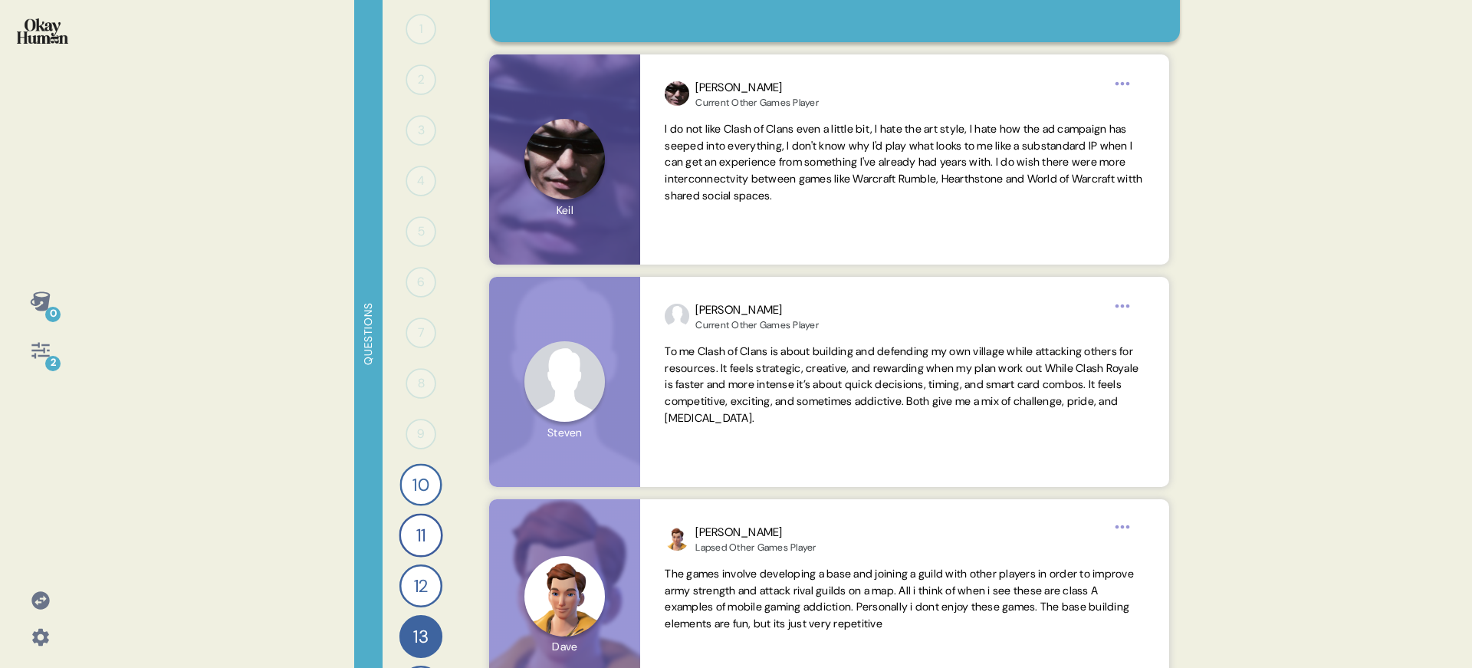
scroll to position [143, 0]
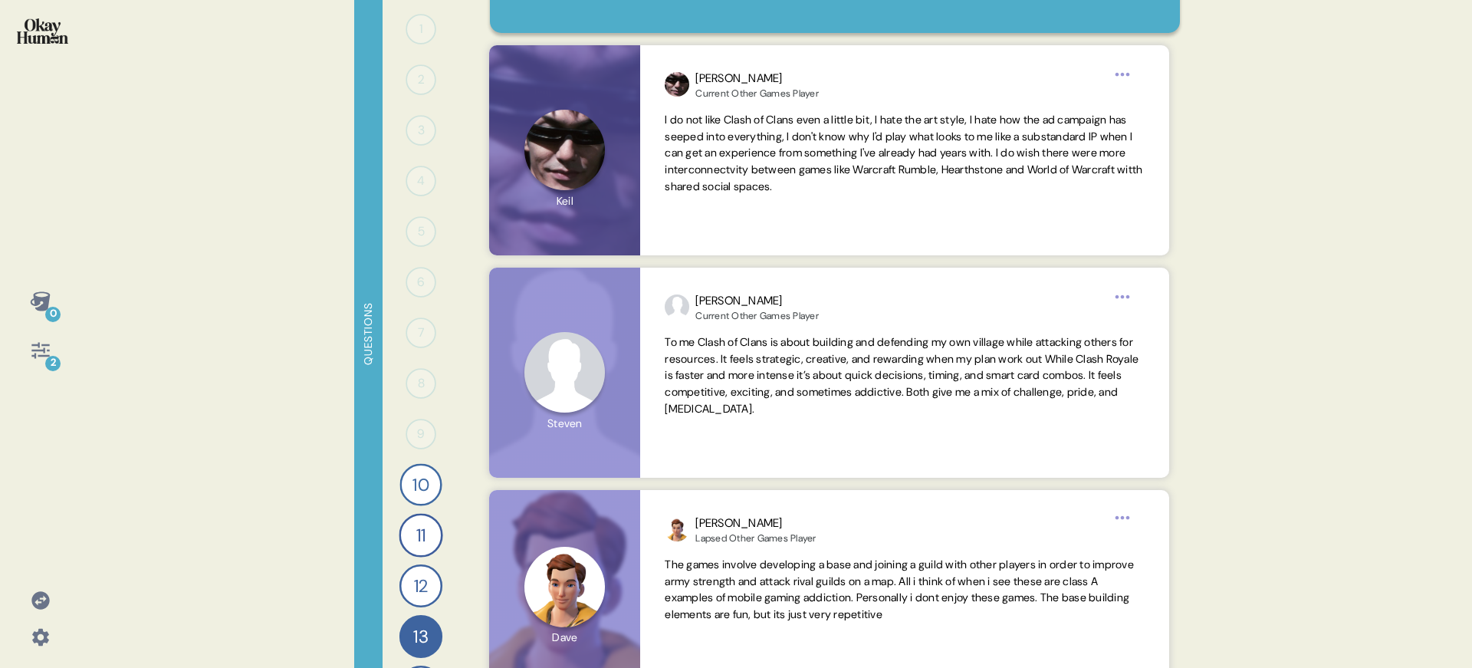
click at [42, 369] on div "0 2" at bounding box center [40, 334] width 80 height 668
click at [44, 350] on icon at bounding box center [40, 351] width 18 height 16
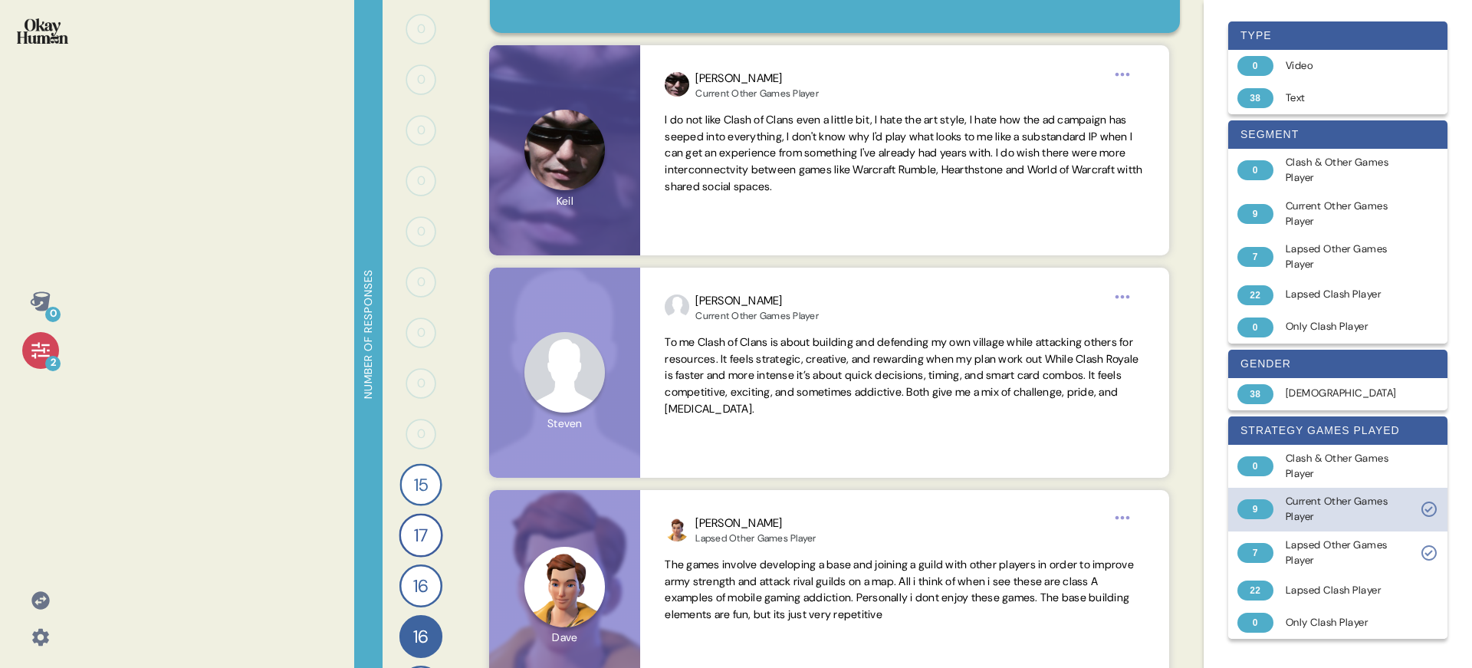
click at [1422, 521] on div "9 Current Other Games Player" at bounding box center [1337, 510] width 219 height 44
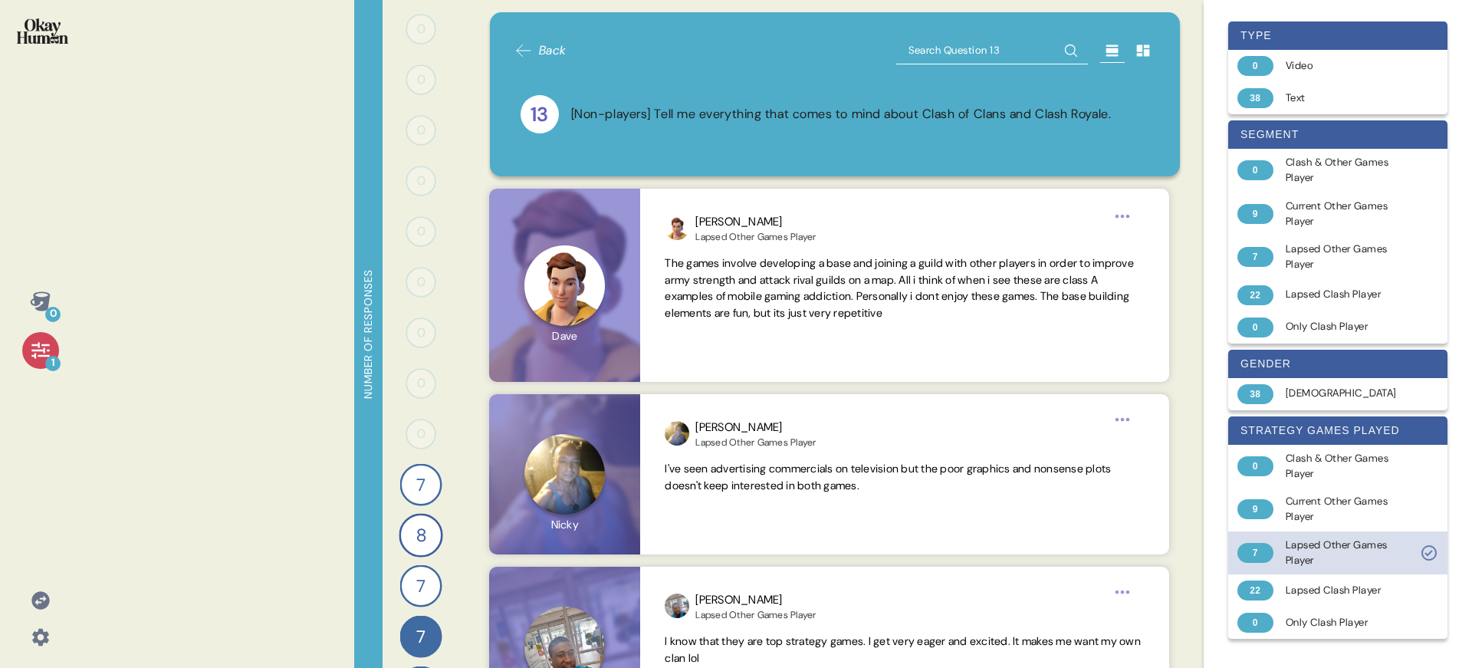
click at [1403, 543] on div "Lapsed Other Games Player" at bounding box center [1346, 552] width 122 height 31
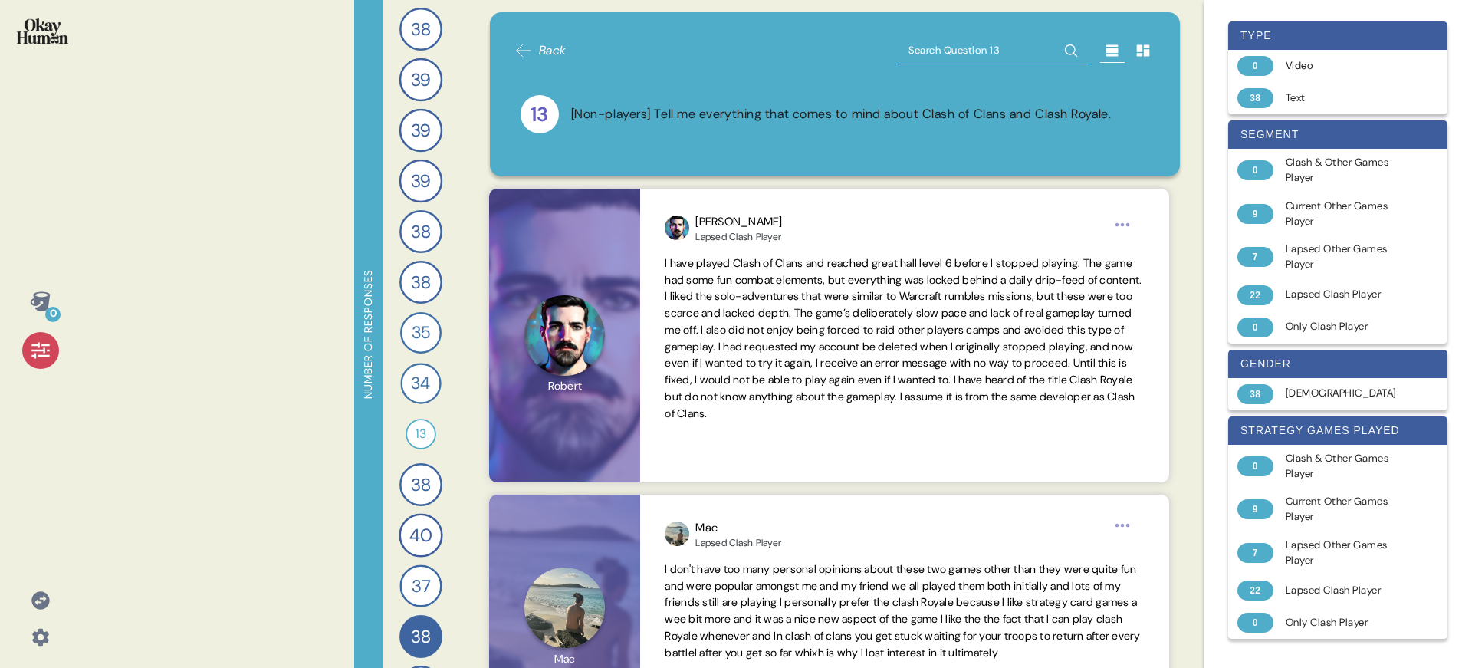
click at [44, 361] on div at bounding box center [40, 350] width 37 height 37
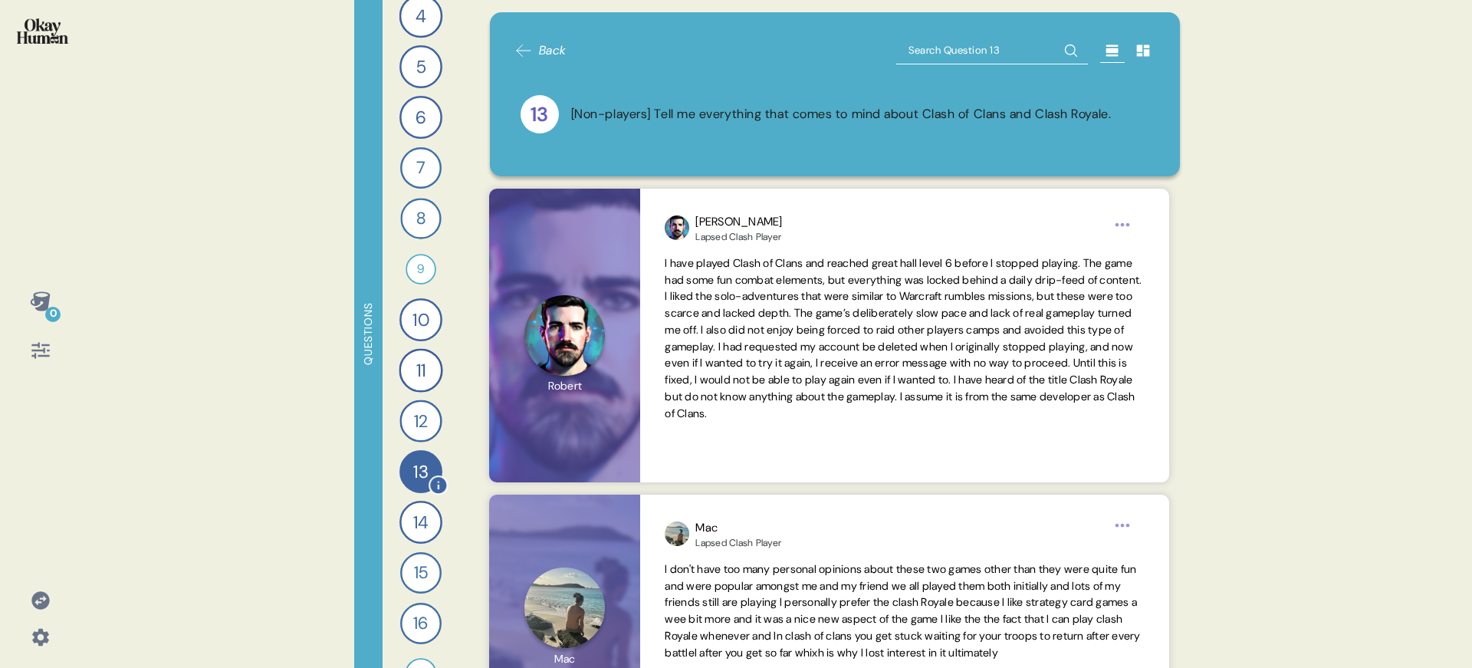
scroll to position [152, 0]
click at [414, 535] on div "14" at bounding box center [420, 535] width 43 height 43
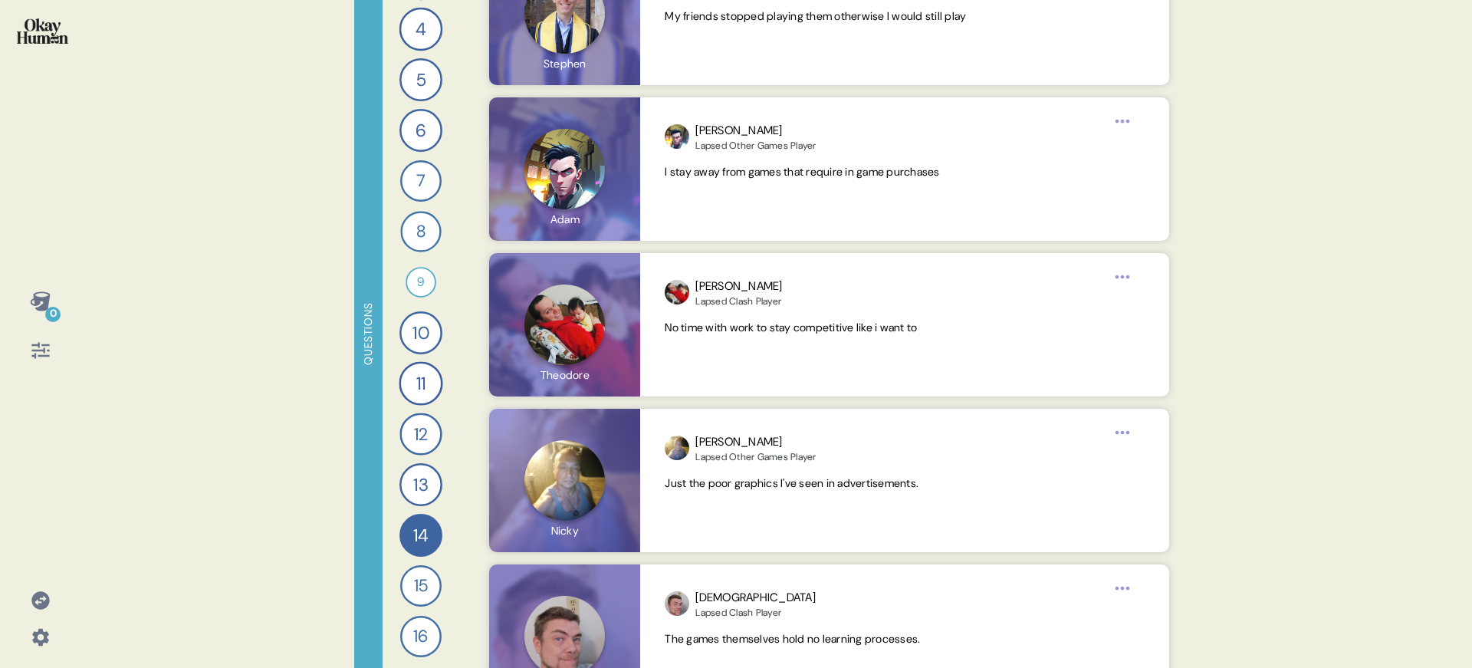
scroll to position [4342, 0]
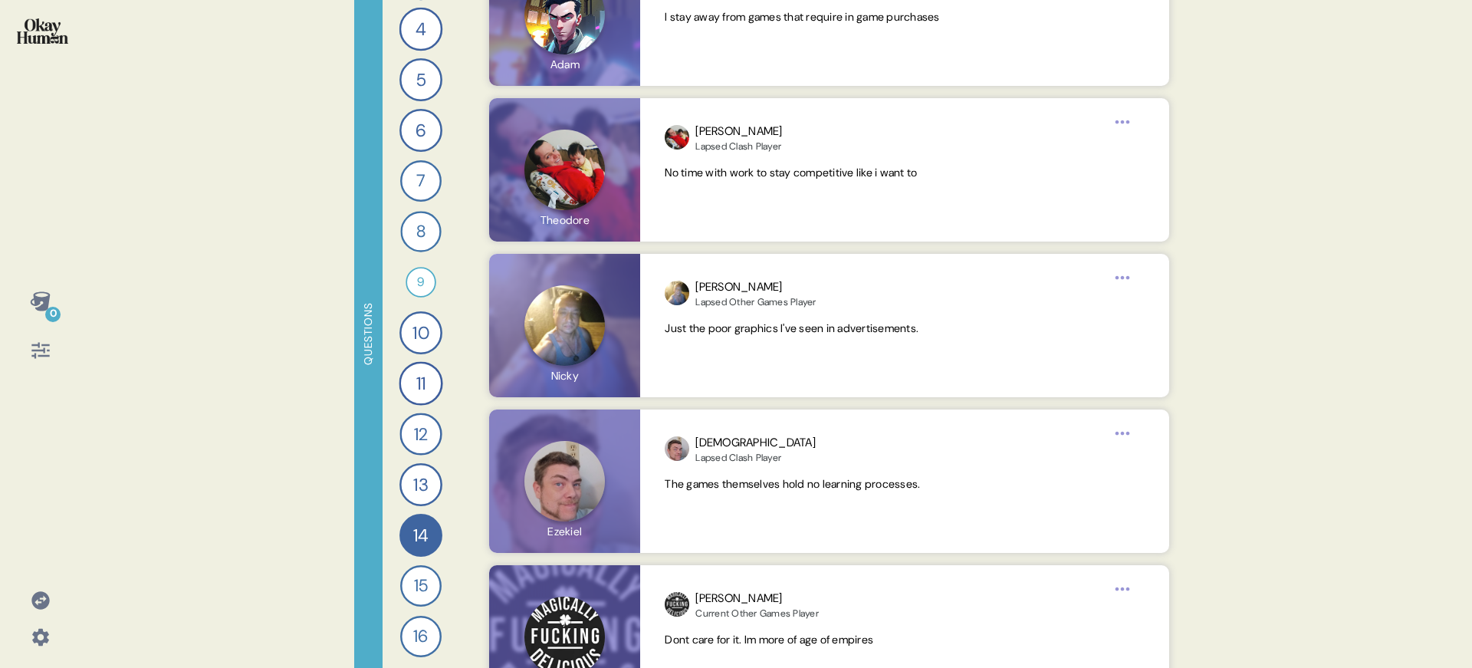
click at [65, 41] on img at bounding box center [42, 30] width 51 height 25
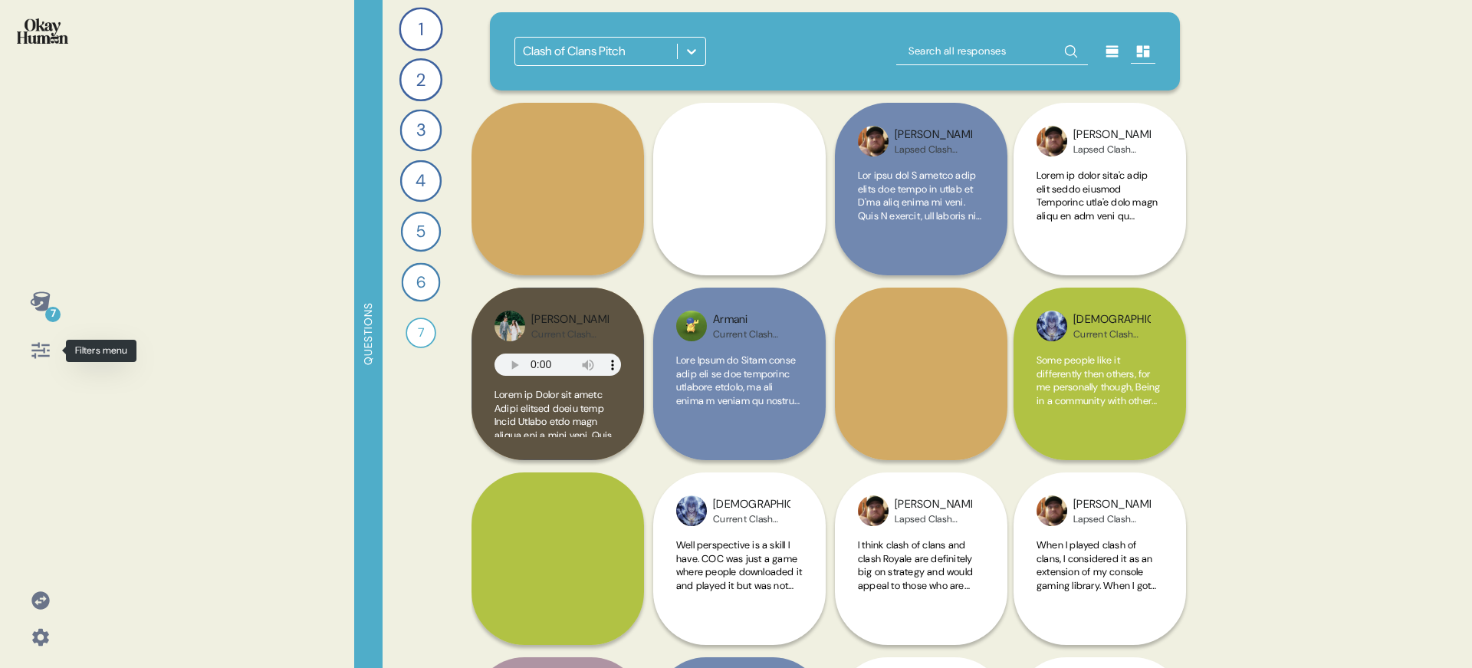
click at [41, 355] on icon at bounding box center [40, 351] width 18 height 16
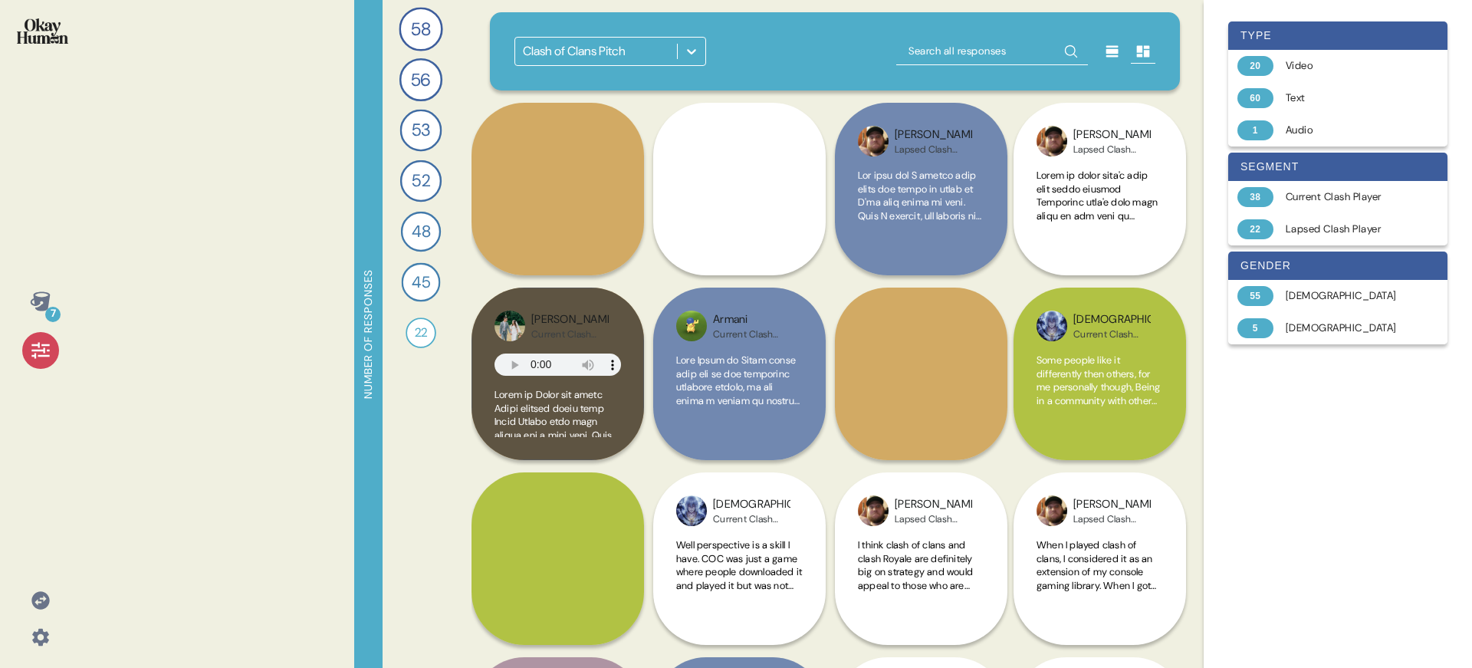
click at [41, 351] on icon at bounding box center [40, 350] width 21 height 21
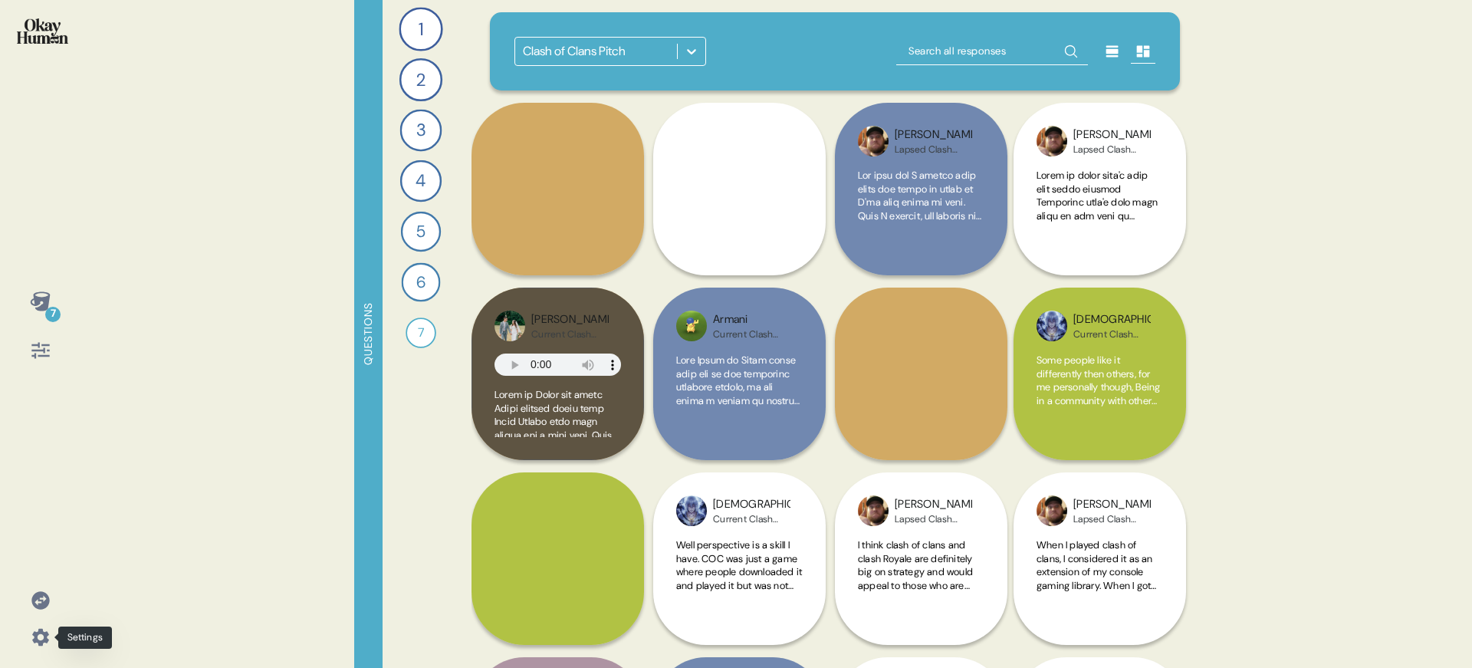
click at [38, 629] on icon at bounding box center [40, 637] width 17 height 17
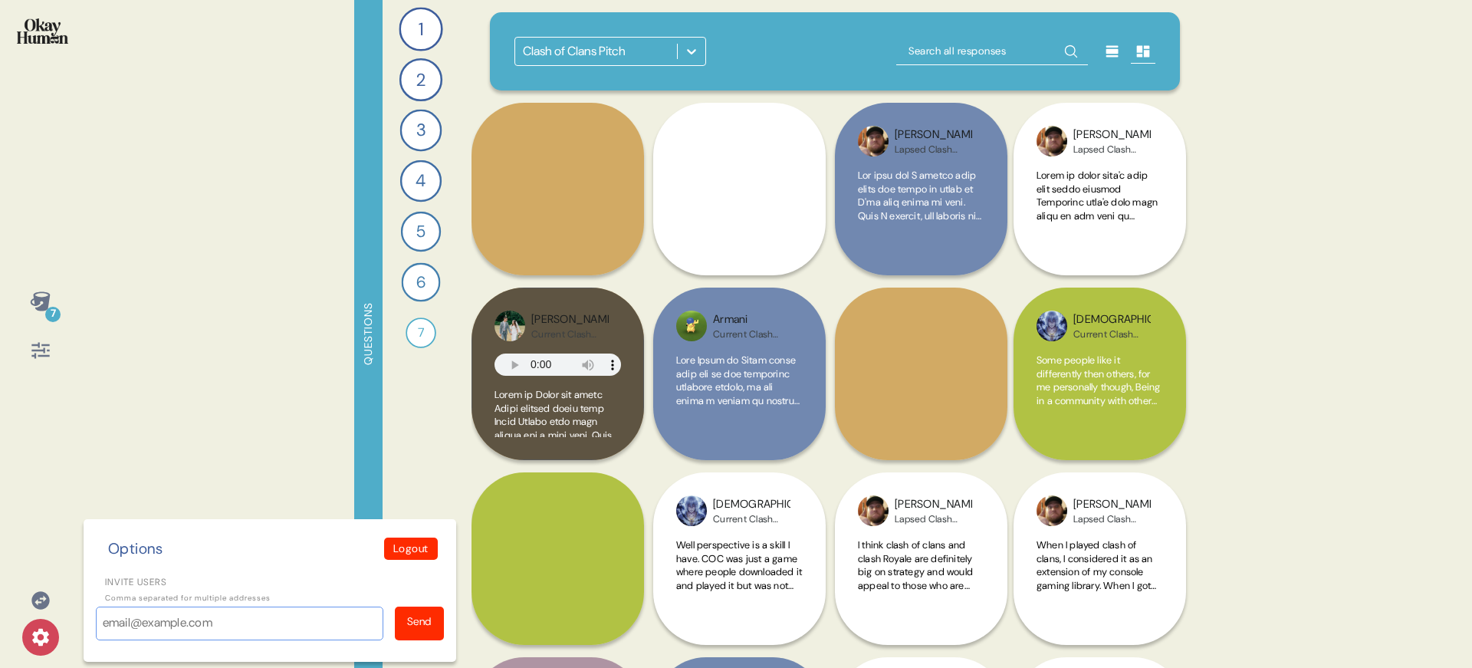
click at [243, 616] on input "Invite users" at bounding box center [239, 623] width 287 height 34
paste input "[EMAIL_ADDRESS][DOMAIN_NAME]"
type input "[EMAIL_ADDRESS][DOMAIN_NAME]"
click at [419, 625] on div "Send" at bounding box center [419, 621] width 25 height 16
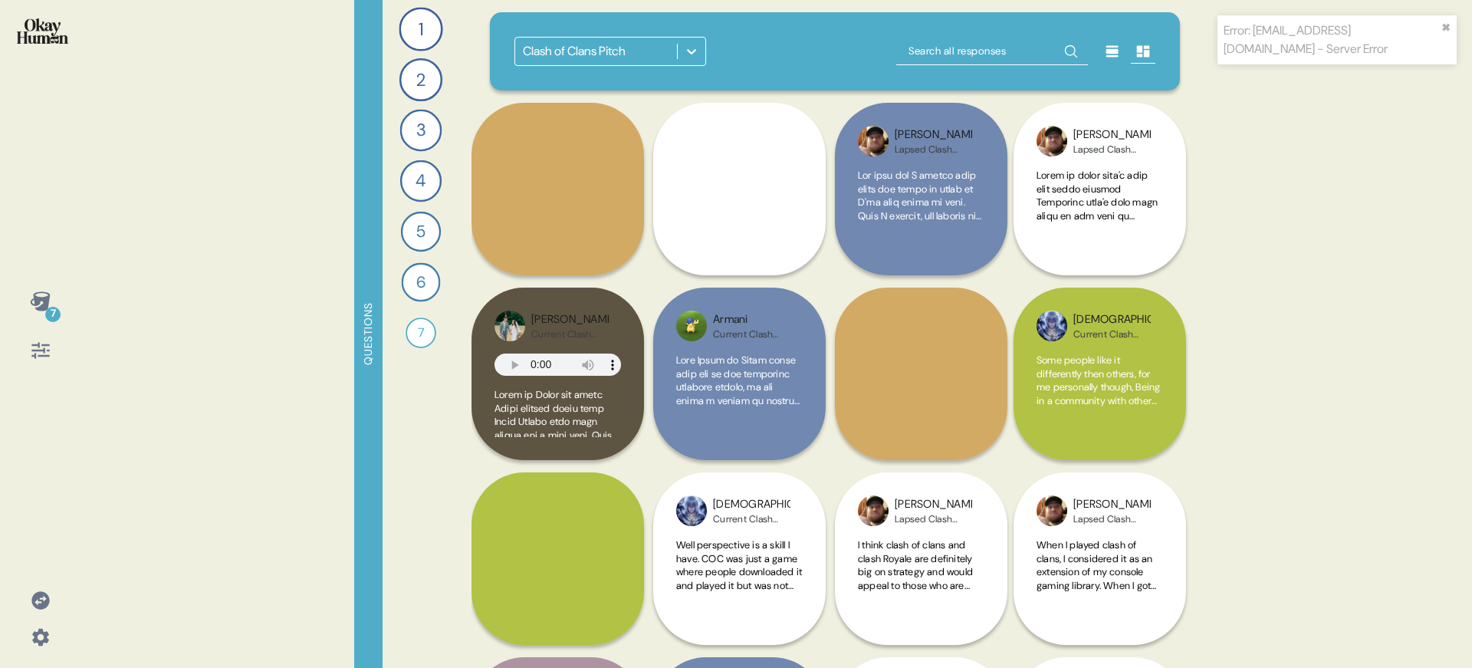
click at [195, 277] on div "7 Questions 1 What mobile games do you play regularly, and which ones do you ke…" at bounding box center [736, 334] width 1472 height 668
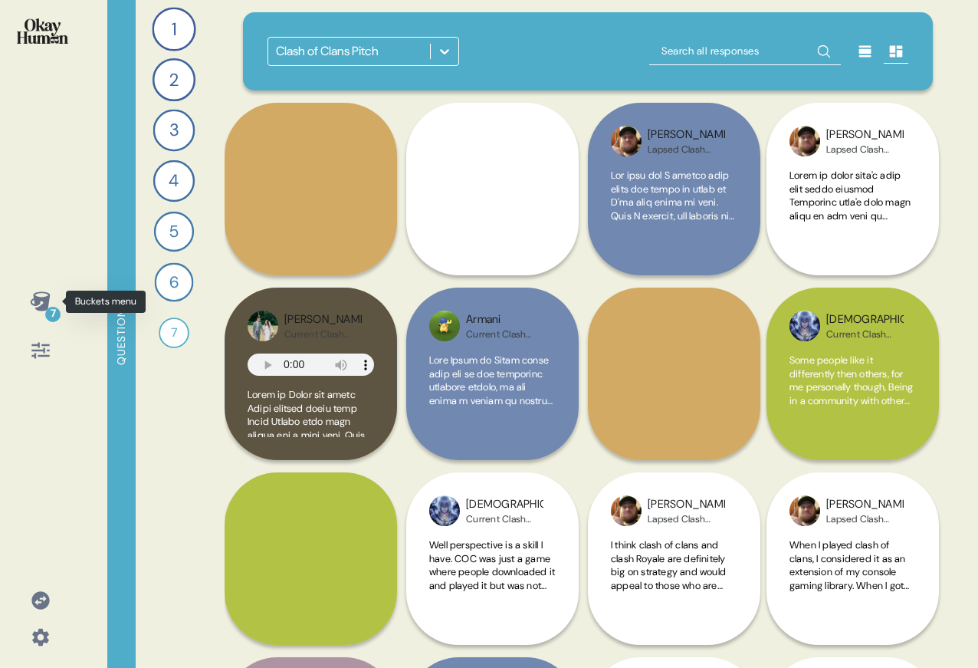
drag, startPoint x: 41, startPoint y: 301, endPoint x: 56, endPoint y: 300, distance: 14.6
click at [41, 302] on icon at bounding box center [40, 301] width 21 height 21
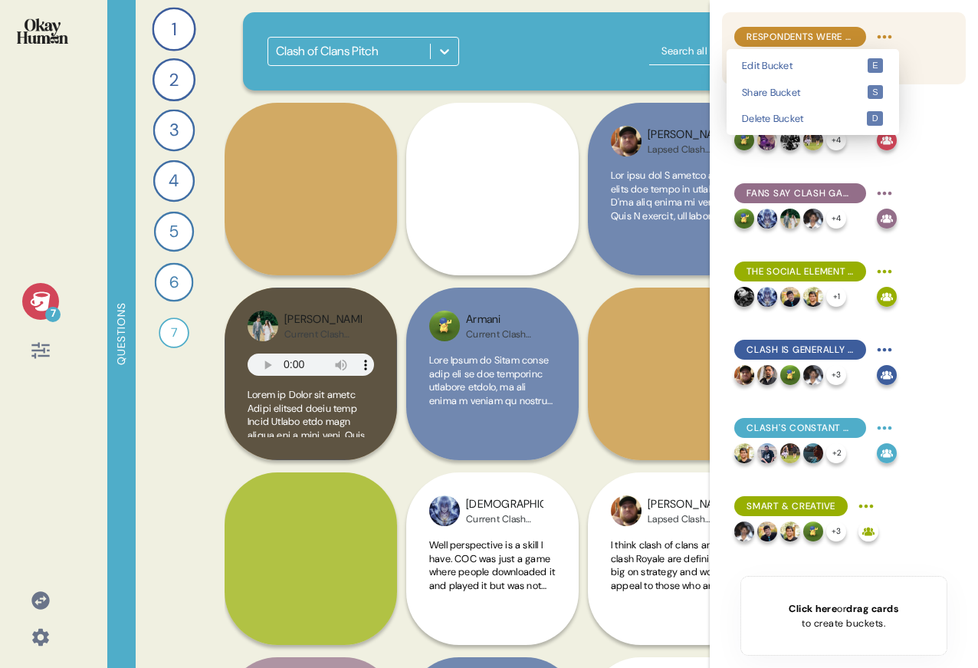
click at [885, 36] on html "7 Questions 1 What mobile games do you play regularly, and which ones do you ke…" at bounding box center [489, 334] width 978 height 668
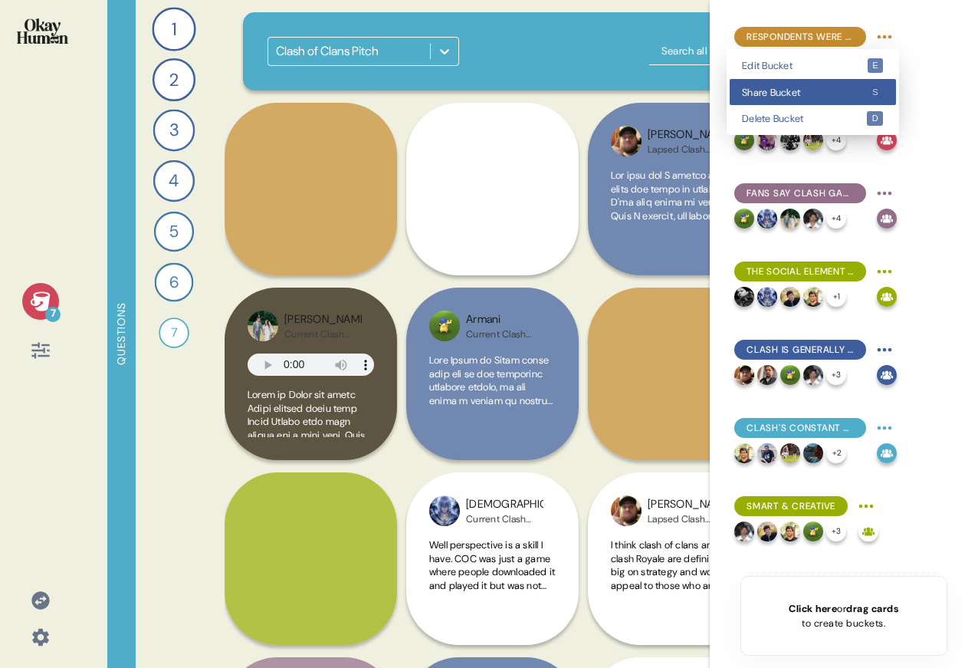
click at [868, 86] on kbd "s" at bounding box center [876, 92] width 16 height 15
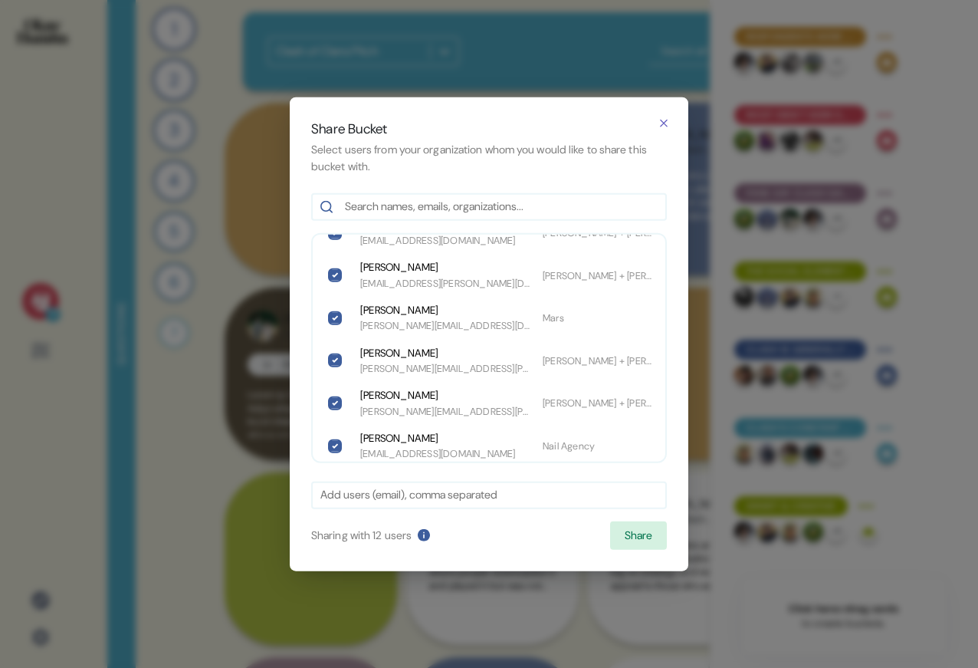
scroll to position [106, 0]
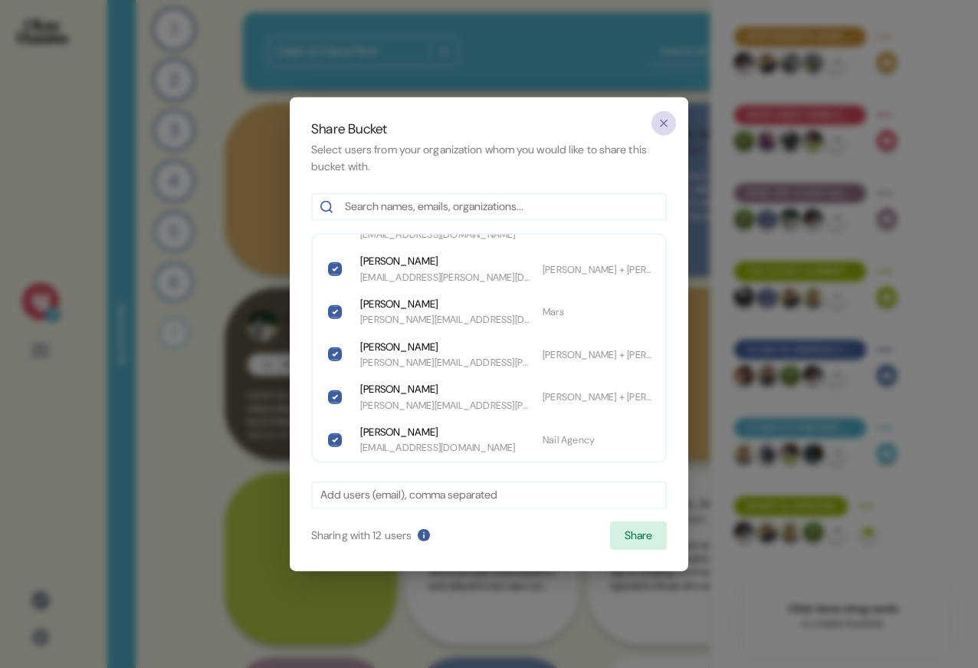
click at [661, 120] on icon "button" at bounding box center [664, 123] width 7 height 7
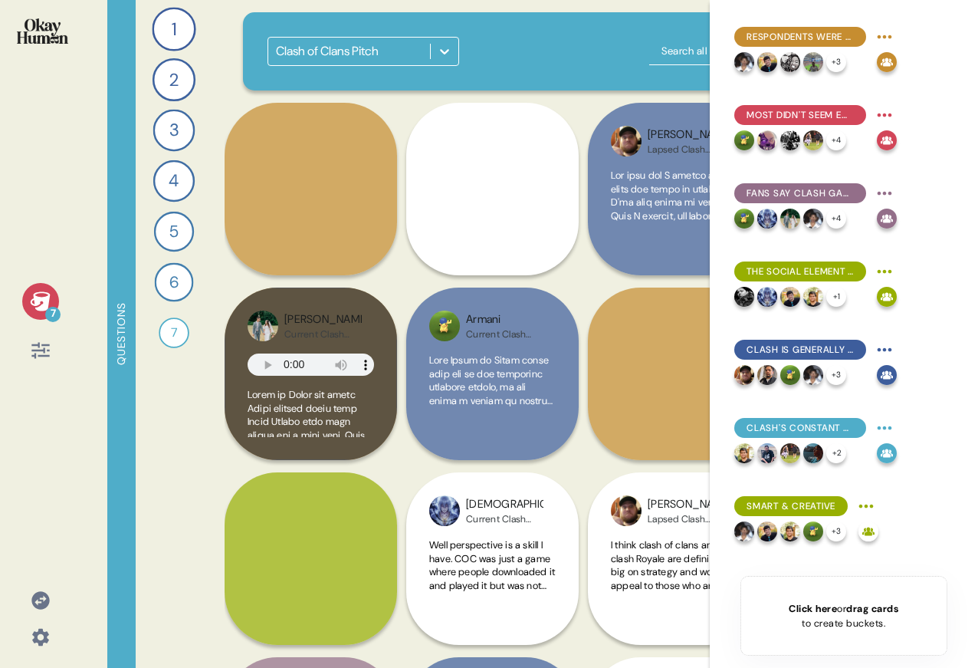
click at [586, 57] on div "Clash of Clans Pitch" at bounding box center [589, 51] width 642 height 29
